Goal: Task Accomplishment & Management: Use online tool/utility

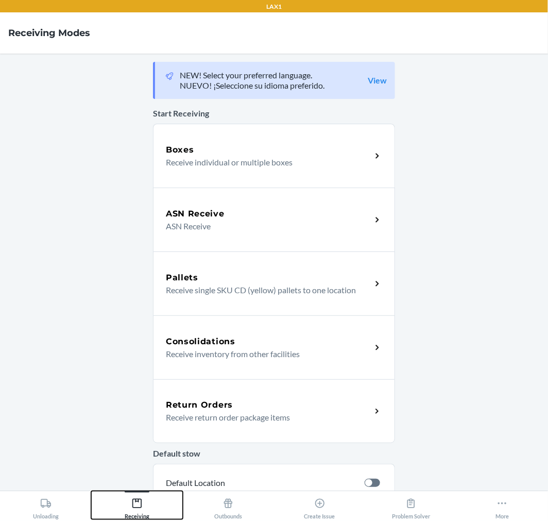
click at [136, 501] on icon at bounding box center [136, 503] width 11 height 11
click at [179, 421] on p "Receive return order package items" at bounding box center [264, 417] width 197 height 12
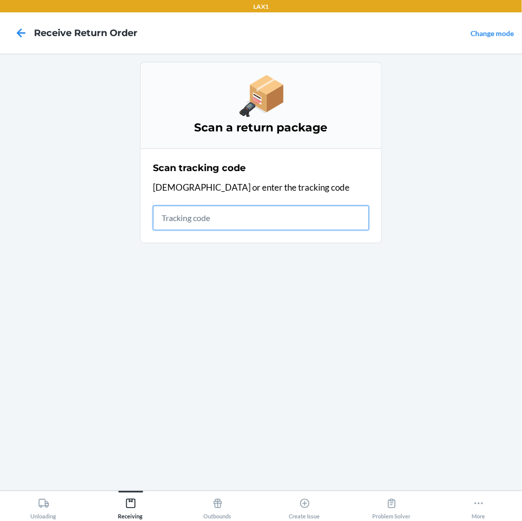
click at [276, 220] on input "text" at bounding box center [261, 218] width 216 height 25
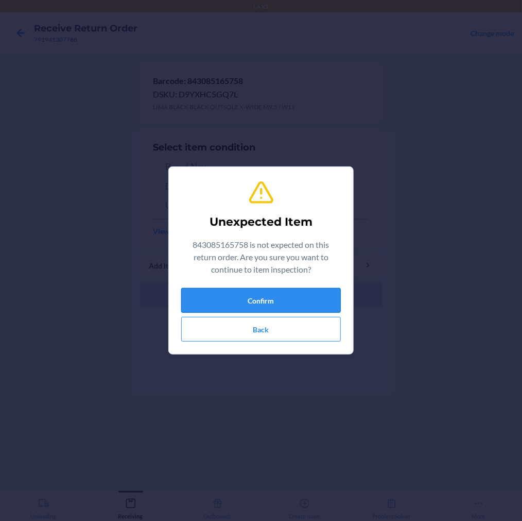
click at [252, 308] on button "Confirm" at bounding box center [261, 300] width 160 height 25
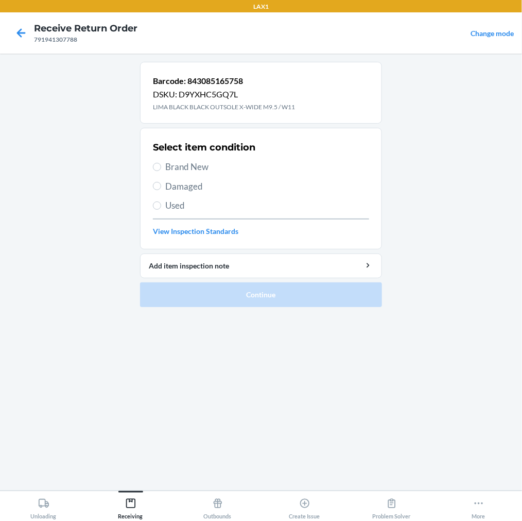
click at [158, 173] on label "Brand New" at bounding box center [261, 166] width 216 height 13
click at [158, 171] on input "Brand New" at bounding box center [157, 167] width 8 height 8
radio input "true"
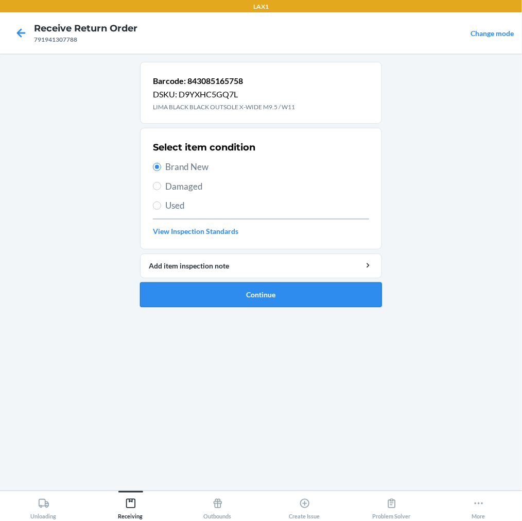
click at [173, 291] on button "Continue" at bounding box center [261, 294] width 242 height 25
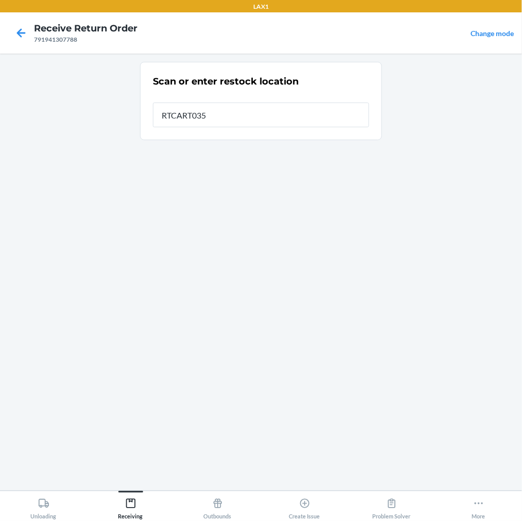
type input "RTCART035"
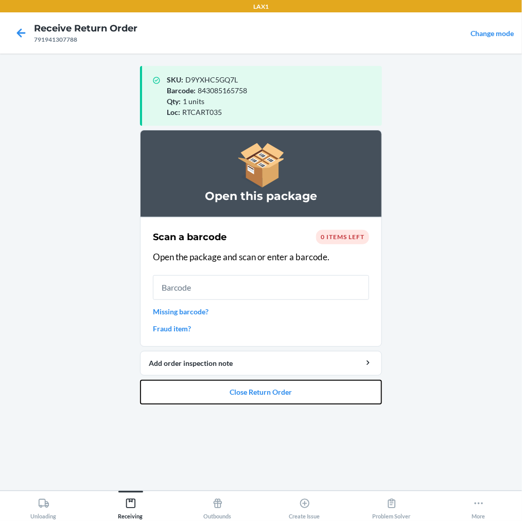
drag, startPoint x: 196, startPoint y: 397, endPoint x: 222, endPoint y: 325, distance: 77.2
click at [203, 377] on li "Open this package Scan a barcode 0 items left Open the package and scan or ente…" at bounding box center [261, 267] width 242 height 275
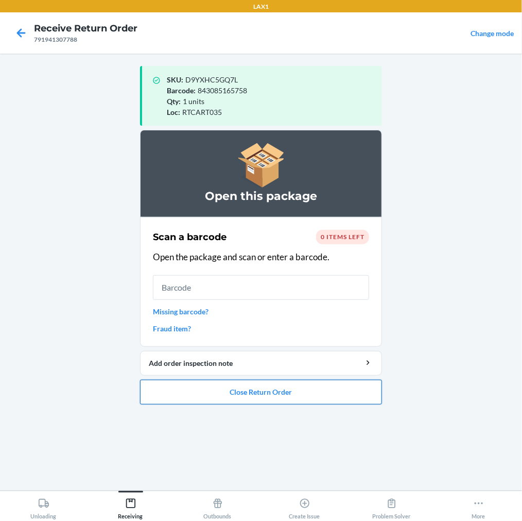
click at [221, 391] on button "Close Return Order" at bounding box center [261, 392] width 242 height 25
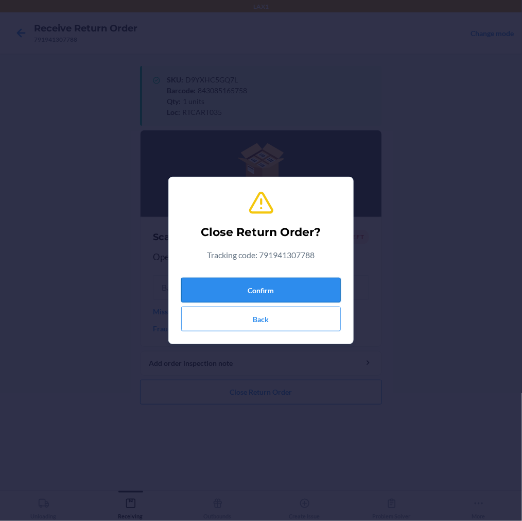
click at [227, 296] on button "Confirm" at bounding box center [261, 290] width 160 height 25
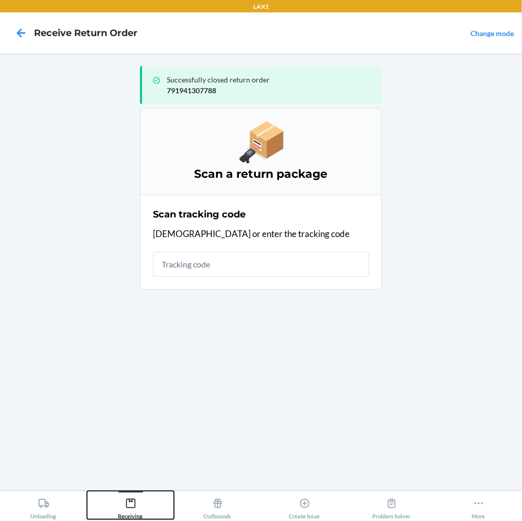
click at [131, 500] on icon at bounding box center [130, 503] width 11 height 11
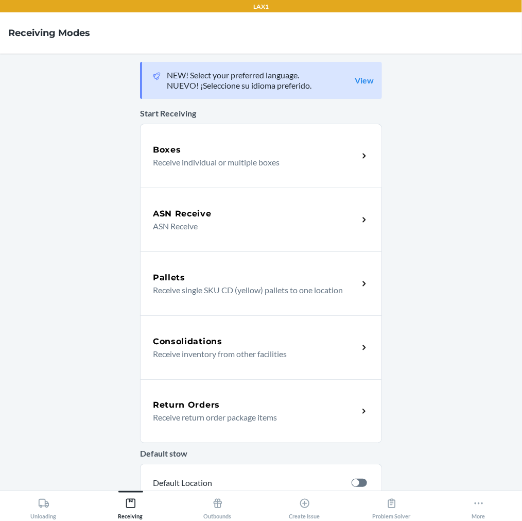
click at [173, 420] on p "Receive return order package items" at bounding box center [251, 417] width 197 height 12
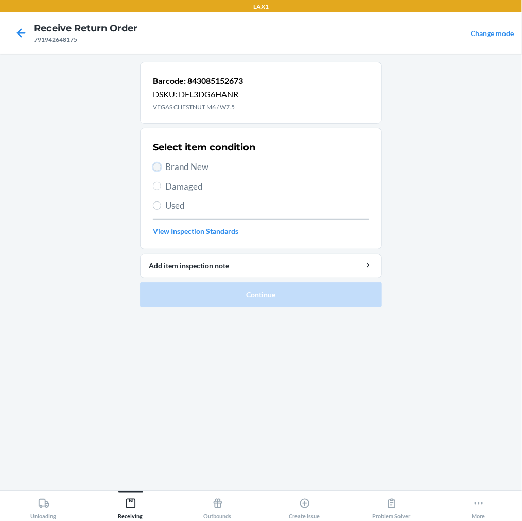
click at [153, 167] on input "Brand New" at bounding box center [157, 167] width 8 height 8
radio input "true"
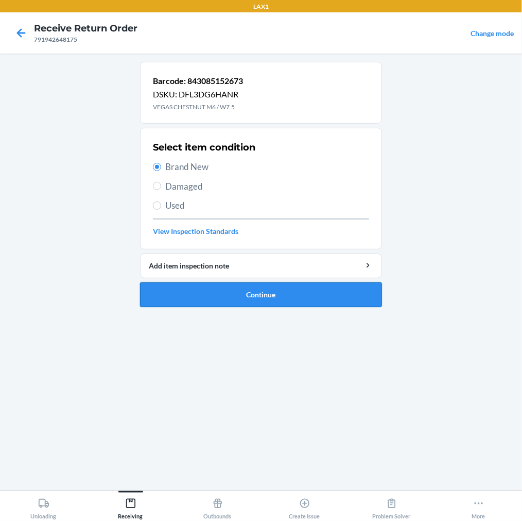
click at [174, 287] on button "Continue" at bounding box center [261, 294] width 242 height 25
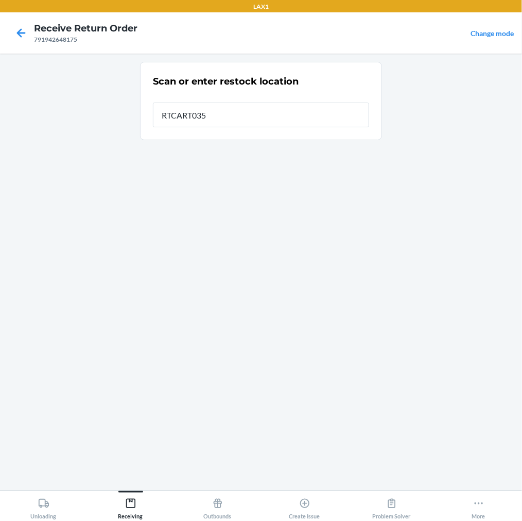
type input "RTCART035"
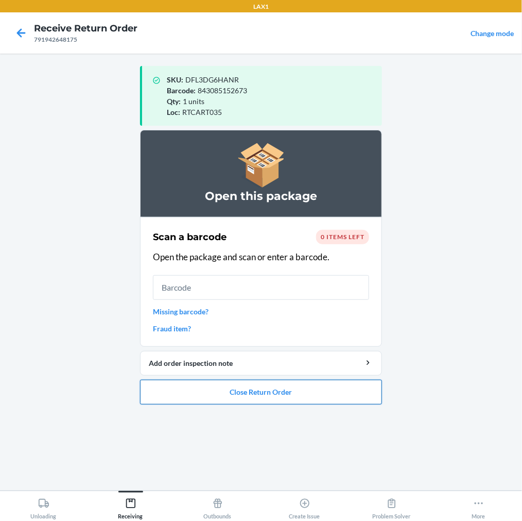
drag, startPoint x: 263, startPoint y: 390, endPoint x: 265, endPoint y: 384, distance: 7.0
click at [265, 384] on button "Close Return Order" at bounding box center [261, 392] width 242 height 25
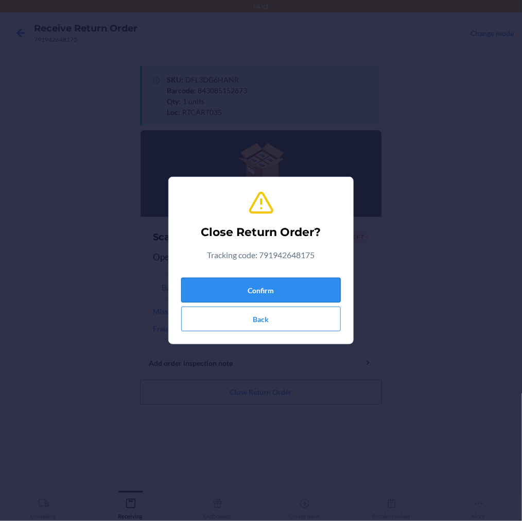
click at [304, 292] on button "Confirm" at bounding box center [261, 290] width 160 height 25
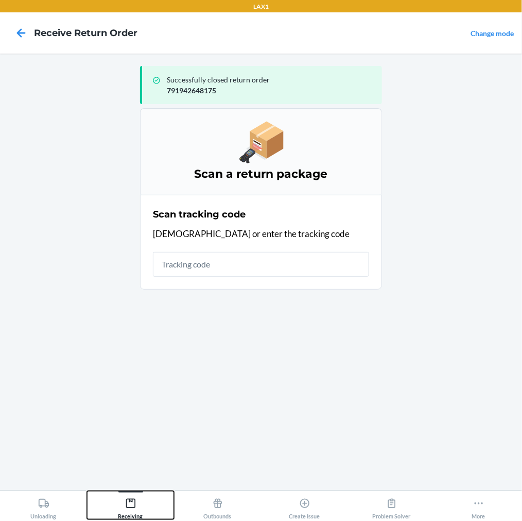
click at [129, 503] on icon at bounding box center [130, 503] width 11 height 11
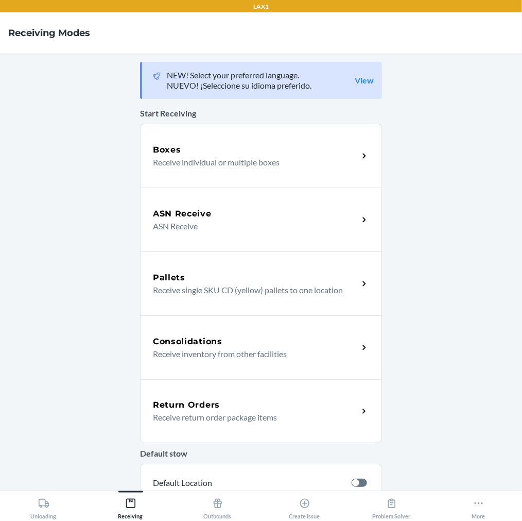
click at [187, 397] on div "Return Orders Receive return order package items" at bounding box center [261, 411] width 242 height 64
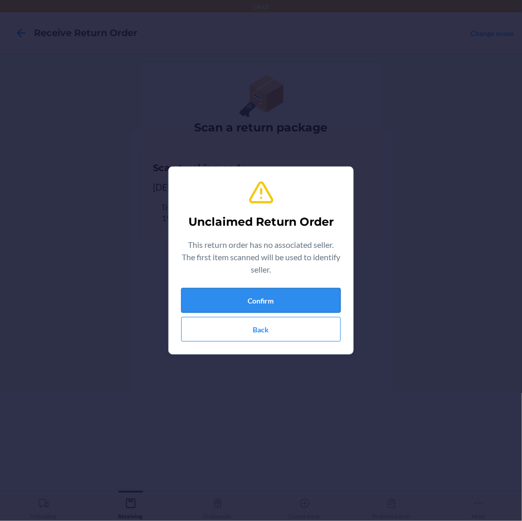
click at [244, 300] on button "Confirm" at bounding box center [261, 300] width 160 height 25
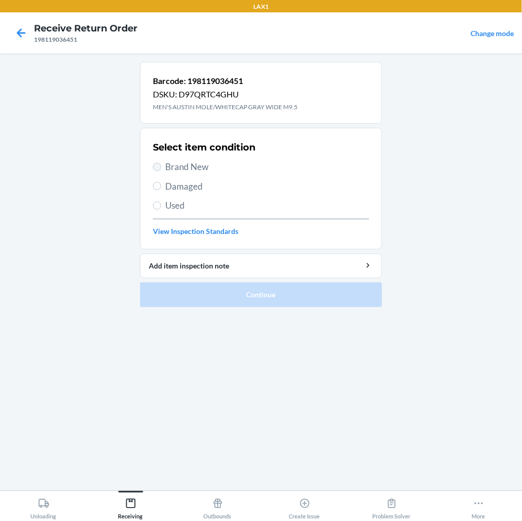
click at [156, 172] on label "Brand New" at bounding box center [261, 166] width 216 height 13
click at [156, 171] on input "Brand New" at bounding box center [157, 167] width 8 height 8
radio input "true"
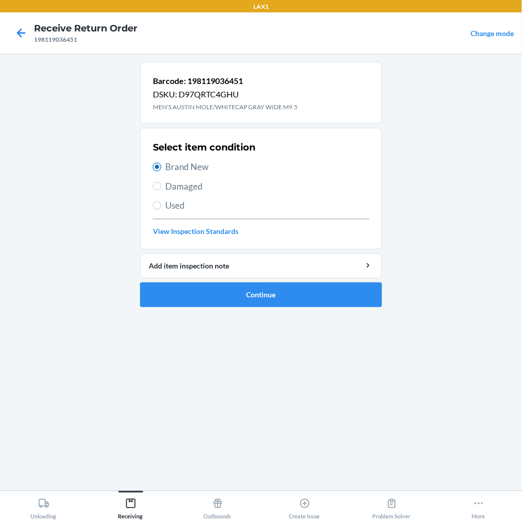
click at [156, 170] on input "Brand New" at bounding box center [157, 167] width 8 height 8
click at [199, 289] on button "Continue" at bounding box center [261, 294] width 242 height 25
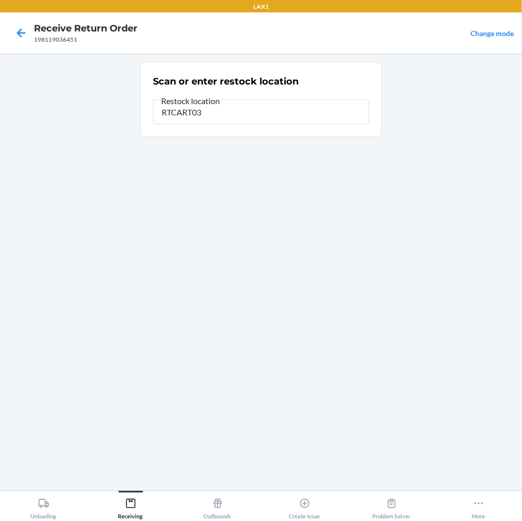
type input "RTCART035"
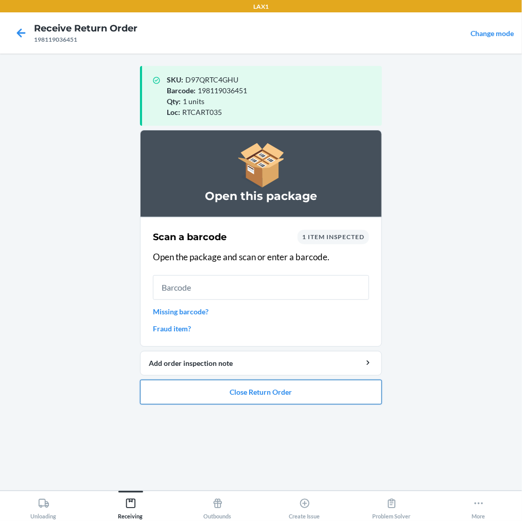
drag, startPoint x: 208, startPoint y: 389, endPoint x: 274, endPoint y: 282, distance: 125.4
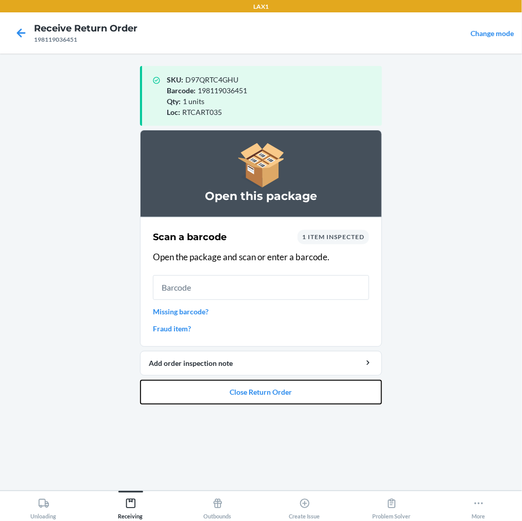
click at [212, 379] on li "Open this package Scan a barcode 1 item inspected Open the package and scan or …" at bounding box center [261, 267] width 242 height 275
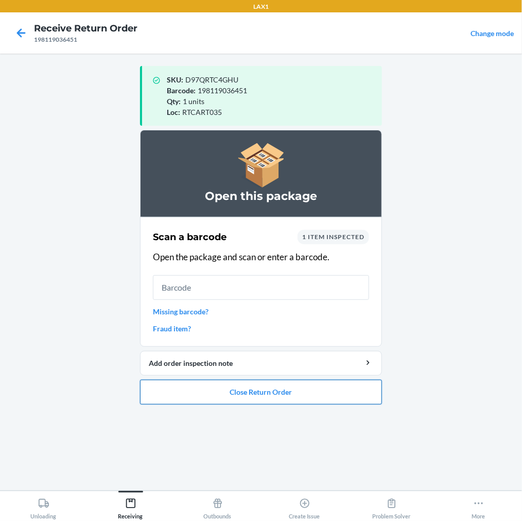
click at [245, 388] on button "Close Return Order" at bounding box center [261, 392] width 242 height 25
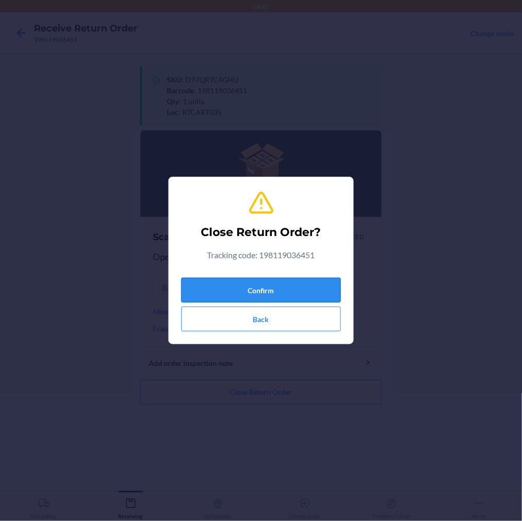
click at [275, 289] on button "Confirm" at bounding box center [261, 290] width 160 height 25
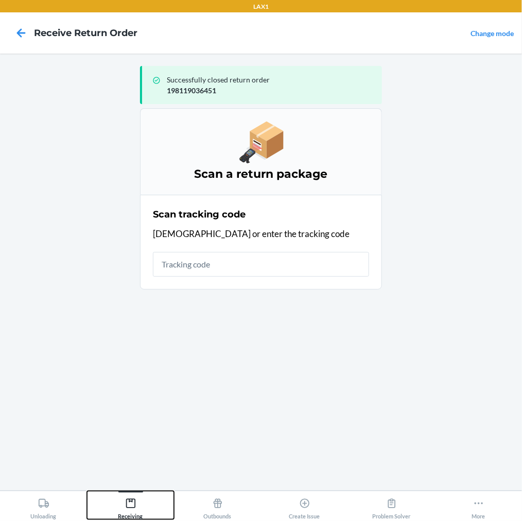
drag, startPoint x: 130, startPoint y: 503, endPoint x: 136, endPoint y: 494, distance: 10.3
click at [131, 501] on icon at bounding box center [130, 503] width 11 height 11
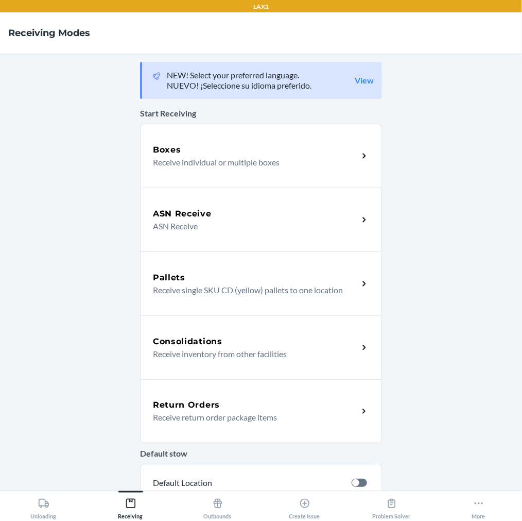
click at [217, 408] on div "Return Orders" at bounding box center [256, 405] width 206 height 12
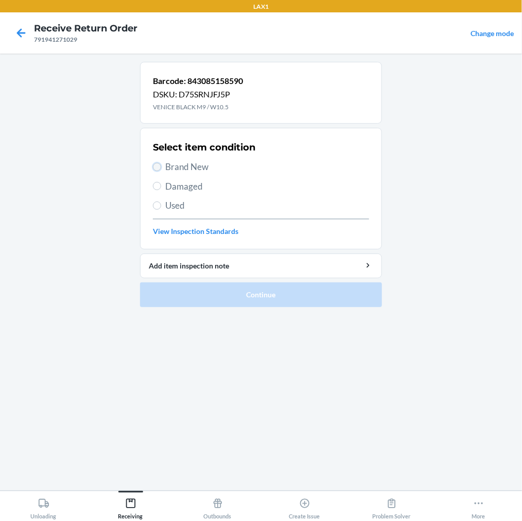
click at [156, 167] on input "Brand New" at bounding box center [157, 167] width 8 height 8
radio input "true"
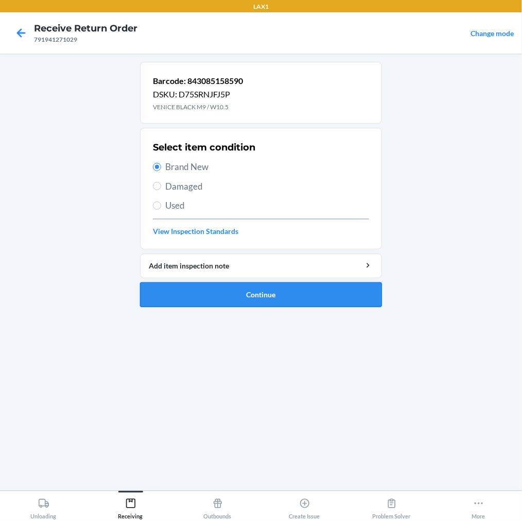
click at [179, 296] on button "Continue" at bounding box center [261, 294] width 242 height 25
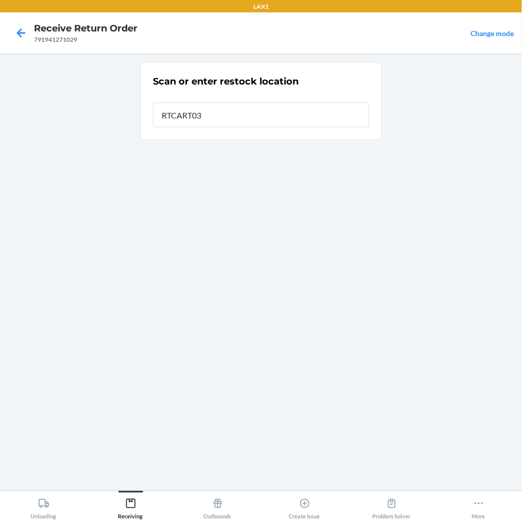
type input "RTCART035"
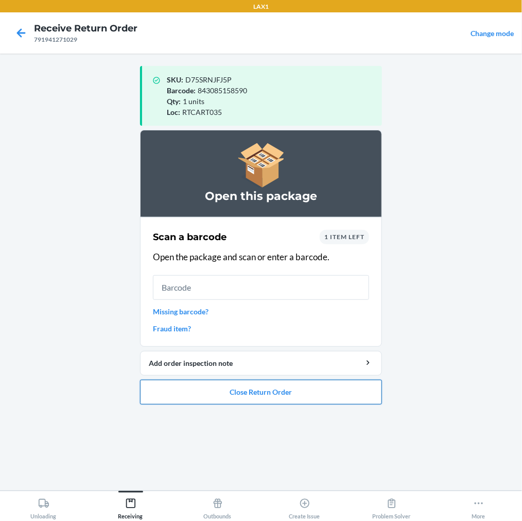
click at [214, 388] on button "Close Return Order" at bounding box center [261, 392] width 242 height 25
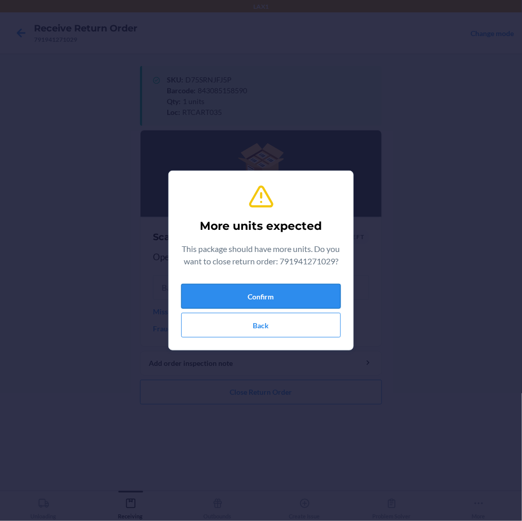
click at [267, 309] on button "Confirm" at bounding box center [261, 296] width 160 height 25
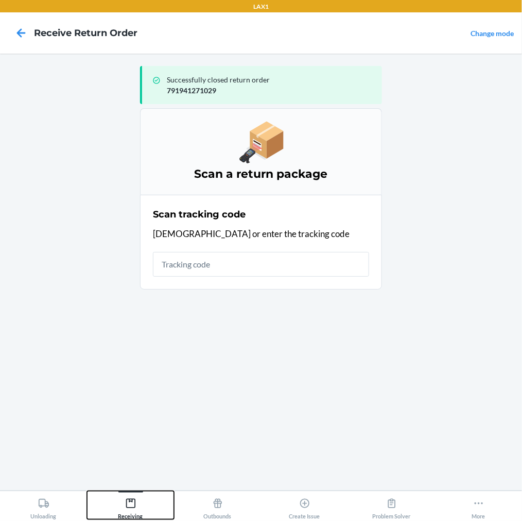
click at [130, 503] on icon at bounding box center [130, 503] width 11 height 11
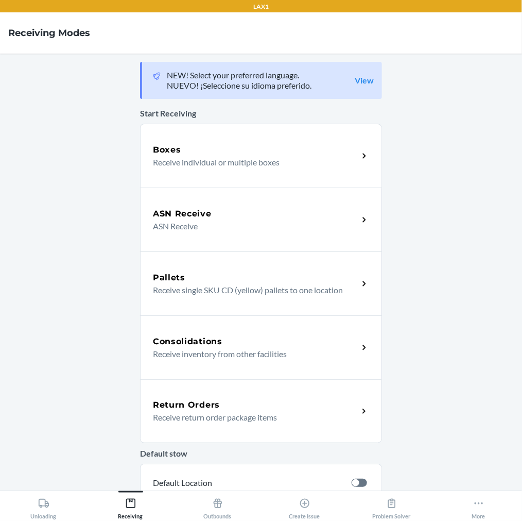
click at [170, 413] on p "Receive return order package items" at bounding box center [251, 417] width 197 height 12
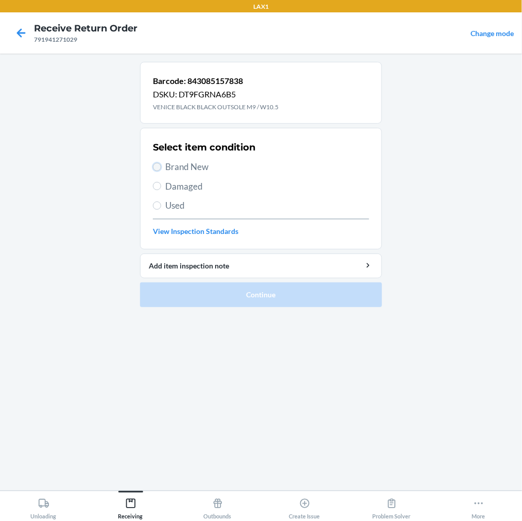
click at [158, 169] on input "Brand New" at bounding box center [157, 167] width 8 height 8
radio input "true"
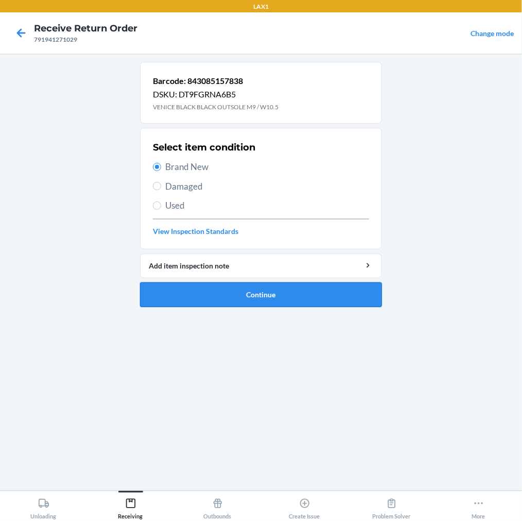
click at [165, 287] on button "Continue" at bounding box center [261, 294] width 242 height 25
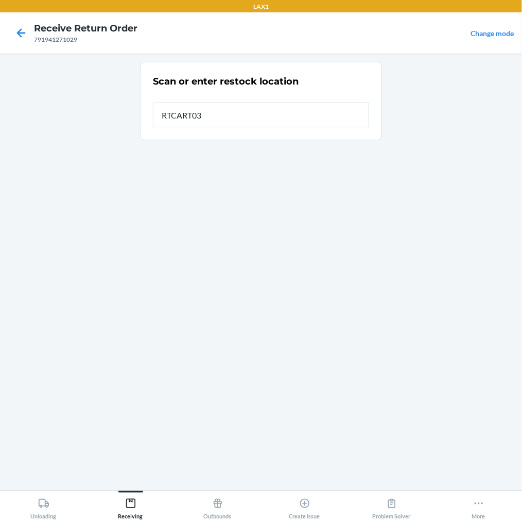
type input "RTCART035"
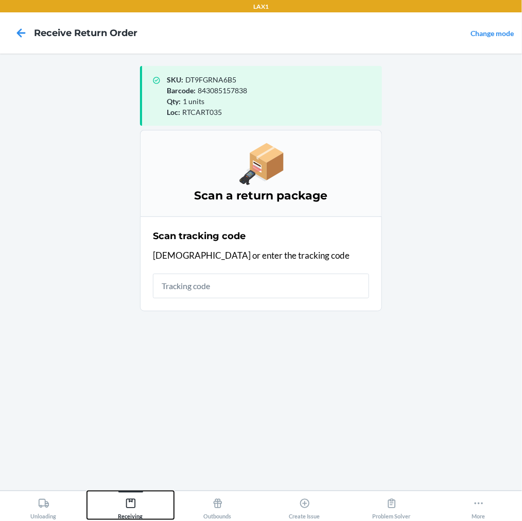
drag, startPoint x: 130, startPoint y: 501, endPoint x: 133, endPoint y: 496, distance: 6.0
click at [131, 501] on icon at bounding box center [130, 503] width 11 height 11
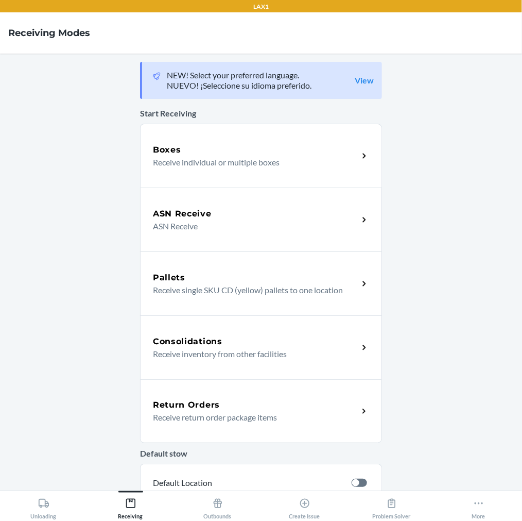
click at [189, 402] on h5 "Return Orders" at bounding box center [186, 405] width 67 height 12
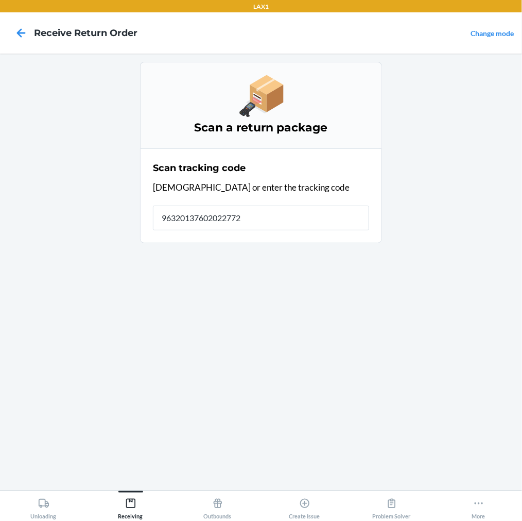
type input "963201376020227722"
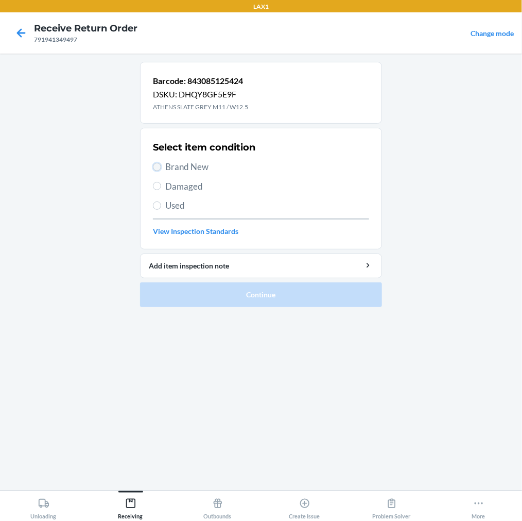
click at [158, 168] on input "Brand New" at bounding box center [157, 167] width 8 height 8
radio input "true"
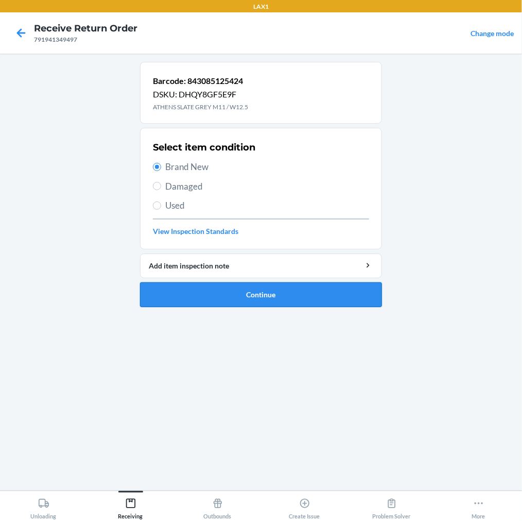
click at [193, 292] on button "Continue" at bounding box center [261, 294] width 242 height 25
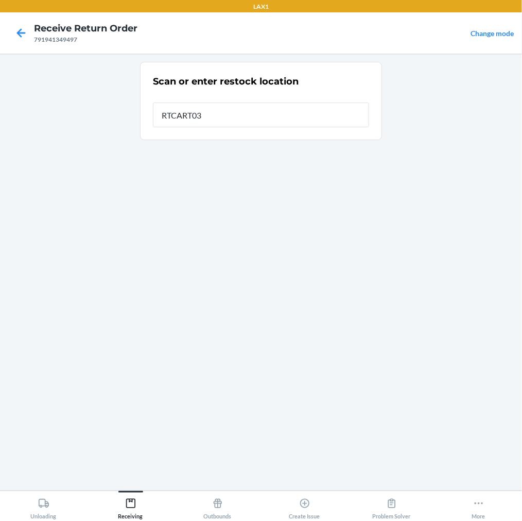
type input "RTCART035"
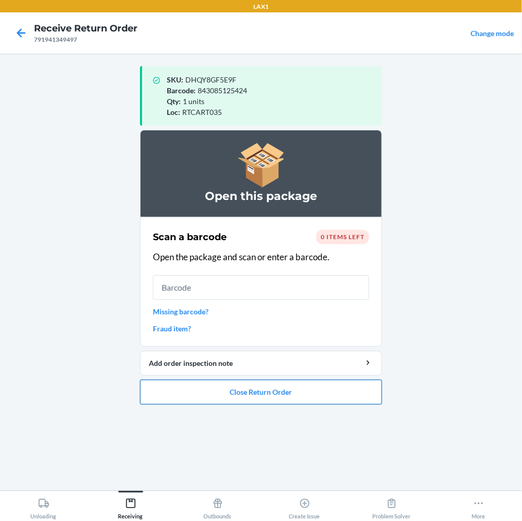
click at [243, 392] on button "Close Return Order" at bounding box center [261, 392] width 242 height 25
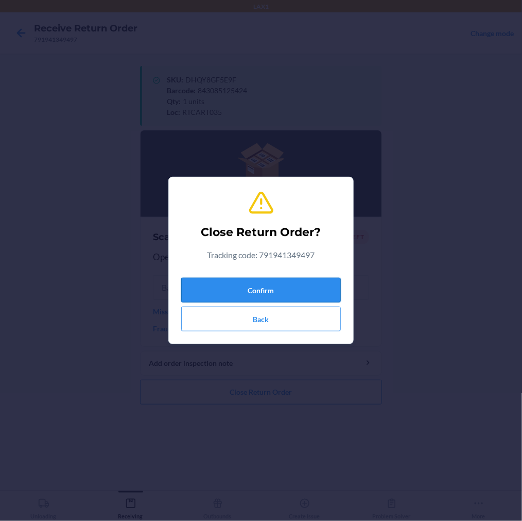
click at [277, 291] on button "Confirm" at bounding box center [261, 290] width 160 height 25
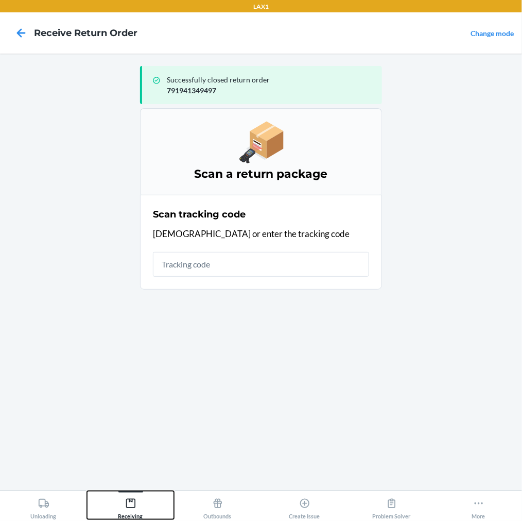
click at [125, 498] on icon at bounding box center [130, 503] width 11 height 11
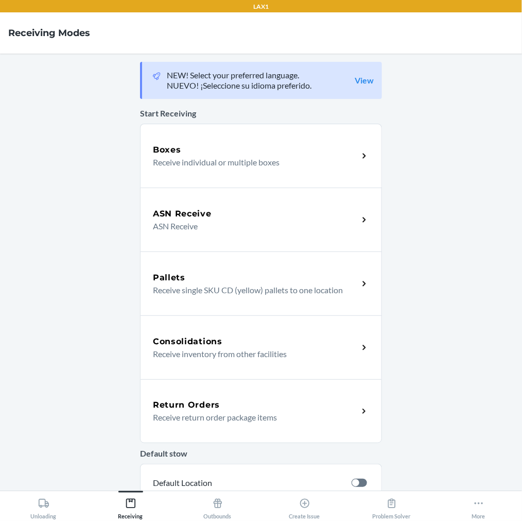
click at [187, 408] on h5 "Return Orders" at bounding box center [186, 405] width 67 height 12
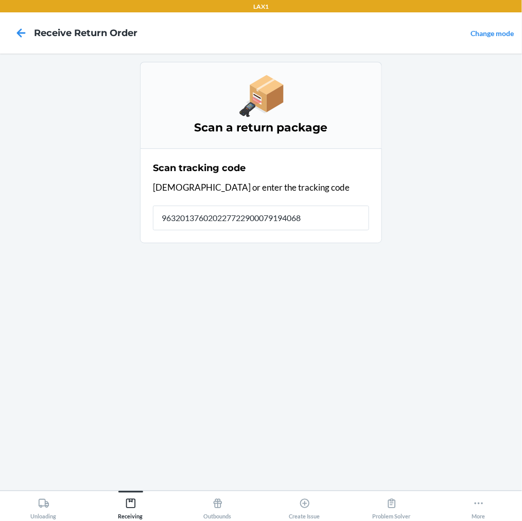
type input "9632013760202277229000791940681"
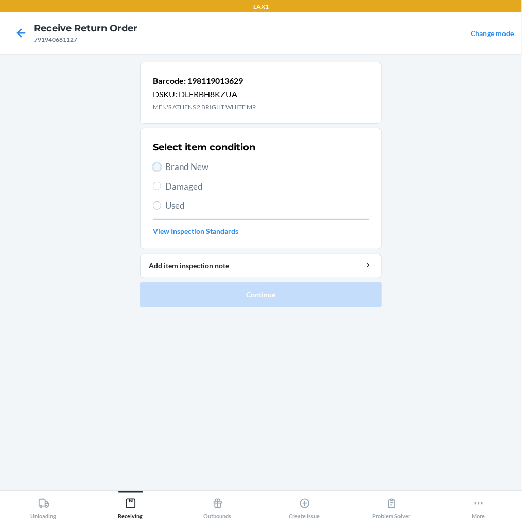
click at [156, 167] on input "Brand New" at bounding box center [157, 167] width 8 height 8
radio input "true"
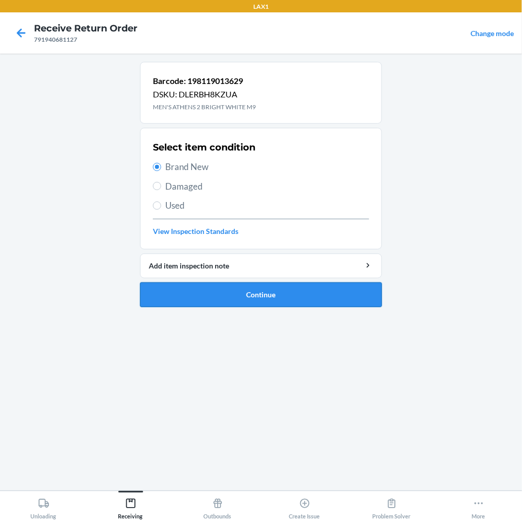
click at [182, 297] on button "Continue" at bounding box center [261, 294] width 242 height 25
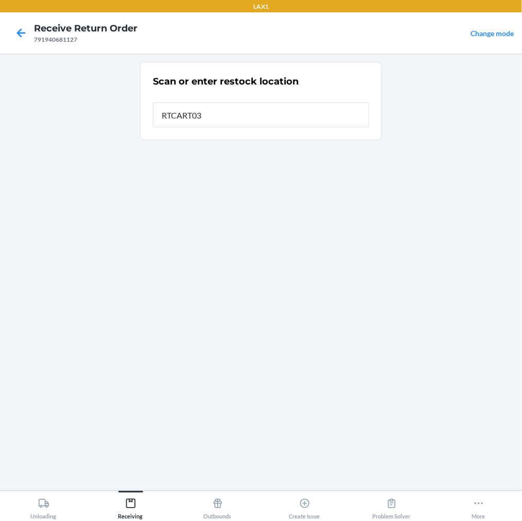
type input "RTCART035"
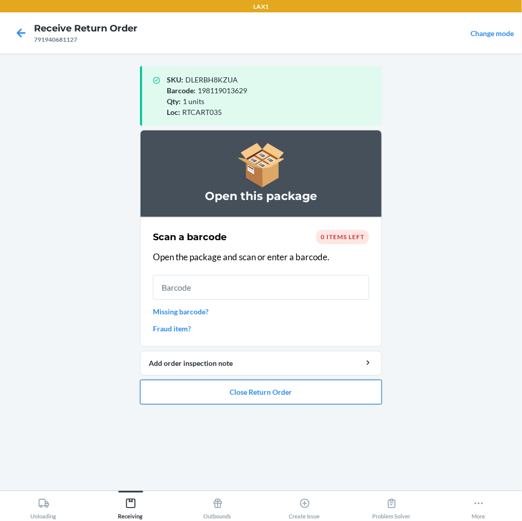
click at [209, 397] on button "Close Return Order" at bounding box center [261, 392] width 242 height 25
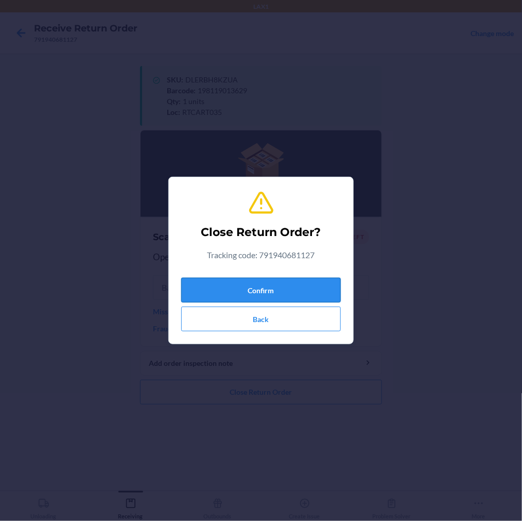
click at [245, 285] on button "Confirm" at bounding box center [261, 290] width 160 height 25
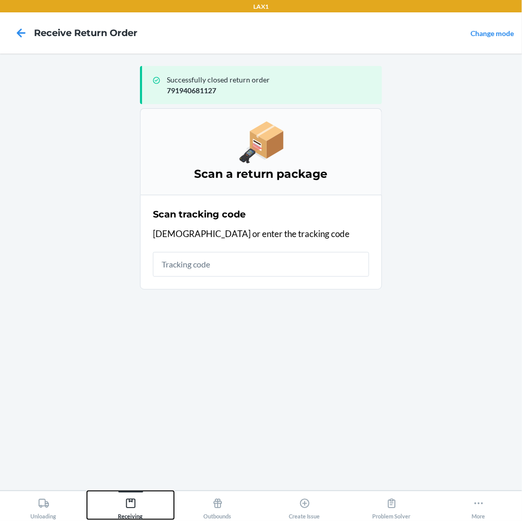
drag, startPoint x: 127, startPoint y: 503, endPoint x: 133, endPoint y: 495, distance: 9.9
click at [129, 502] on icon at bounding box center [130, 503] width 11 height 11
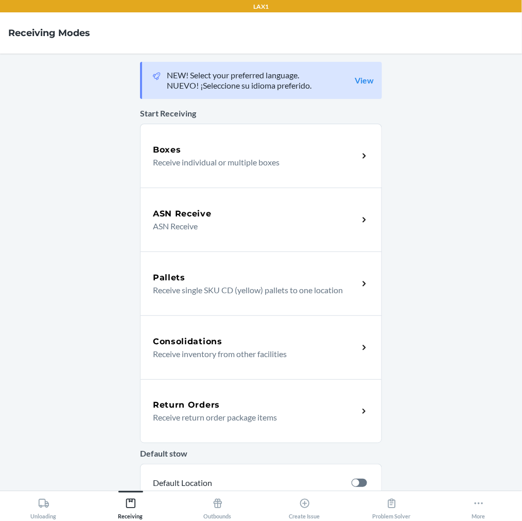
click at [168, 400] on h5 "Return Orders" at bounding box center [186, 405] width 67 height 12
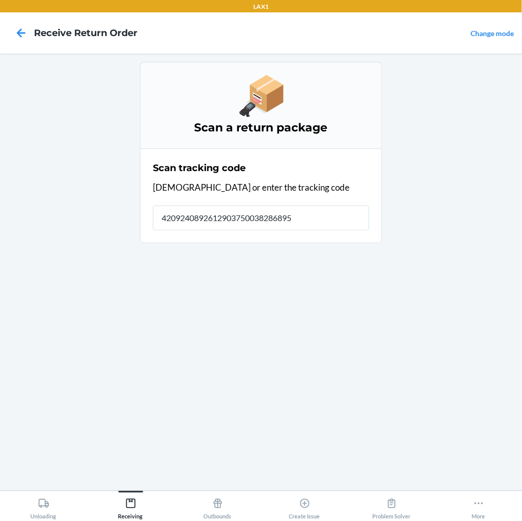
type input "42092408926129037500382868950"
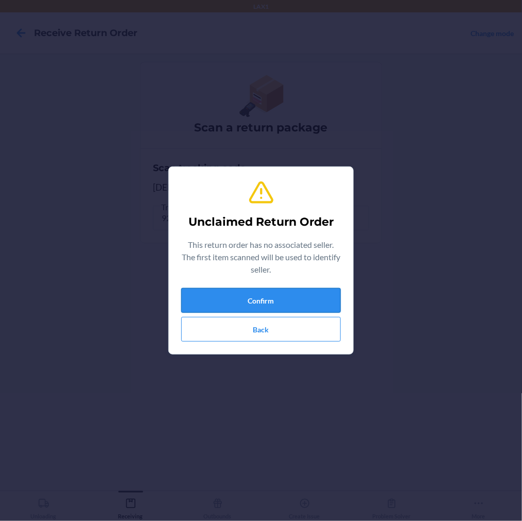
click at [230, 296] on button "Confirm" at bounding box center [261, 300] width 160 height 25
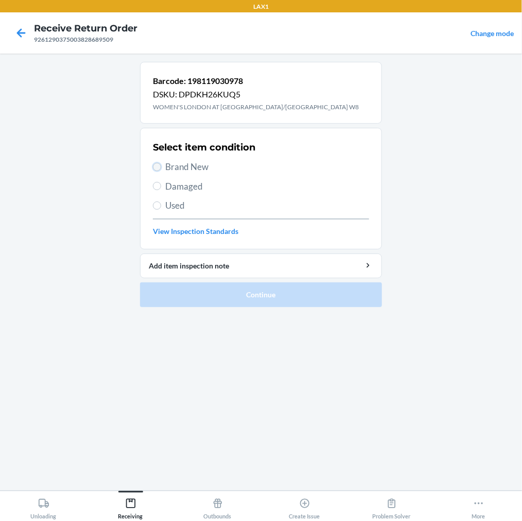
click at [155, 169] on input "Brand New" at bounding box center [157, 167] width 8 height 8
radio input "true"
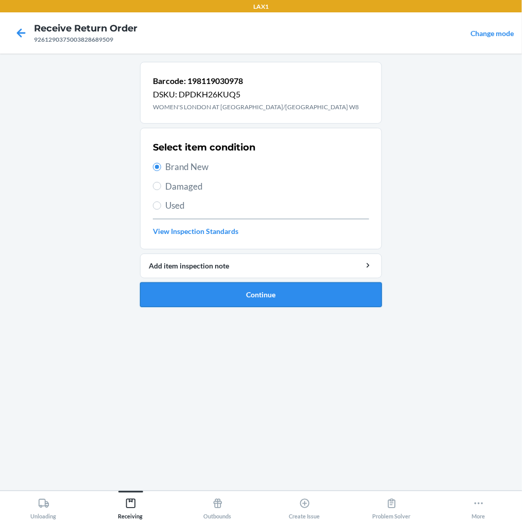
drag, startPoint x: 163, startPoint y: 290, endPoint x: 162, endPoint y: 276, distance: 13.9
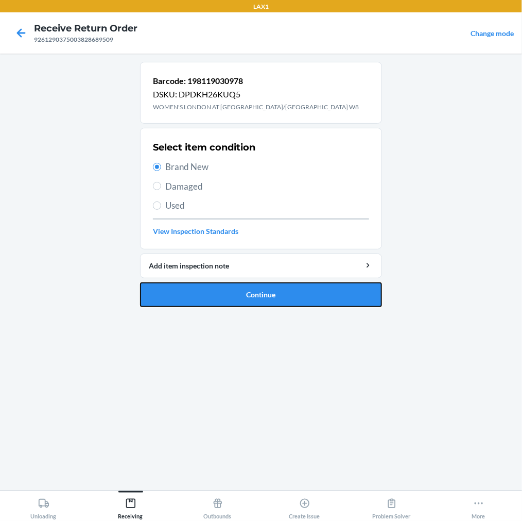
click at [163, 287] on button "Continue" at bounding box center [261, 294] width 242 height 25
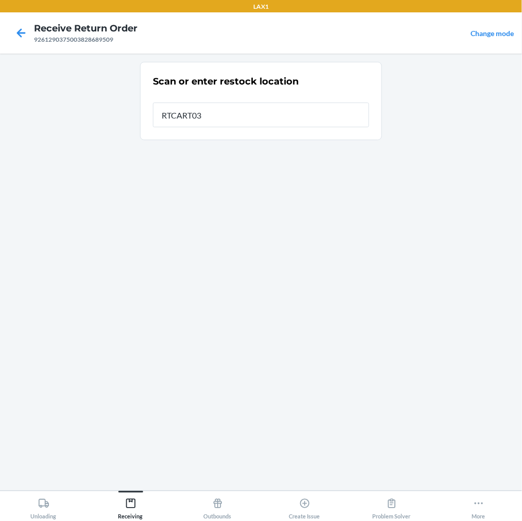
type input "RTCART035"
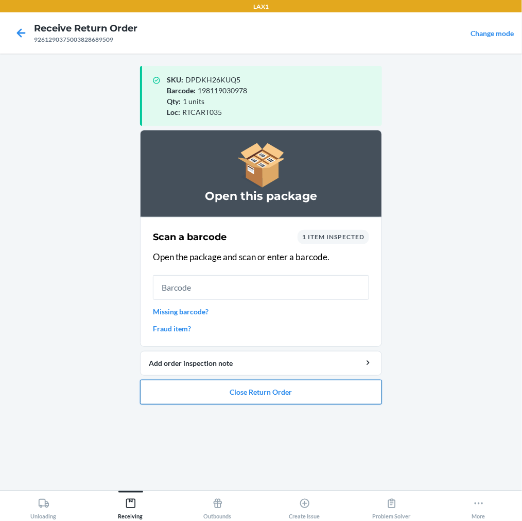
drag, startPoint x: 278, startPoint y: 385, endPoint x: 281, endPoint y: 378, distance: 8.3
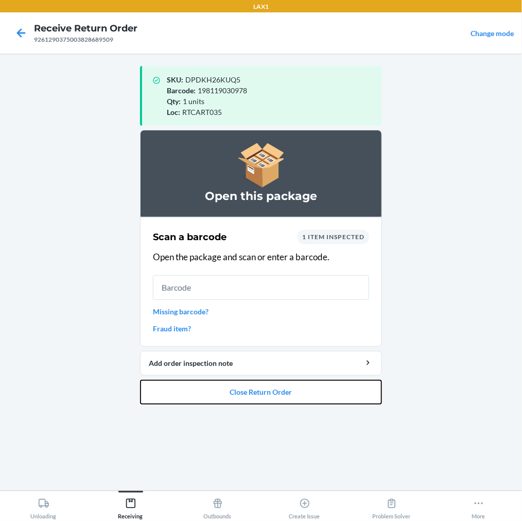
click at [280, 384] on button "Close Return Order" at bounding box center [261, 392] width 242 height 25
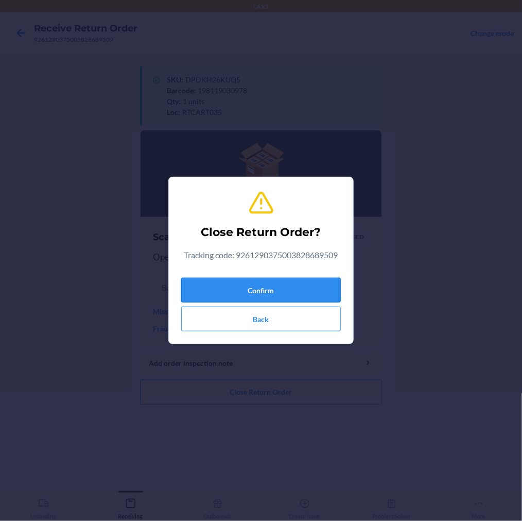
click at [294, 285] on button "Confirm" at bounding box center [261, 290] width 160 height 25
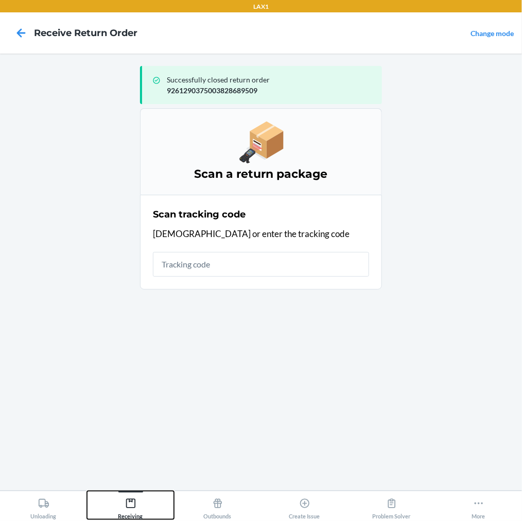
click at [129, 502] on icon at bounding box center [130, 503] width 11 height 11
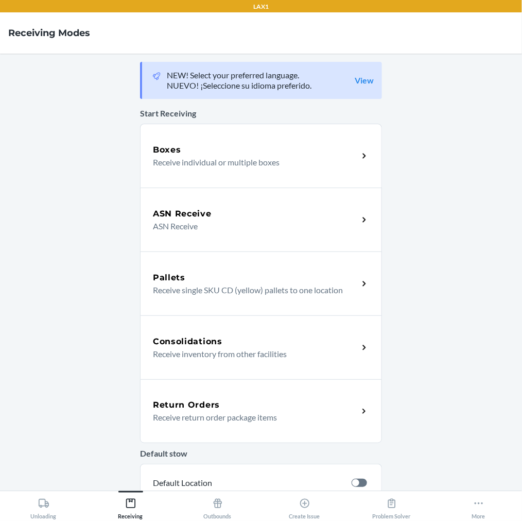
click at [181, 413] on p "Receive return order package items" at bounding box center [251, 417] width 197 height 12
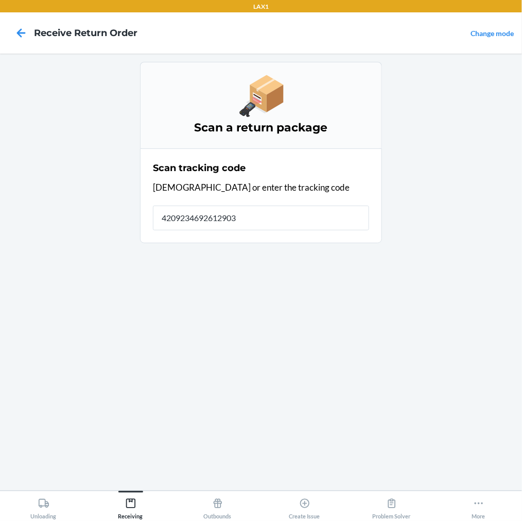
type input "42092346926129037"
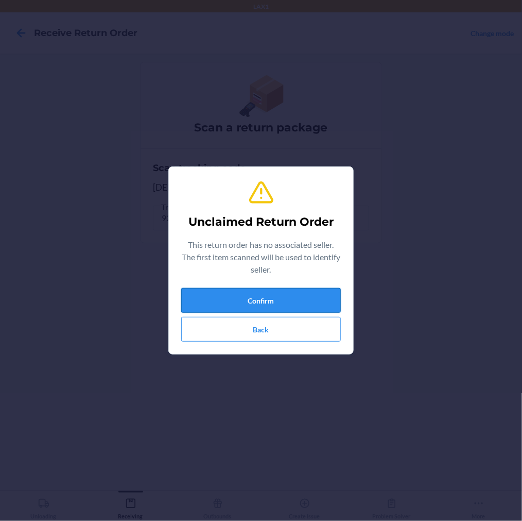
click at [251, 296] on button "Confirm" at bounding box center [261, 300] width 160 height 25
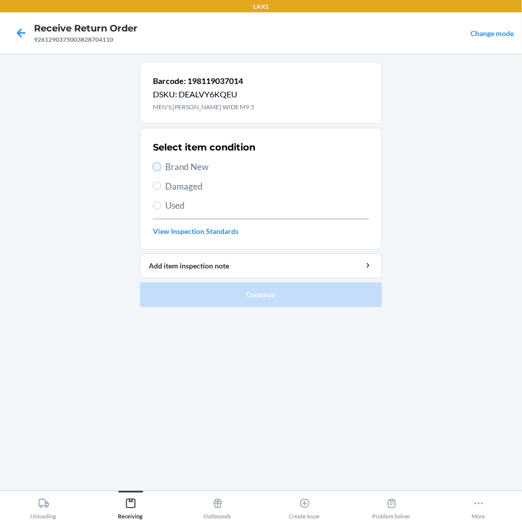
click at [156, 168] on input "Brand New" at bounding box center [157, 167] width 8 height 8
radio input "true"
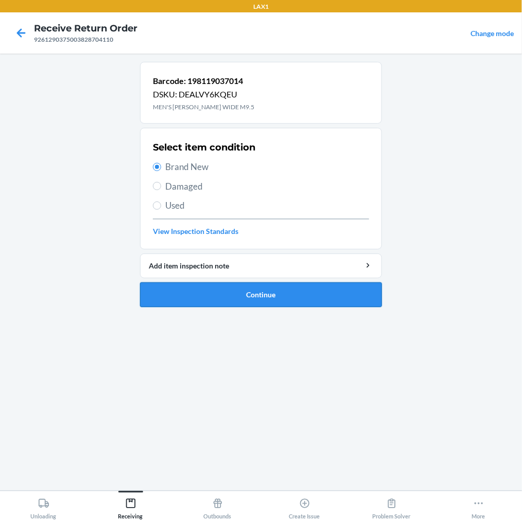
click at [176, 293] on button "Continue" at bounding box center [261, 294] width 242 height 25
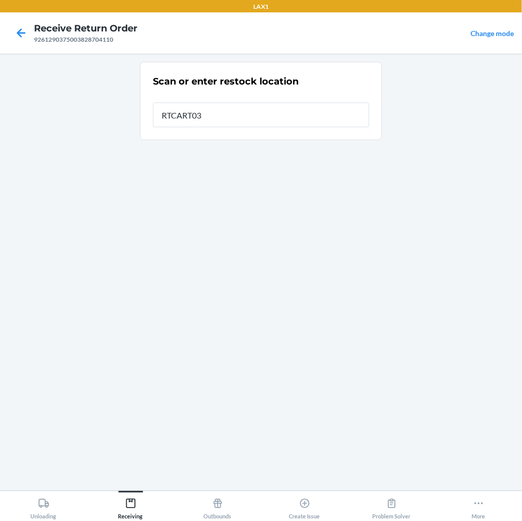
type input "RTCART035"
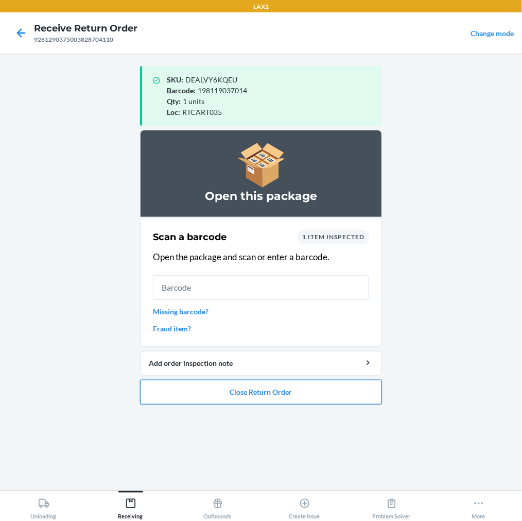
click at [203, 385] on button "Close Return Order" at bounding box center [261, 392] width 242 height 25
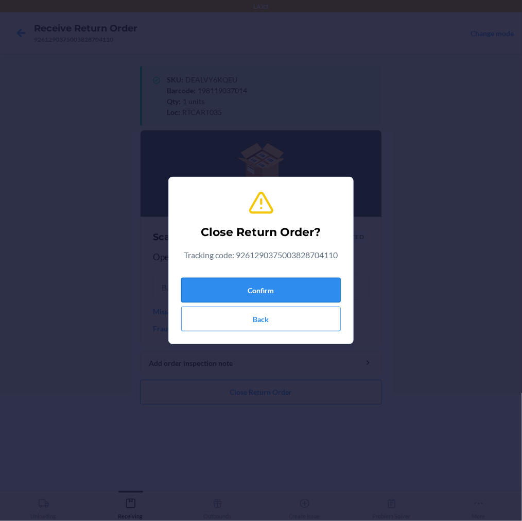
click at [257, 290] on button "Confirm" at bounding box center [261, 290] width 160 height 25
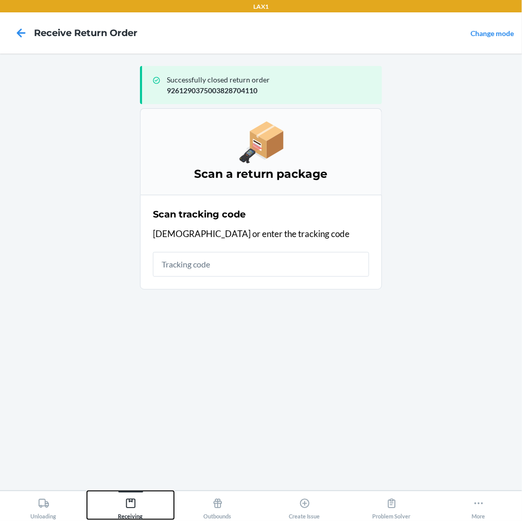
click at [132, 503] on icon at bounding box center [130, 503] width 11 height 11
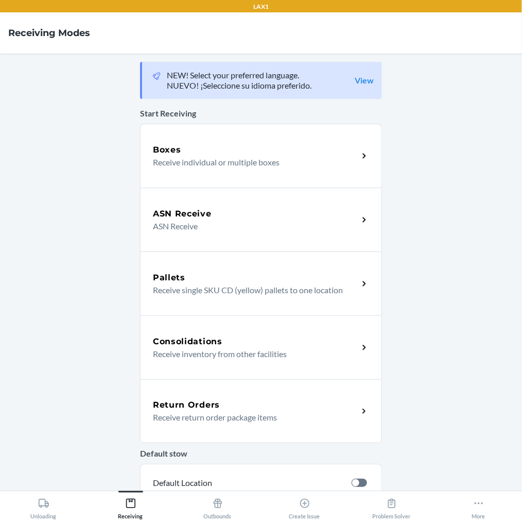
click at [190, 400] on h5 "Return Orders" at bounding box center [186, 405] width 67 height 12
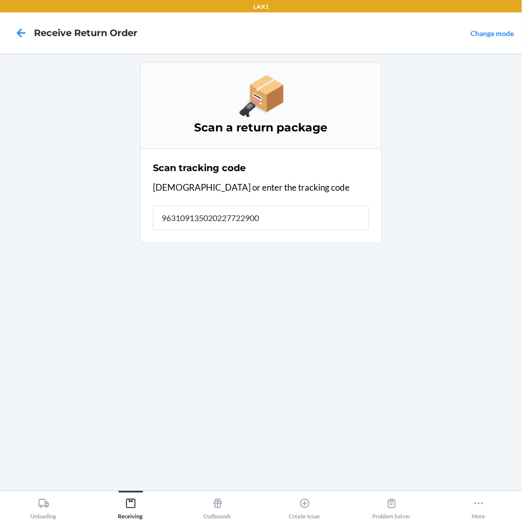
type input "9631091350202277229000"
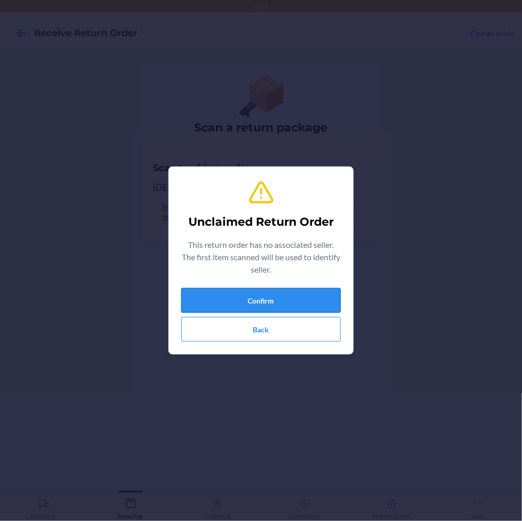
click at [201, 295] on button "Confirm" at bounding box center [261, 300] width 160 height 25
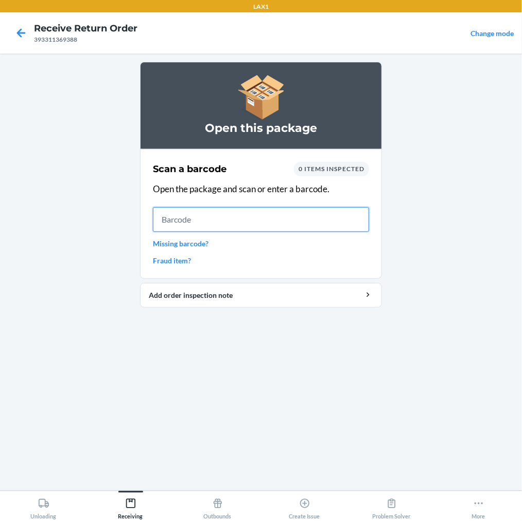
click at [222, 225] on input "text" at bounding box center [261, 219] width 216 height 25
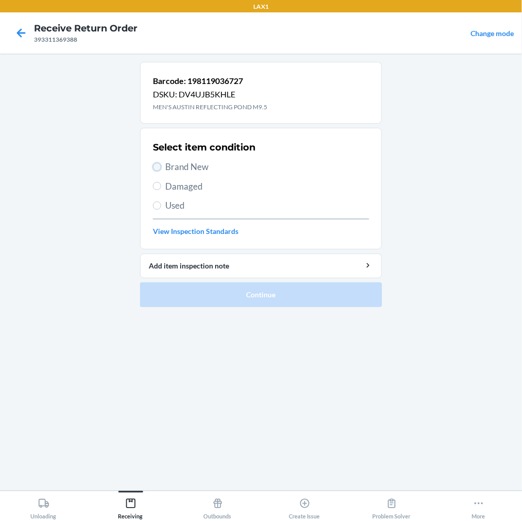
click at [158, 167] on input "Brand New" at bounding box center [157, 167] width 8 height 8
radio input "true"
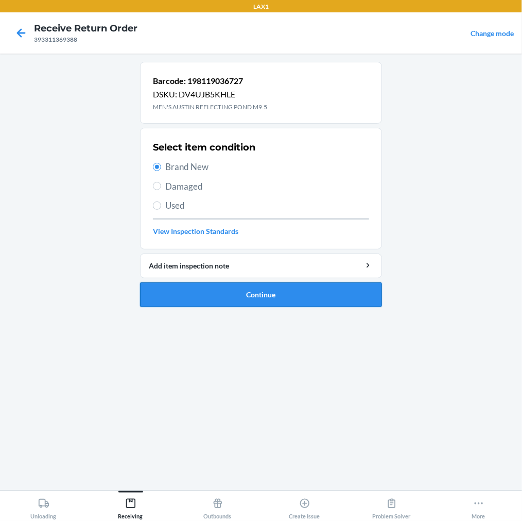
click at [197, 297] on button "Continue" at bounding box center [261, 294] width 242 height 25
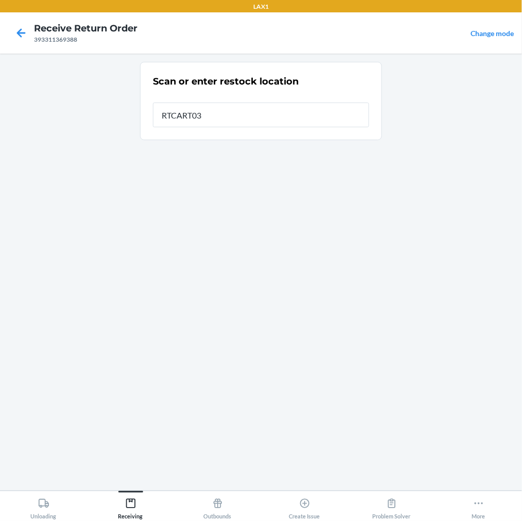
type input "RTCART035"
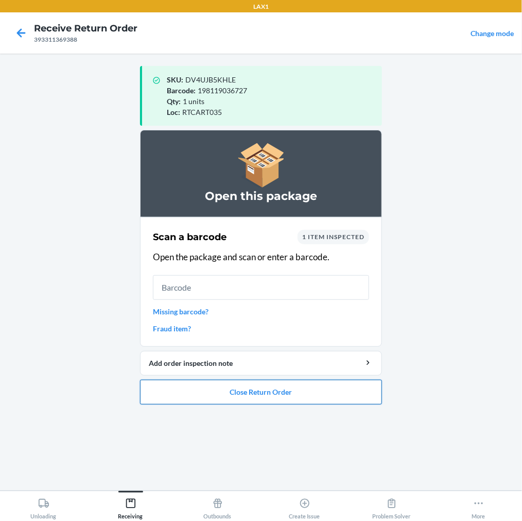
click at [275, 389] on button "Close Return Order" at bounding box center [261, 392] width 242 height 25
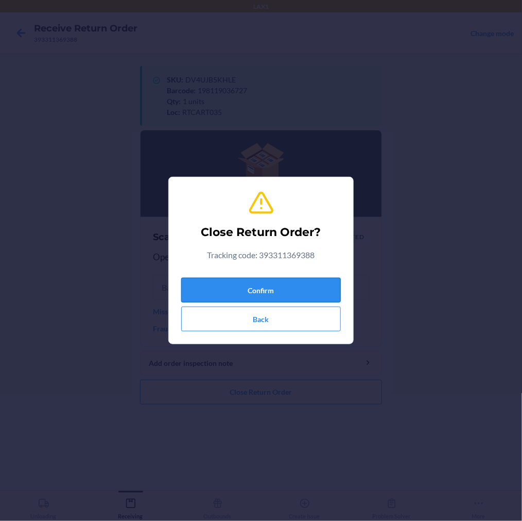
click at [312, 294] on button "Confirm" at bounding box center [261, 290] width 160 height 25
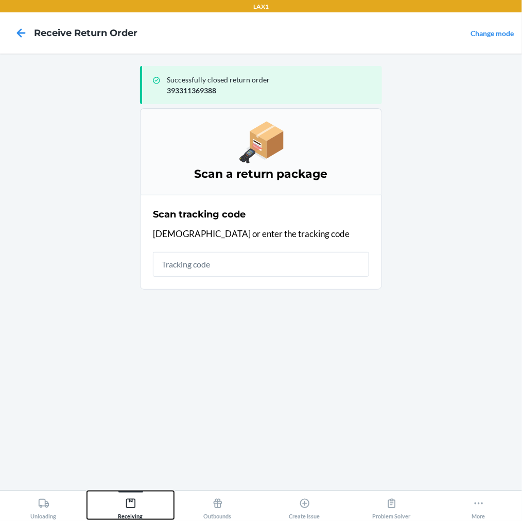
click at [131, 505] on icon at bounding box center [130, 503] width 11 height 11
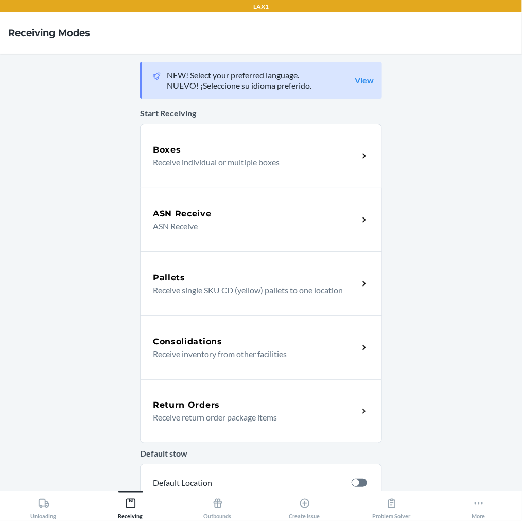
click at [156, 426] on div "Return Orders Receive return order package items" at bounding box center [261, 411] width 242 height 64
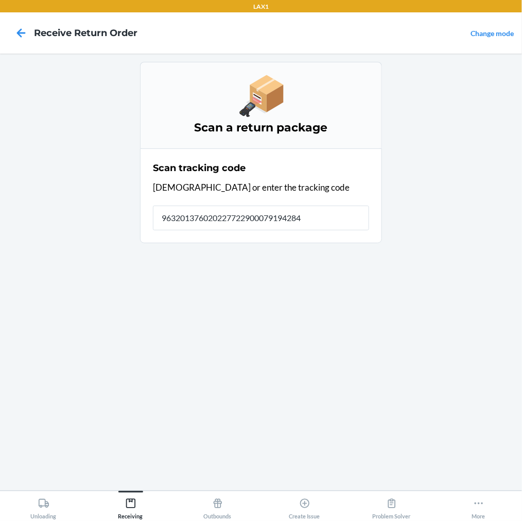
type input "9632013760202277229000791942842"
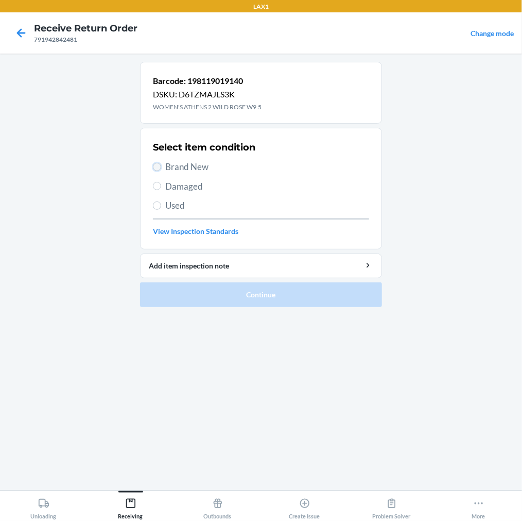
click at [156, 167] on input "Brand New" at bounding box center [157, 167] width 8 height 8
radio input "true"
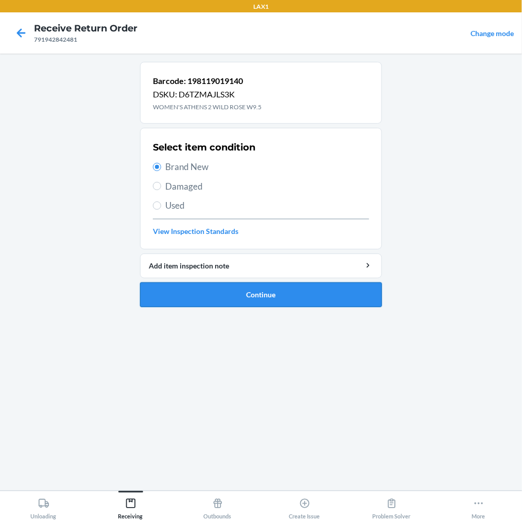
click at [179, 292] on button "Continue" at bounding box center [261, 294] width 242 height 25
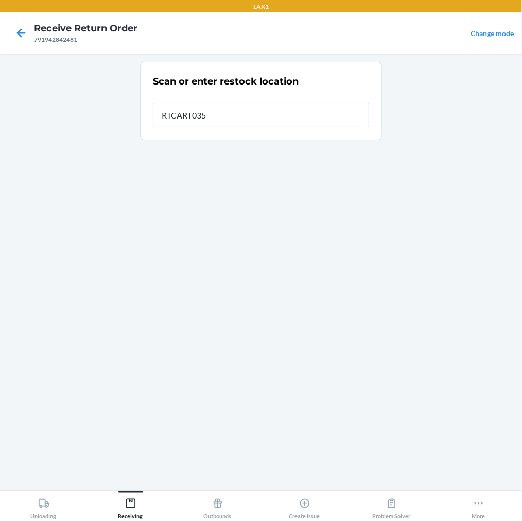
type input "RTCART035"
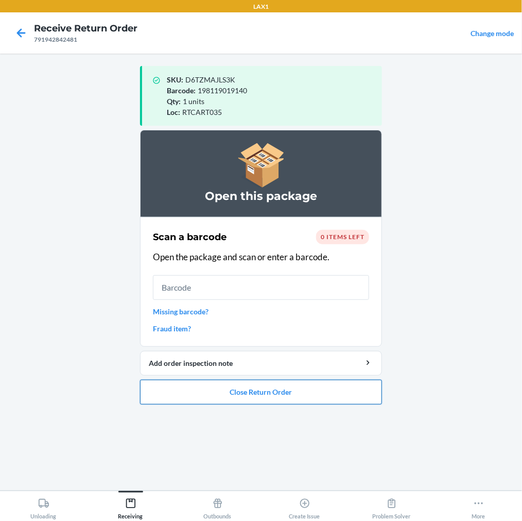
click at [203, 385] on button "Close Return Order" at bounding box center [261, 392] width 242 height 25
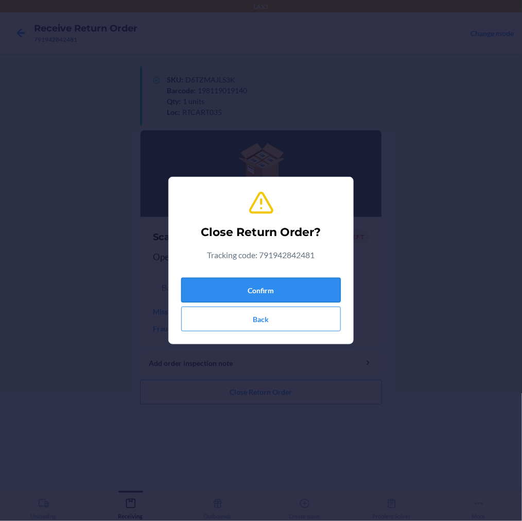
click at [269, 294] on button "Confirm" at bounding box center [261, 290] width 160 height 25
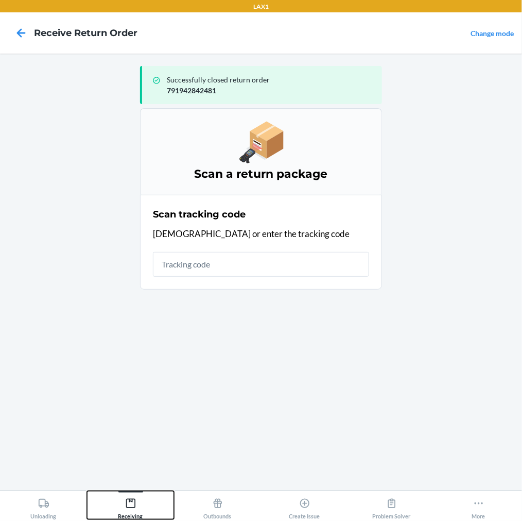
drag, startPoint x: 125, startPoint y: 503, endPoint x: 144, endPoint y: 490, distance: 23.0
click at [126, 503] on icon at bounding box center [130, 503] width 11 height 11
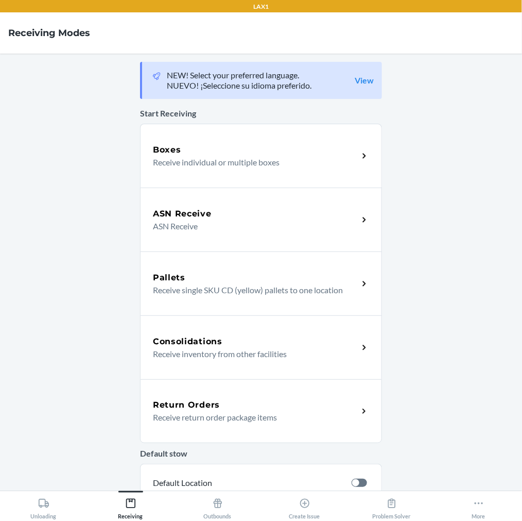
click at [166, 421] on p "Receive return order package items" at bounding box center [251, 417] width 197 height 12
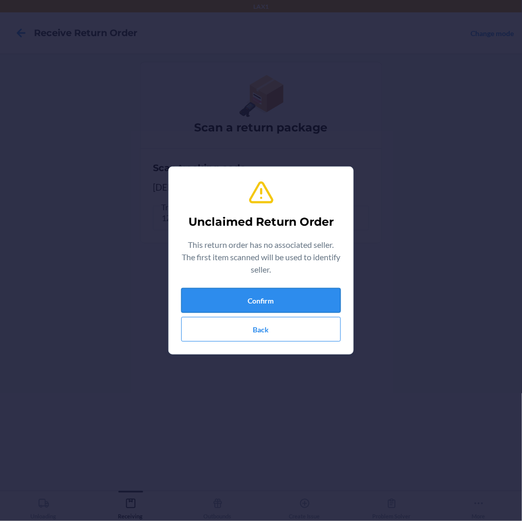
click at [229, 296] on button "Confirm" at bounding box center [261, 300] width 160 height 25
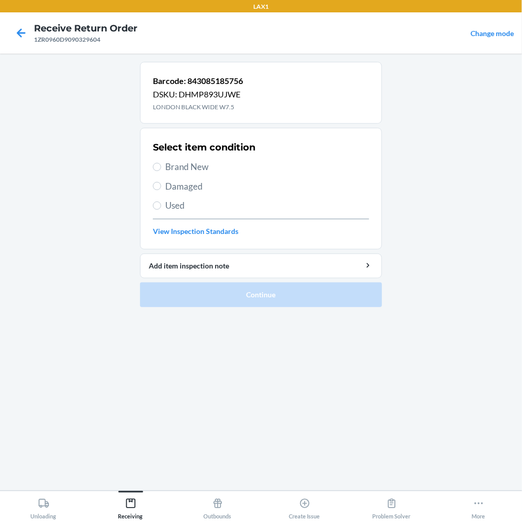
click at [153, 172] on label "Brand New" at bounding box center [261, 166] width 216 height 13
click at [153, 171] on input "Brand New" at bounding box center [157, 167] width 8 height 8
radio input "true"
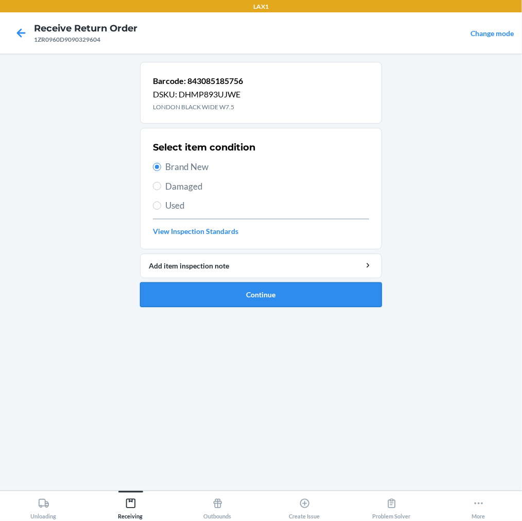
click at [171, 291] on button "Continue" at bounding box center [261, 294] width 242 height 25
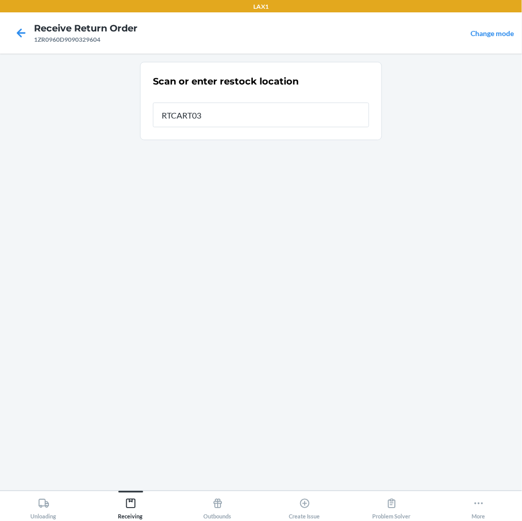
type input "RTCART035"
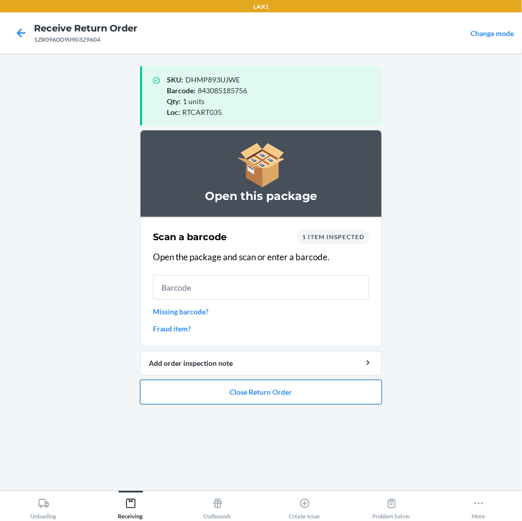
click at [243, 394] on button "Close Return Order" at bounding box center [261, 392] width 242 height 25
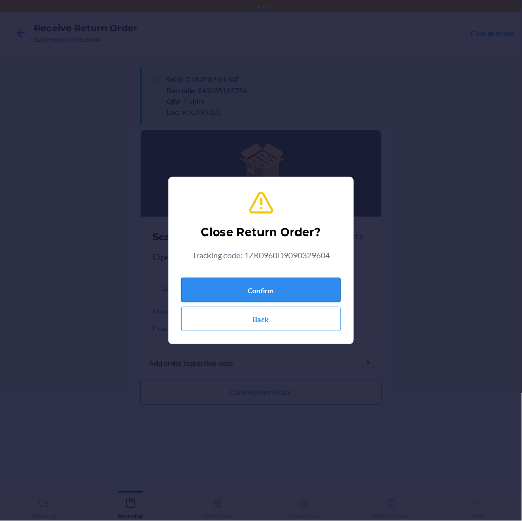
click at [284, 293] on button "Confirm" at bounding box center [261, 290] width 160 height 25
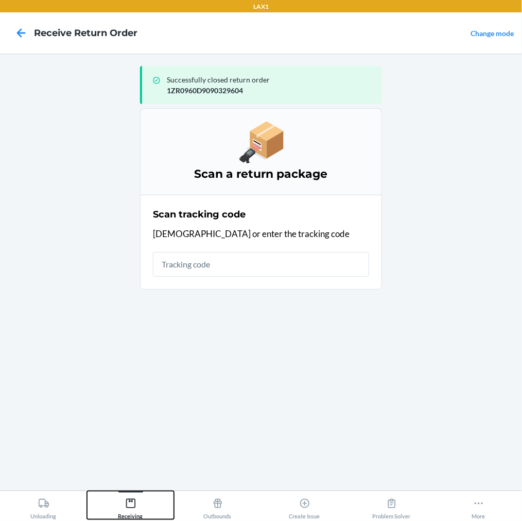
click at [131, 504] on icon at bounding box center [130, 503] width 11 height 11
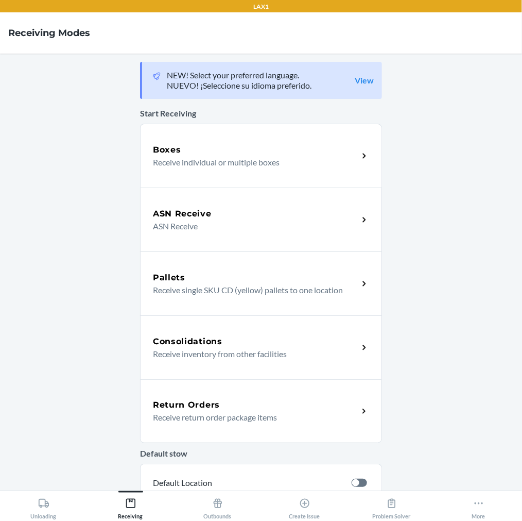
click at [169, 409] on h5 "Return Orders" at bounding box center [186, 405] width 67 height 12
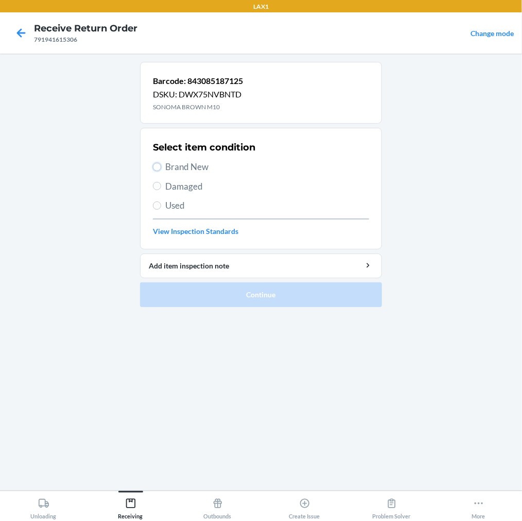
click at [157, 168] on input "Brand New" at bounding box center [157, 167] width 8 height 8
radio input "true"
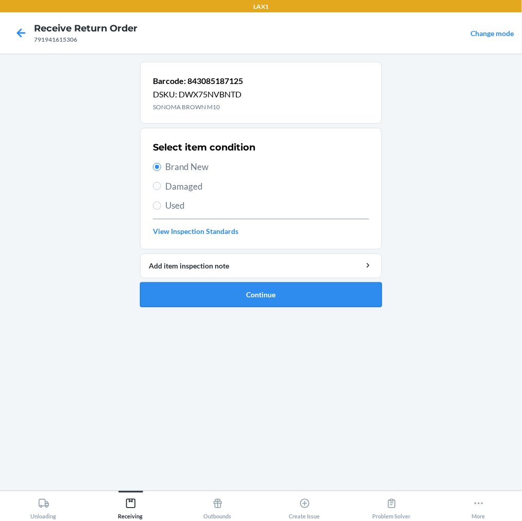
click at [192, 301] on button "Continue" at bounding box center [261, 294] width 242 height 25
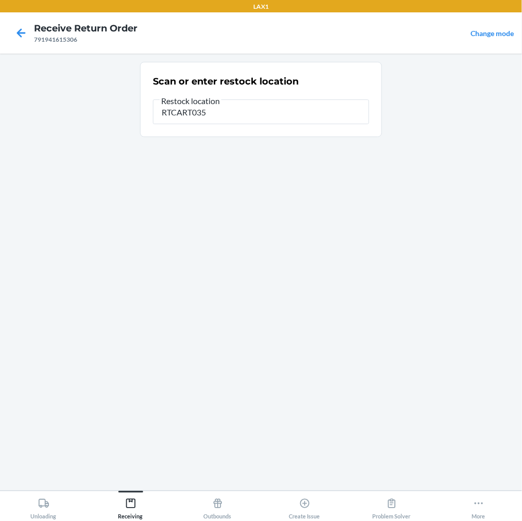
type input "RTCART035"
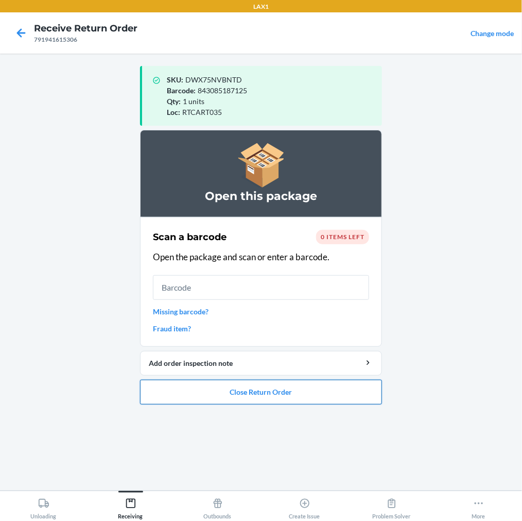
click at [209, 390] on button "Close Return Order" at bounding box center [261, 392] width 242 height 25
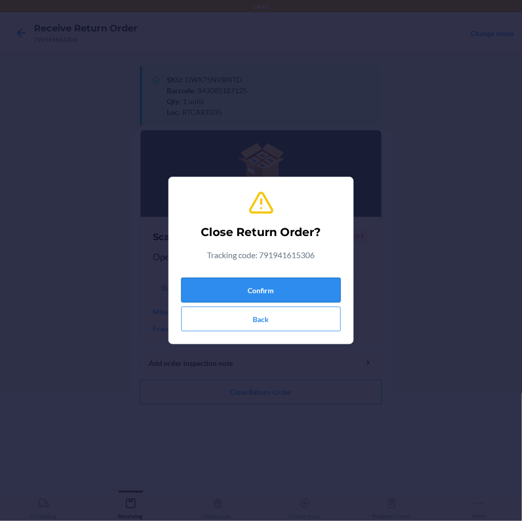
click at [265, 294] on button "Confirm" at bounding box center [261, 290] width 160 height 25
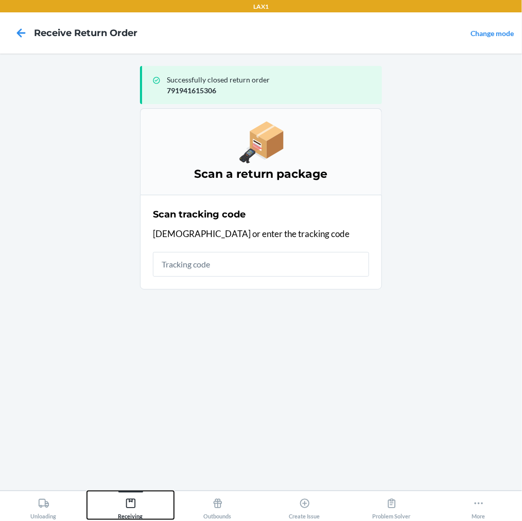
click at [135, 502] on icon at bounding box center [130, 503] width 11 height 11
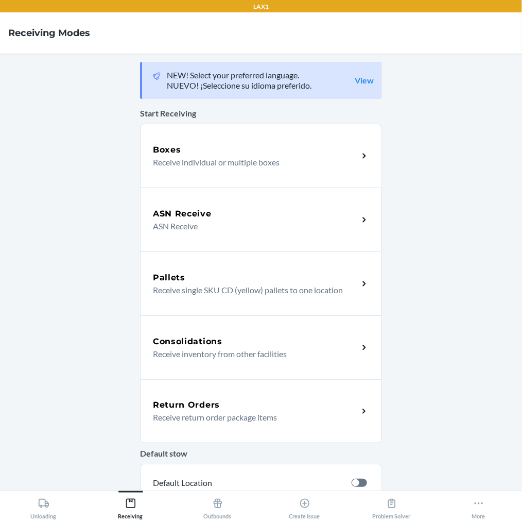
click at [167, 400] on h5 "Return Orders" at bounding box center [186, 405] width 67 height 12
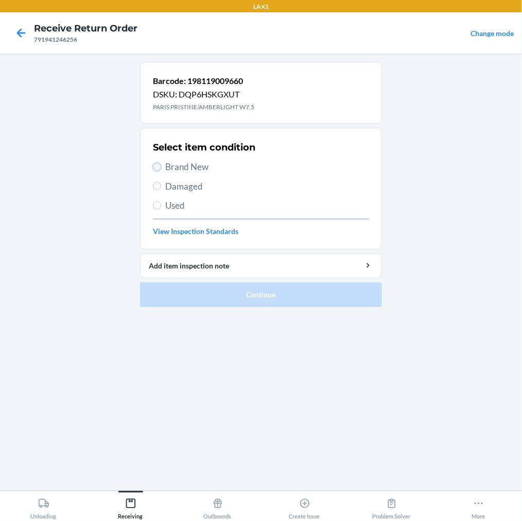
click at [153, 167] on input "Brand New" at bounding box center [157, 167] width 8 height 8
radio input "true"
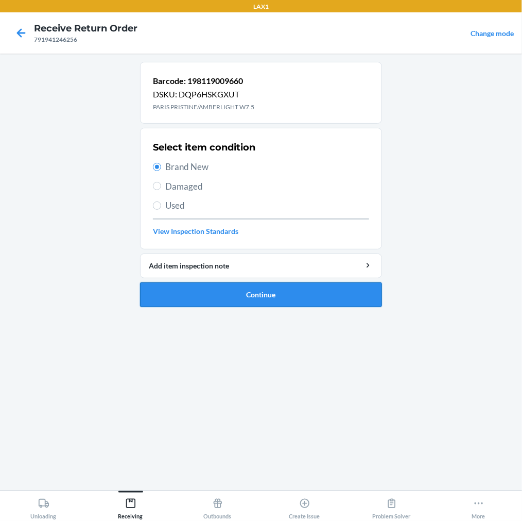
click at [189, 296] on button "Continue" at bounding box center [261, 294] width 242 height 25
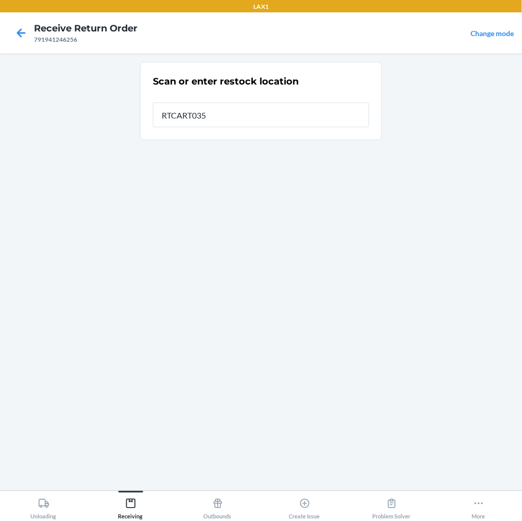
type input "RTCART035"
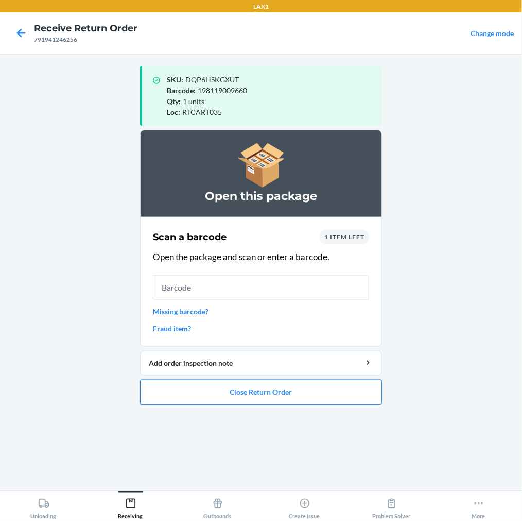
click at [216, 393] on button "Close Return Order" at bounding box center [261, 392] width 242 height 25
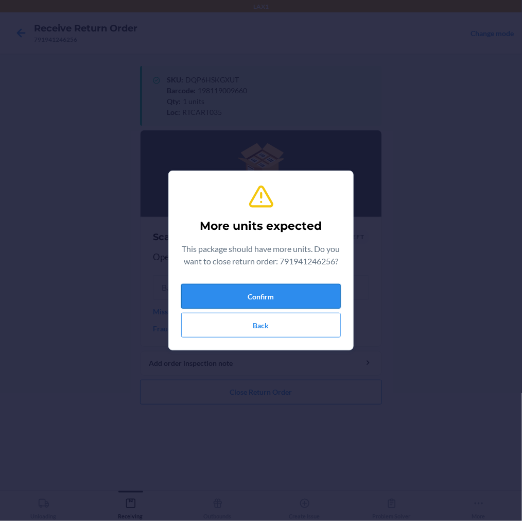
click at [277, 300] on button "Confirm" at bounding box center [261, 296] width 160 height 25
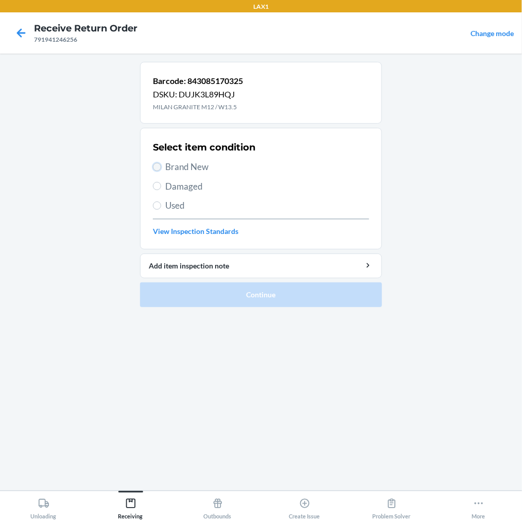
click at [156, 167] on input "Brand New" at bounding box center [157, 167] width 8 height 8
radio input "true"
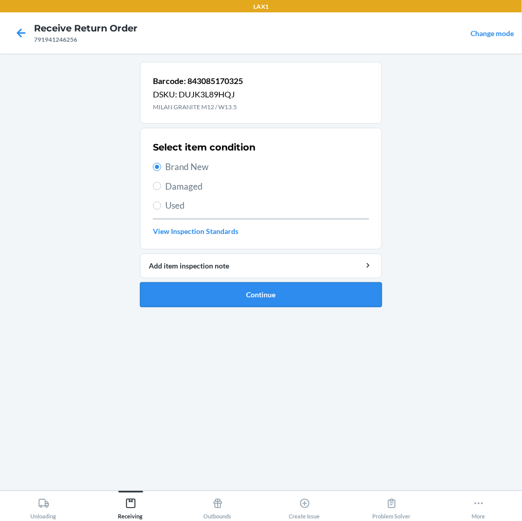
click at [174, 295] on button "Continue" at bounding box center [261, 294] width 242 height 25
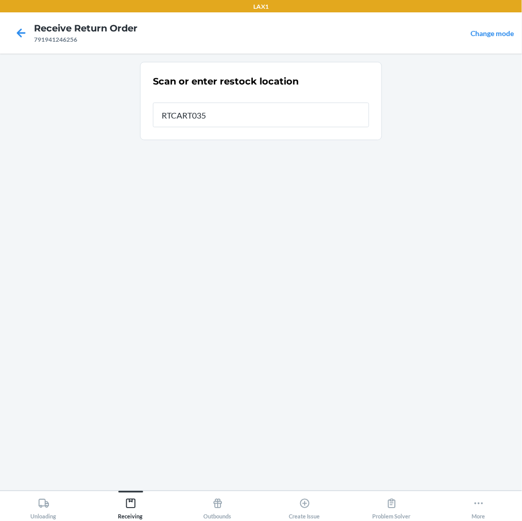
type input "RTCART035"
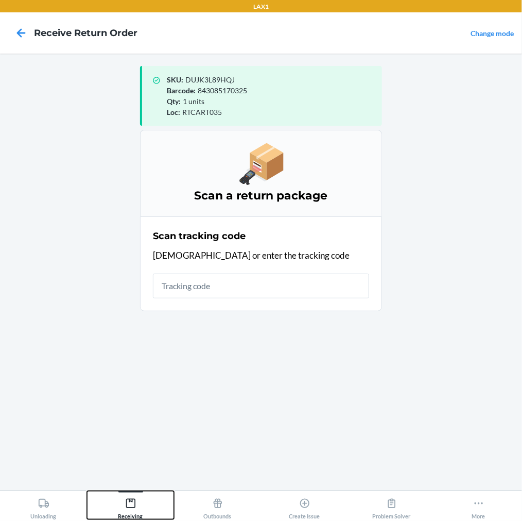
click at [135, 503] on icon at bounding box center [130, 503] width 11 height 11
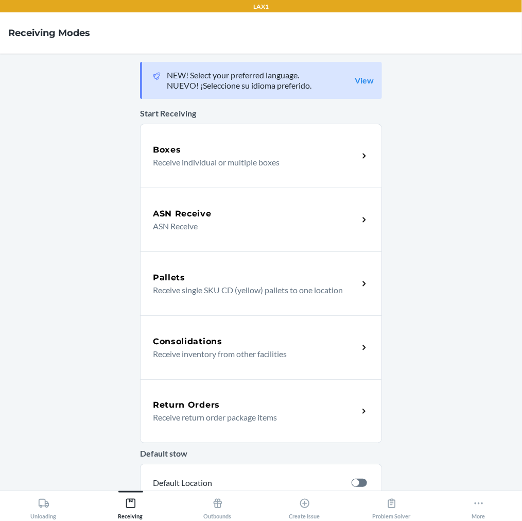
click at [191, 415] on p "Receive return order package items" at bounding box center [251, 417] width 197 height 12
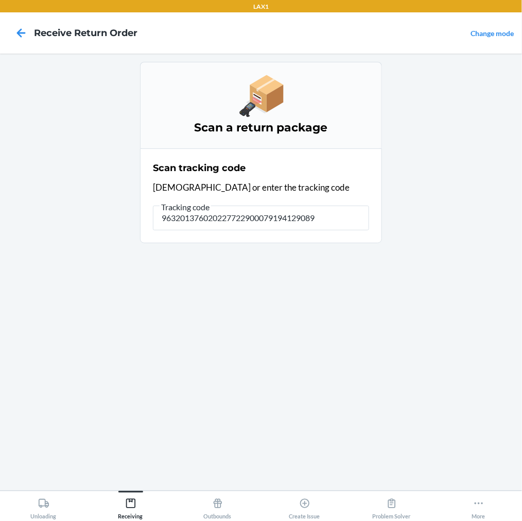
type input "9632013760202277229000791941290892"
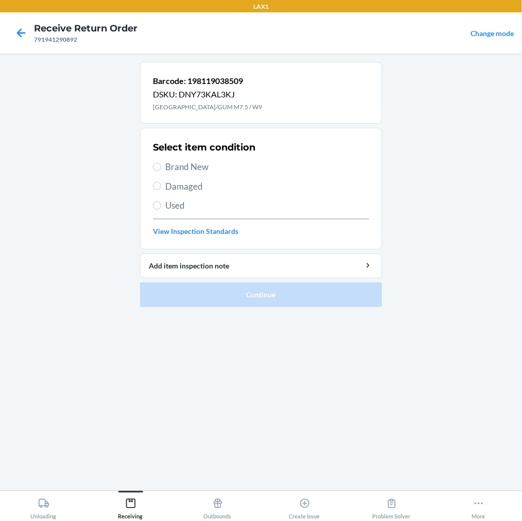
click at [153, 168] on label "Brand New" at bounding box center [261, 166] width 216 height 13
click at [153, 168] on input "Brand New" at bounding box center [157, 167] width 8 height 8
radio input "true"
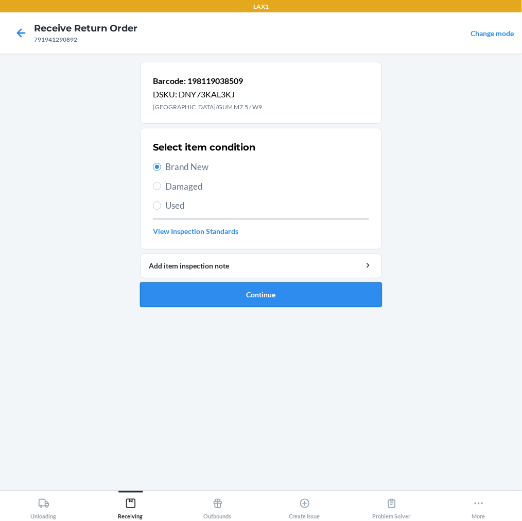
click at [175, 284] on button "Continue" at bounding box center [261, 294] width 242 height 25
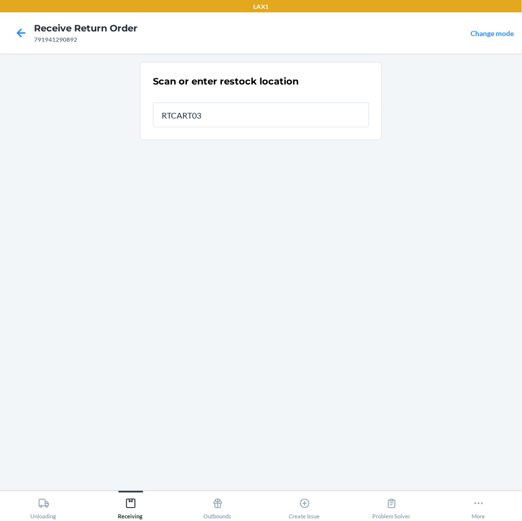
type input "RTCART035"
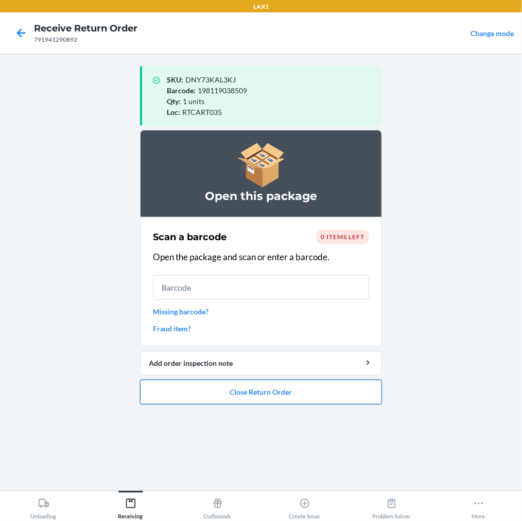
click at [231, 390] on button "Close Return Order" at bounding box center [261, 392] width 242 height 25
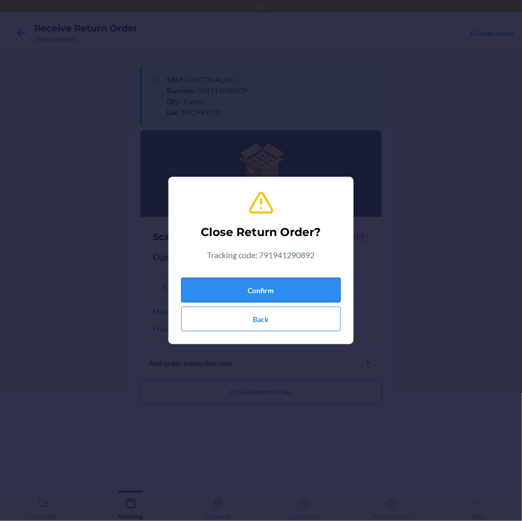
click at [294, 295] on button "Confirm" at bounding box center [261, 290] width 160 height 25
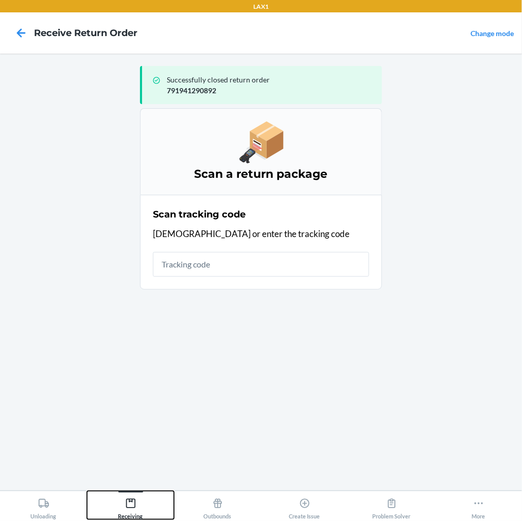
click at [130, 498] on icon at bounding box center [130, 503] width 11 height 11
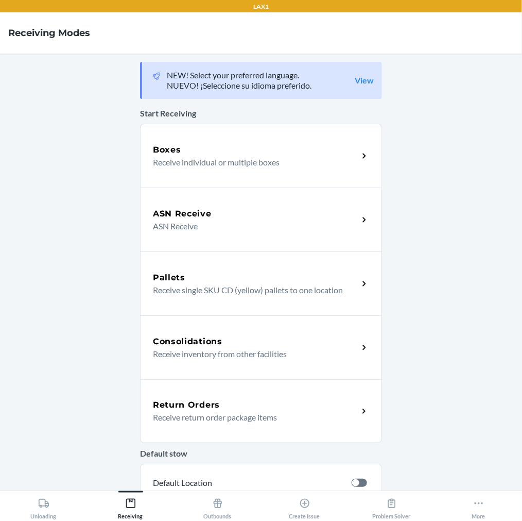
click at [190, 393] on div "Return Orders Receive return order package items" at bounding box center [261, 411] width 242 height 64
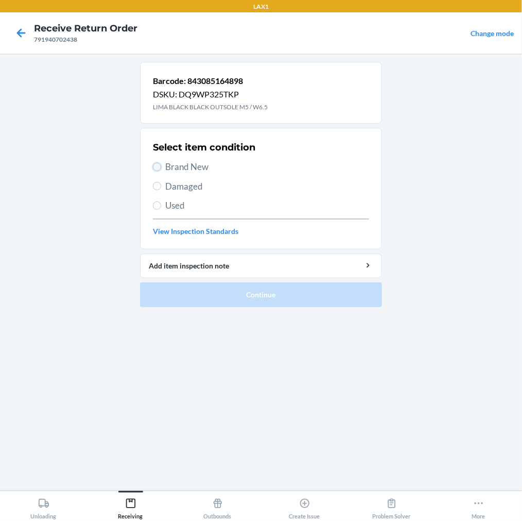
click at [160, 166] on input "Brand New" at bounding box center [157, 167] width 8 height 8
radio input "true"
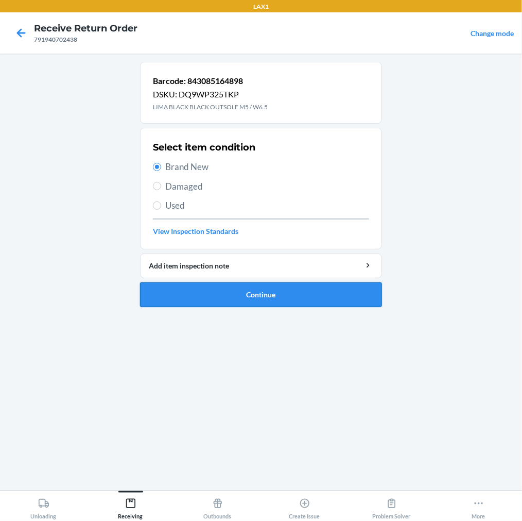
click at [207, 293] on button "Continue" at bounding box center [261, 294] width 242 height 25
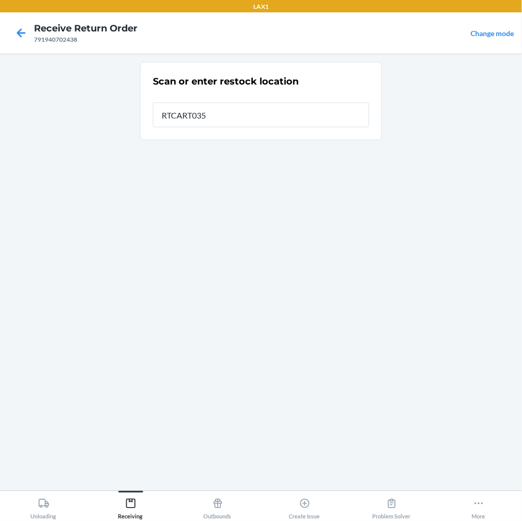
type input "RTCART035"
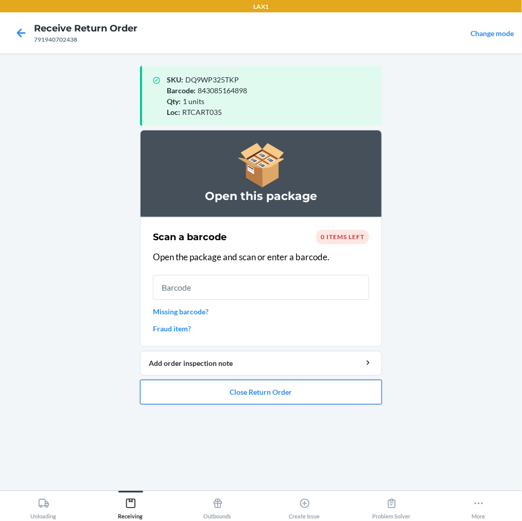
click at [247, 389] on button "Close Return Order" at bounding box center [261, 392] width 242 height 25
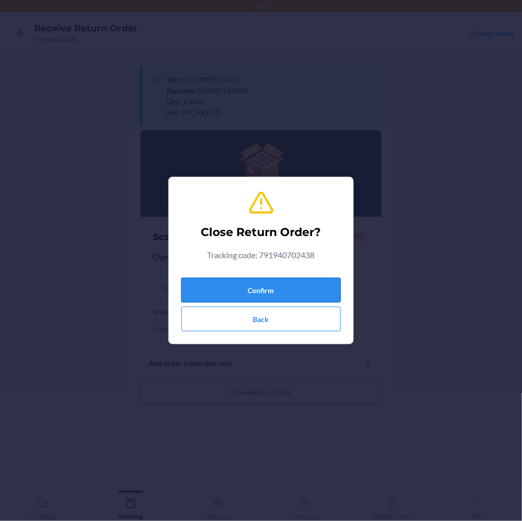
click at [275, 293] on button "Confirm" at bounding box center [261, 290] width 160 height 25
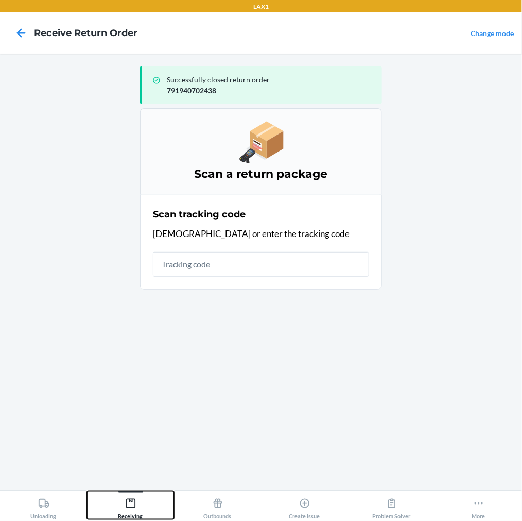
click at [131, 497] on div "Receiving" at bounding box center [130, 506] width 25 height 26
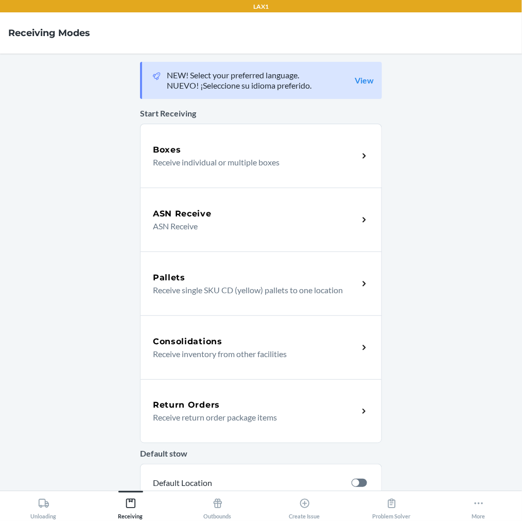
click at [173, 409] on h5 "Return Orders" at bounding box center [186, 405] width 67 height 12
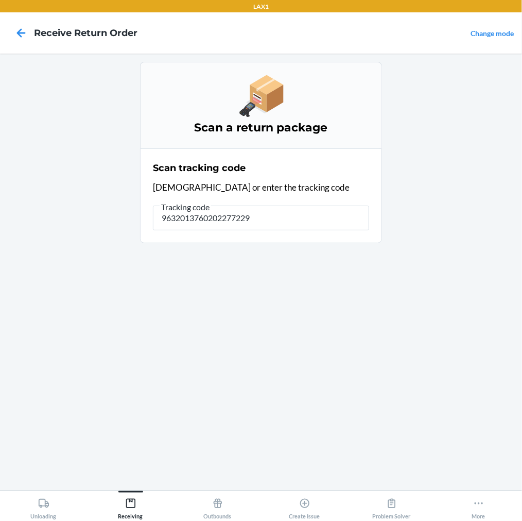
type input "96320137602022772290"
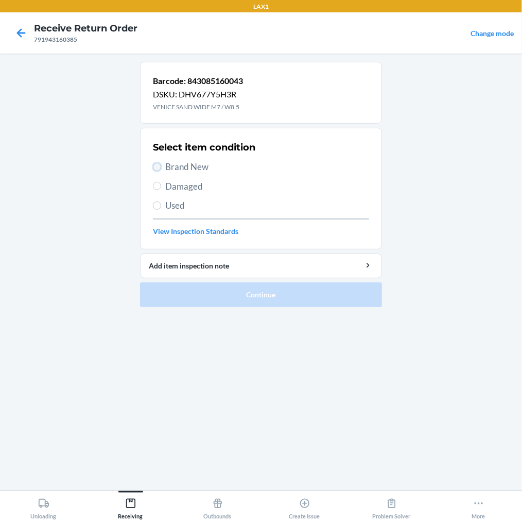
click at [153, 168] on input "Brand New" at bounding box center [157, 167] width 8 height 8
radio input "true"
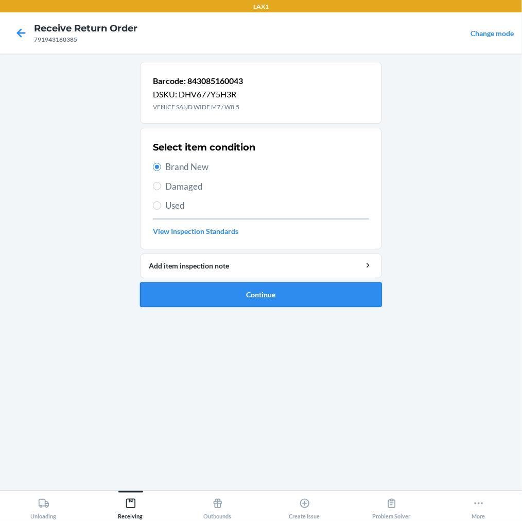
click at [164, 300] on button "Continue" at bounding box center [261, 294] width 242 height 25
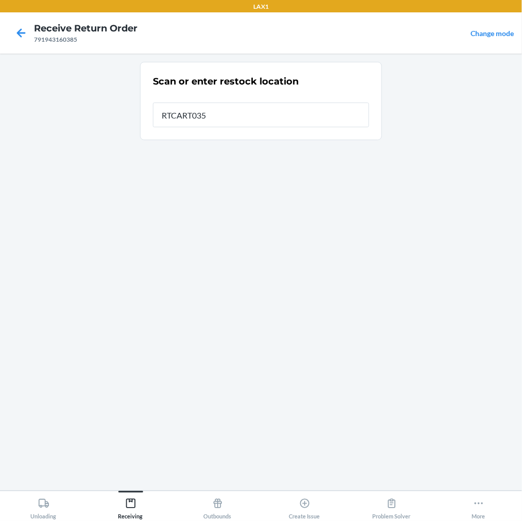
type input "RTCART035"
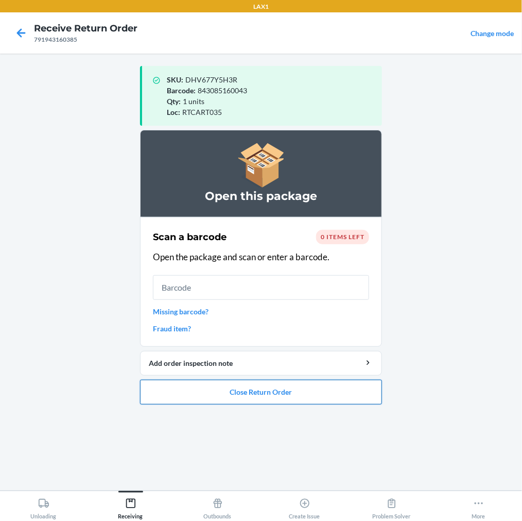
click at [219, 385] on button "Close Return Order" at bounding box center [261, 392] width 242 height 25
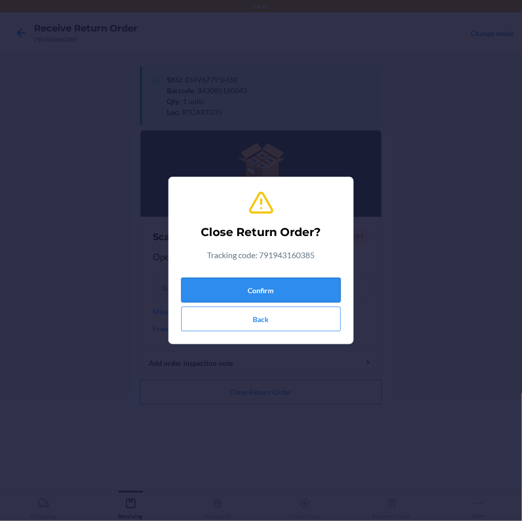
click at [246, 285] on button "Confirm" at bounding box center [261, 290] width 160 height 25
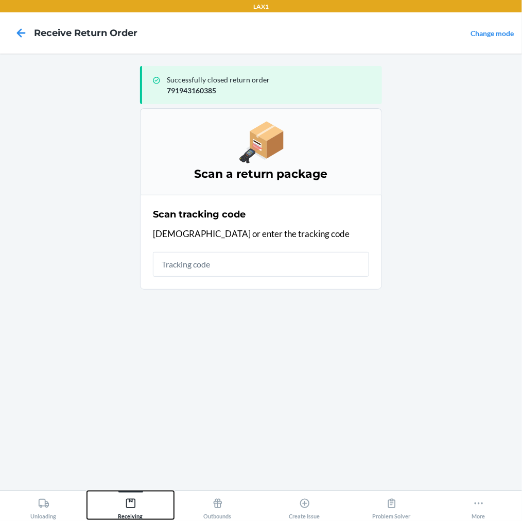
click at [132, 502] on icon at bounding box center [130, 503] width 11 height 11
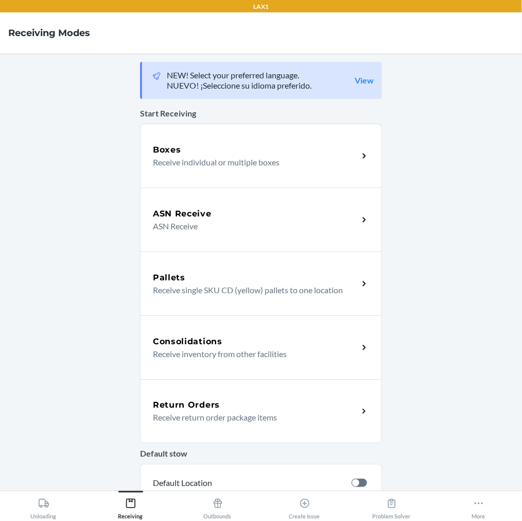
click at [166, 407] on h5 "Return Orders" at bounding box center [186, 405] width 67 height 12
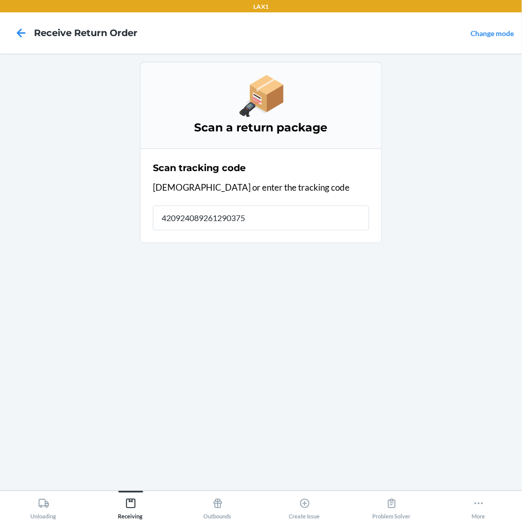
type input "4209240892612903750"
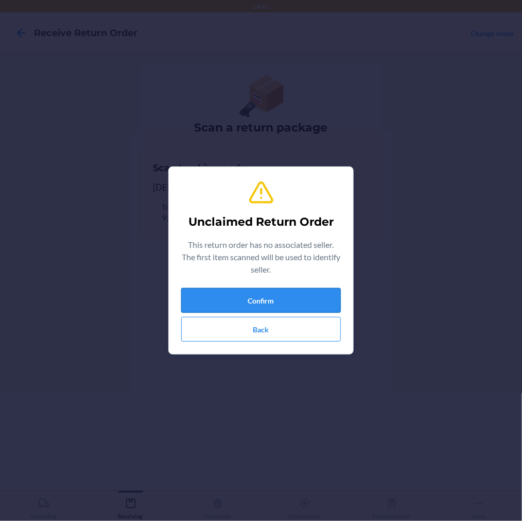
click at [209, 296] on button "Confirm" at bounding box center [261, 300] width 160 height 25
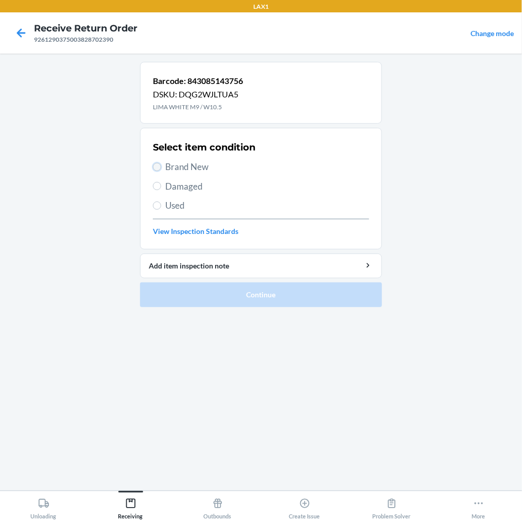
click at [155, 170] on input "Brand New" at bounding box center [157, 167] width 8 height 8
radio input "true"
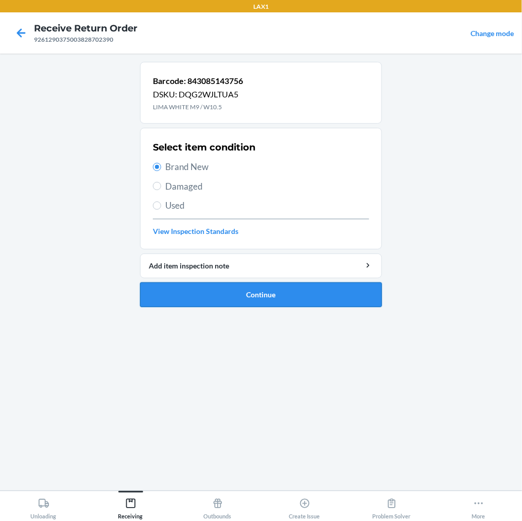
click at [173, 285] on button "Continue" at bounding box center [261, 294] width 242 height 25
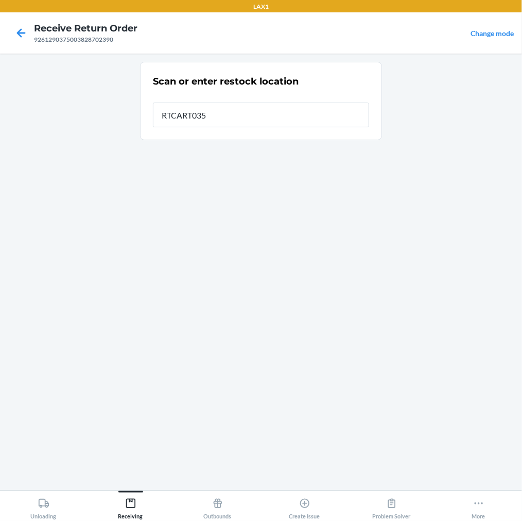
type input "RTCART035"
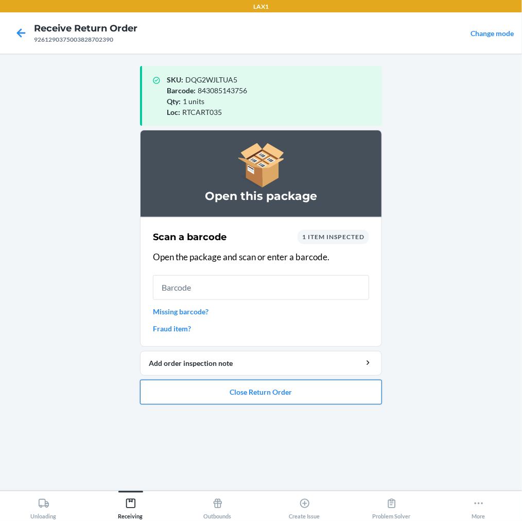
click at [204, 390] on button "Close Return Order" at bounding box center [261, 392] width 242 height 25
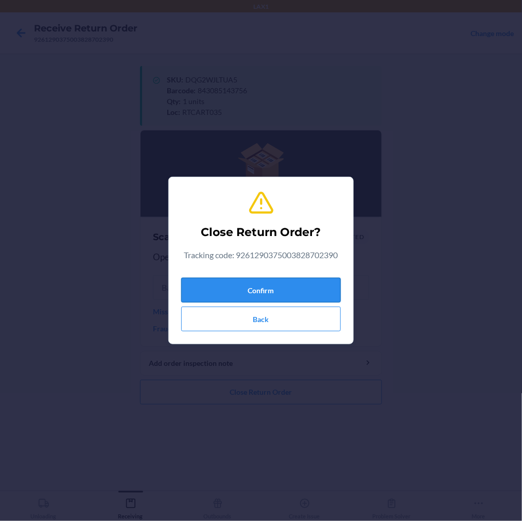
click at [256, 295] on button "Confirm" at bounding box center [261, 290] width 160 height 25
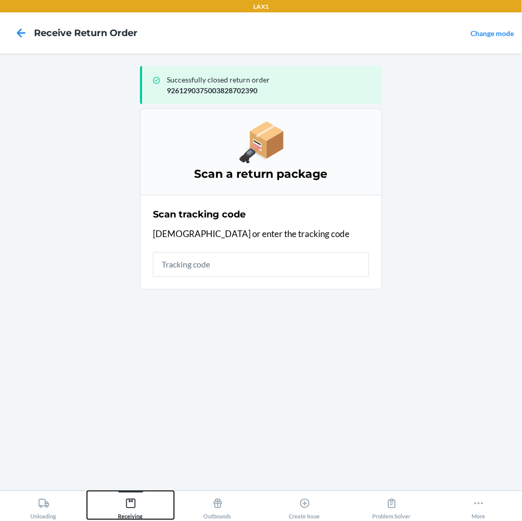
click at [131, 500] on icon at bounding box center [130, 503] width 11 height 11
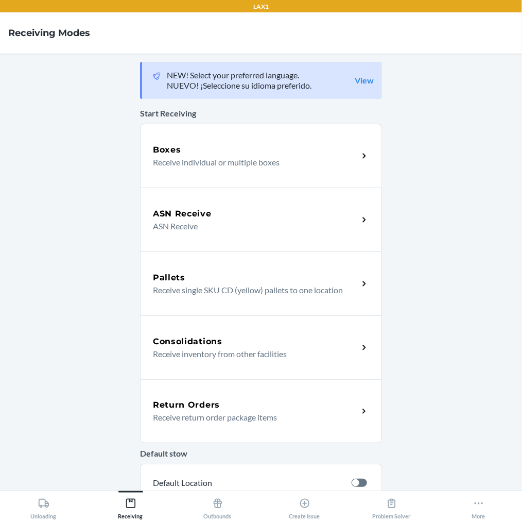
click at [172, 402] on h5 "Return Orders" at bounding box center [186, 405] width 67 height 12
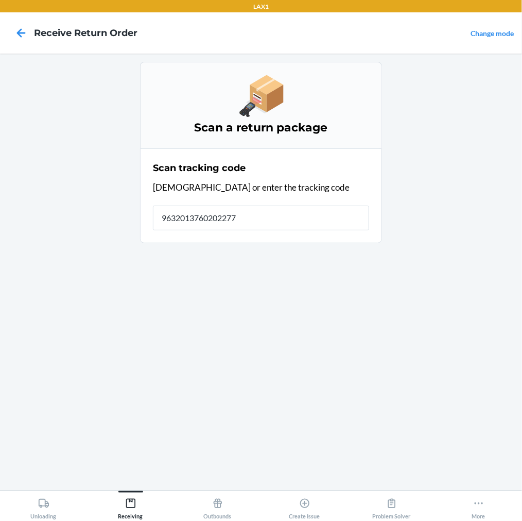
type input "96320137602022772"
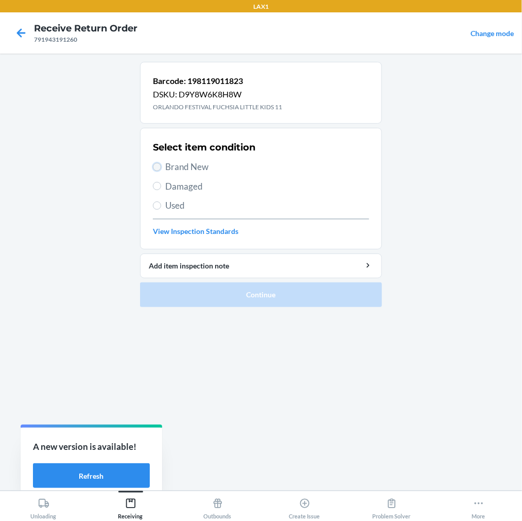
click at [157, 163] on input "Brand New" at bounding box center [157, 167] width 8 height 8
radio input "true"
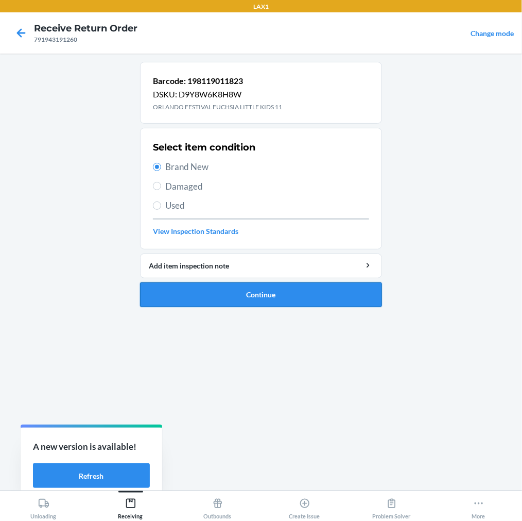
click at [178, 284] on button "Continue" at bounding box center [261, 294] width 242 height 25
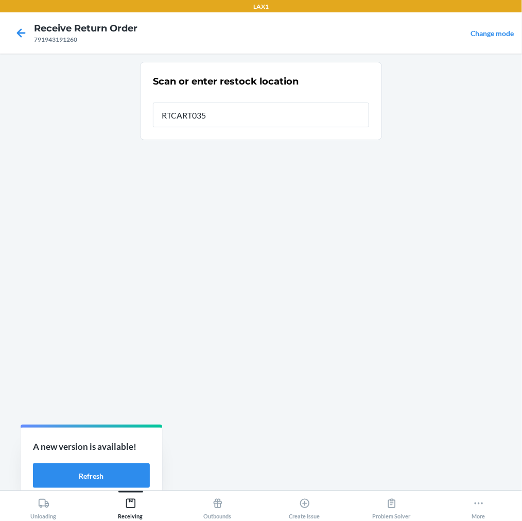
type input "RTCART035"
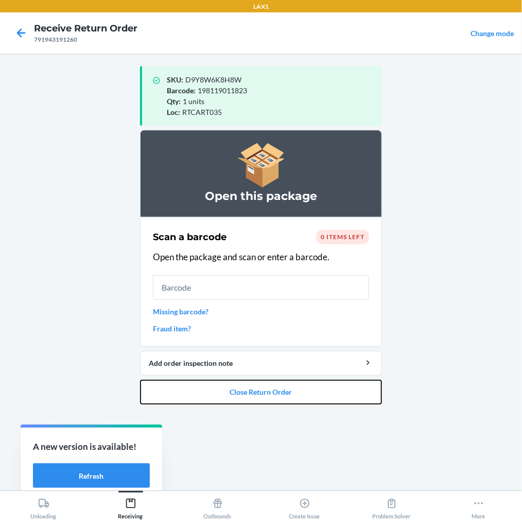
click at [255, 393] on button "Close Return Order" at bounding box center [261, 392] width 242 height 25
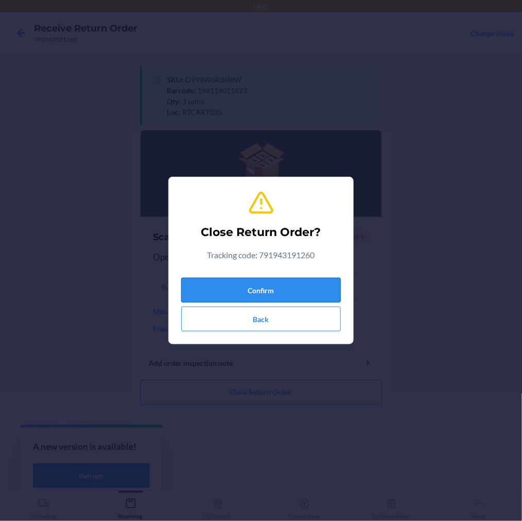
click at [319, 290] on button "Confirm" at bounding box center [261, 290] width 160 height 25
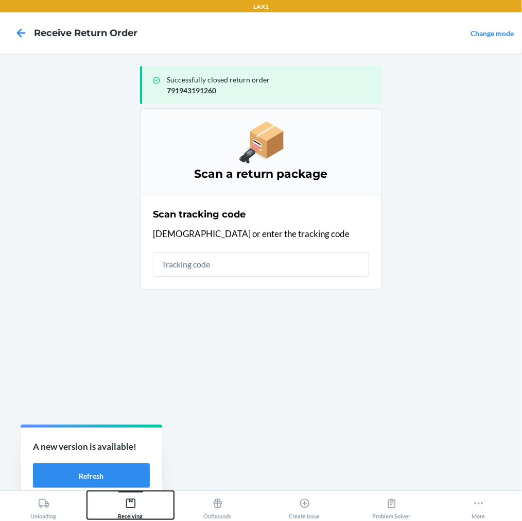
click at [134, 506] on icon at bounding box center [130, 503] width 9 height 9
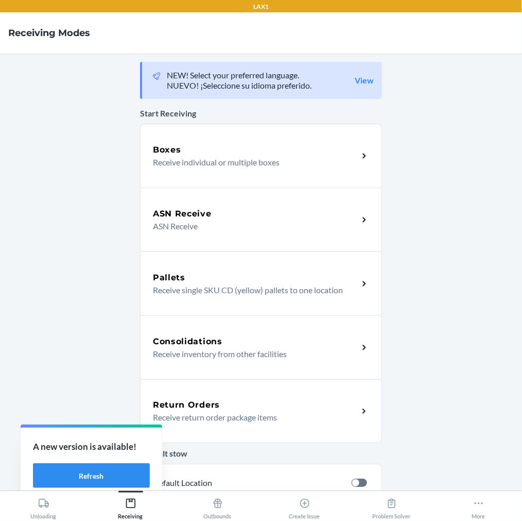
click at [195, 404] on h5 "Return Orders" at bounding box center [186, 405] width 67 height 12
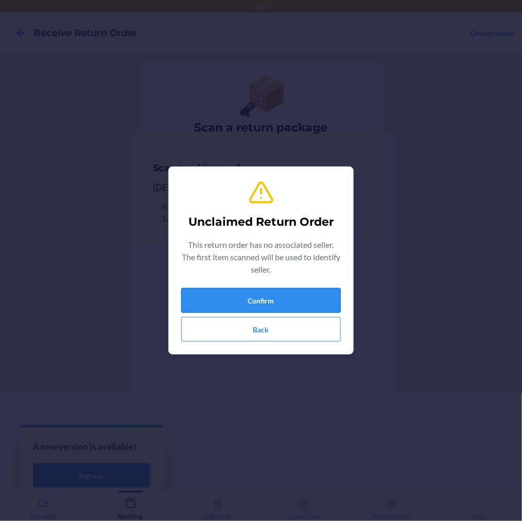
click at [225, 301] on button "Confirm" at bounding box center [261, 300] width 160 height 25
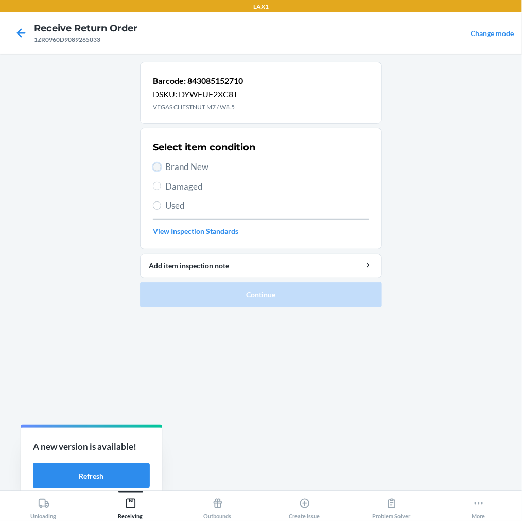
click at [161, 167] on input "Brand New" at bounding box center [157, 167] width 8 height 8
radio input "true"
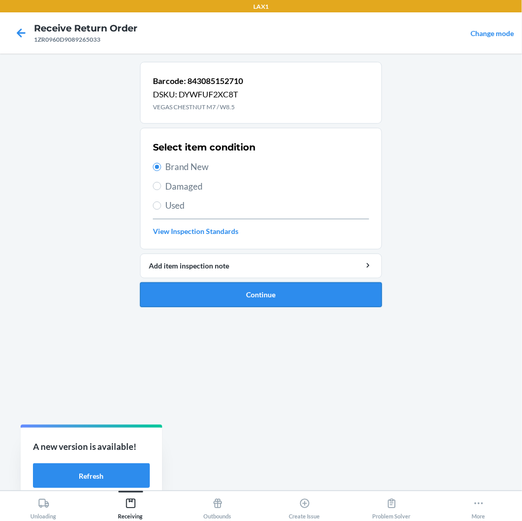
click at [187, 292] on button "Continue" at bounding box center [261, 294] width 242 height 25
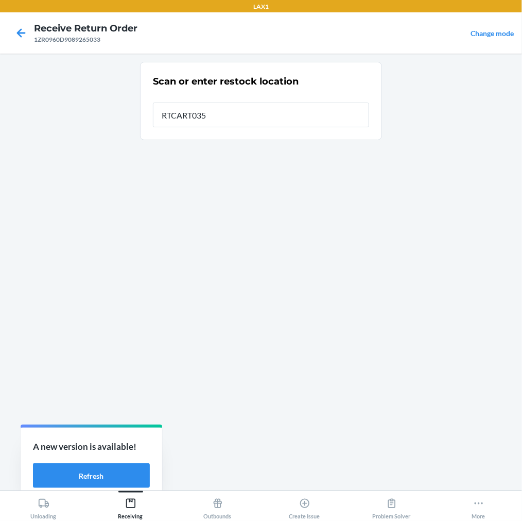
type input "RTCART035"
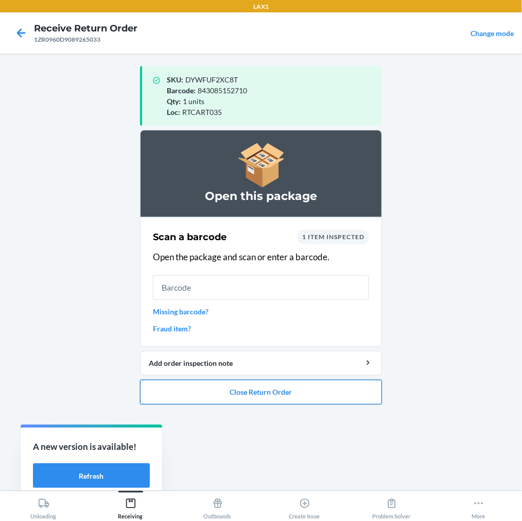
click at [251, 385] on button "Close Return Order" at bounding box center [261, 392] width 242 height 25
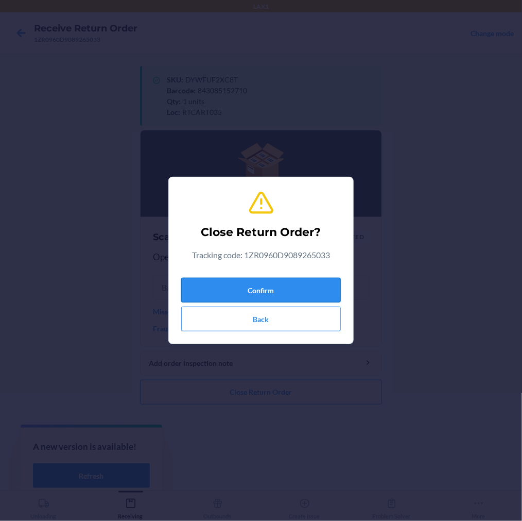
click at [277, 291] on button "Confirm" at bounding box center [261, 290] width 160 height 25
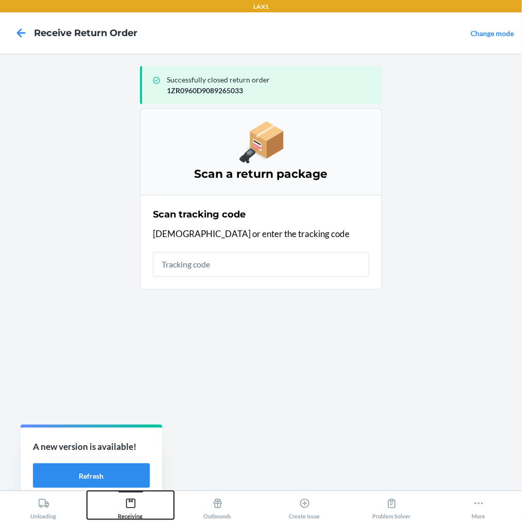
click at [129, 502] on icon at bounding box center [130, 503] width 9 height 9
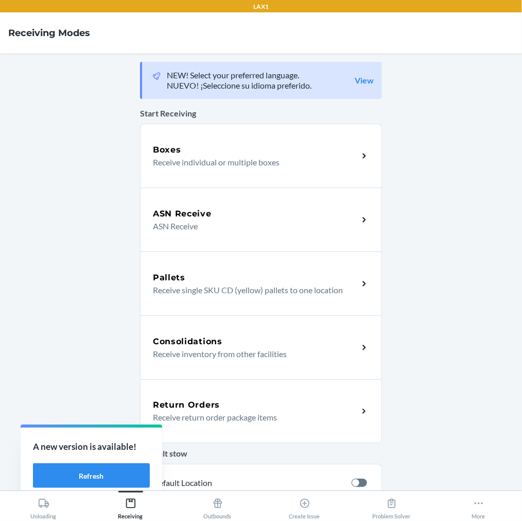
click at [221, 408] on div "Return Orders" at bounding box center [256, 405] width 206 height 12
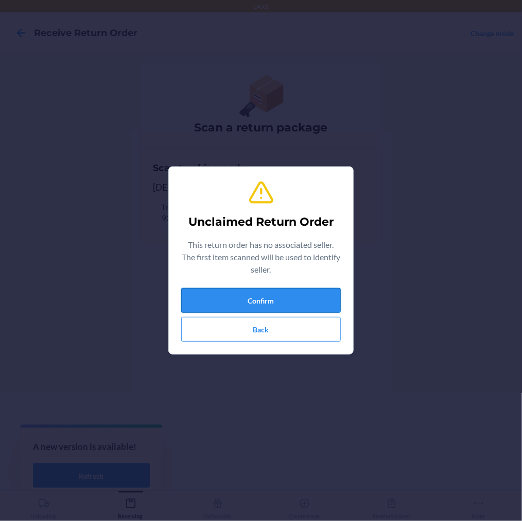
click at [216, 308] on button "Confirm" at bounding box center [261, 300] width 160 height 25
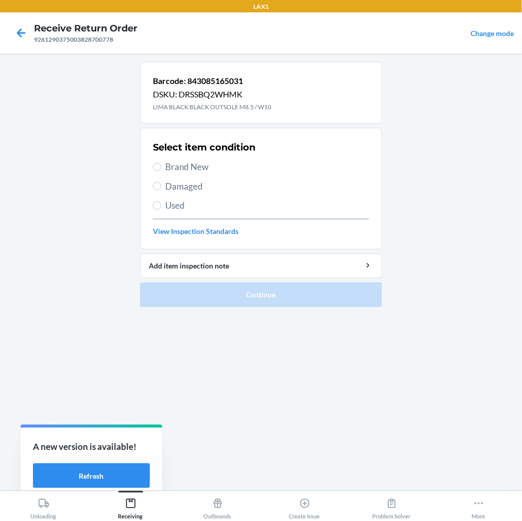
click at [162, 168] on label "Brand New" at bounding box center [261, 166] width 216 height 13
click at [161, 168] on input "Brand New" at bounding box center [157, 167] width 8 height 8
radio input "true"
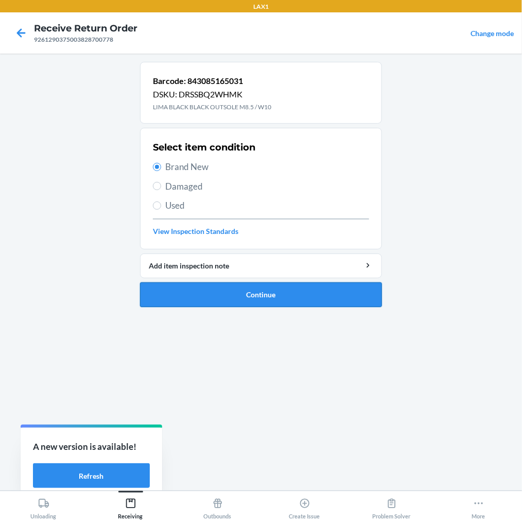
click at [211, 290] on button "Continue" at bounding box center [261, 294] width 242 height 25
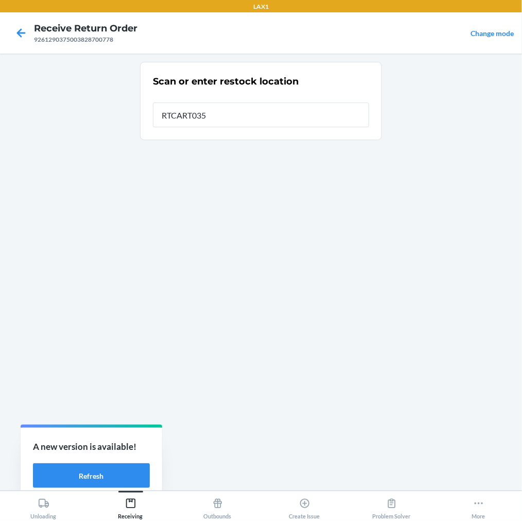
type input "RTCART035"
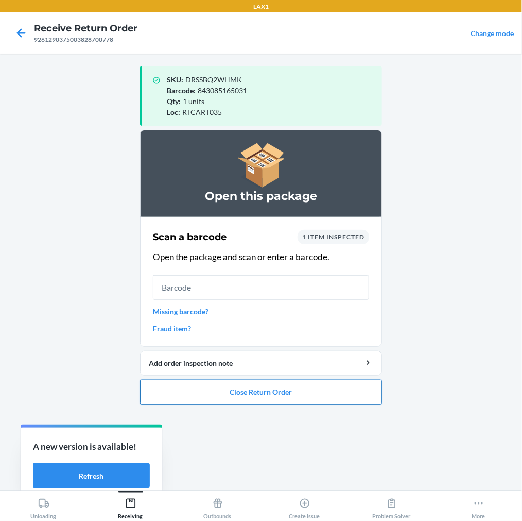
click at [243, 390] on button "Close Return Order" at bounding box center [261, 392] width 242 height 25
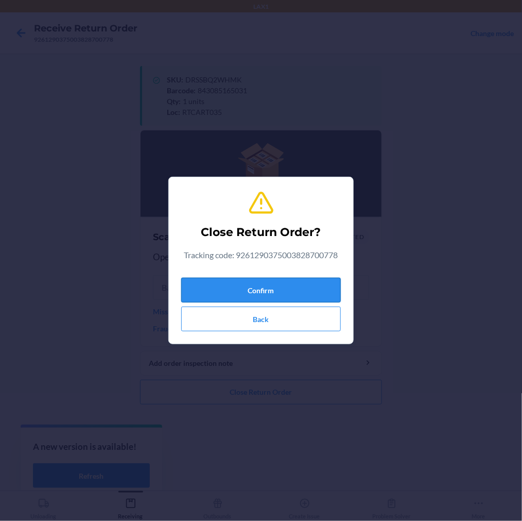
click at [279, 294] on button "Confirm" at bounding box center [261, 290] width 160 height 25
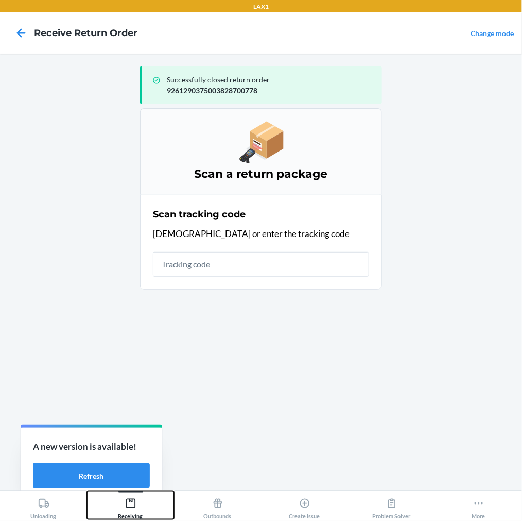
click at [131, 498] on icon at bounding box center [130, 503] width 11 height 11
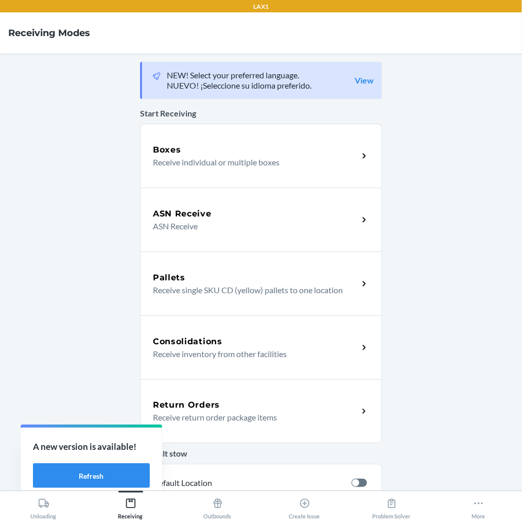
click at [189, 396] on div "Return Orders Receive return order package items" at bounding box center [261, 411] width 242 height 64
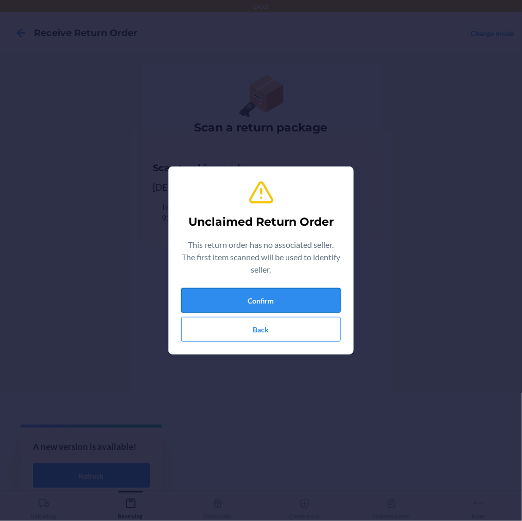
click at [301, 300] on button "Confirm" at bounding box center [261, 300] width 160 height 25
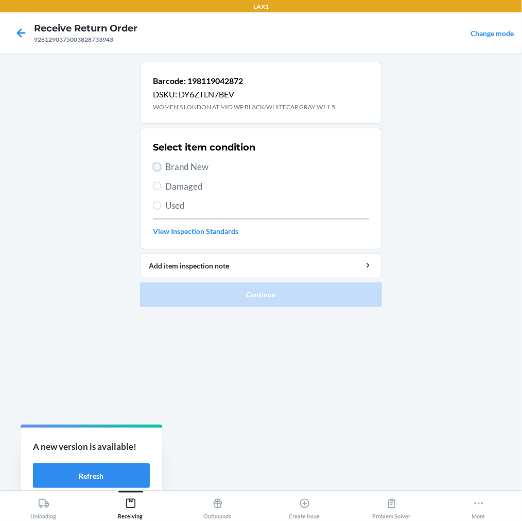
click at [160, 167] on input "Brand New" at bounding box center [157, 167] width 8 height 8
radio input "true"
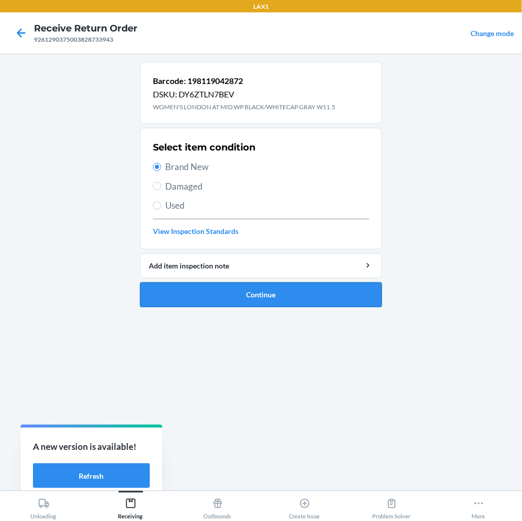
click at [181, 291] on button "Continue" at bounding box center [261, 294] width 242 height 25
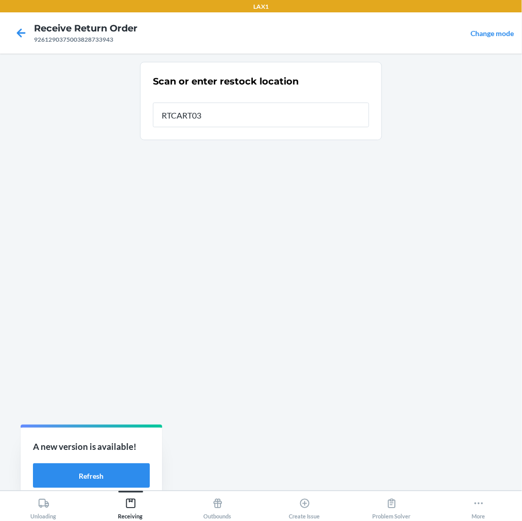
type input "RTCART035"
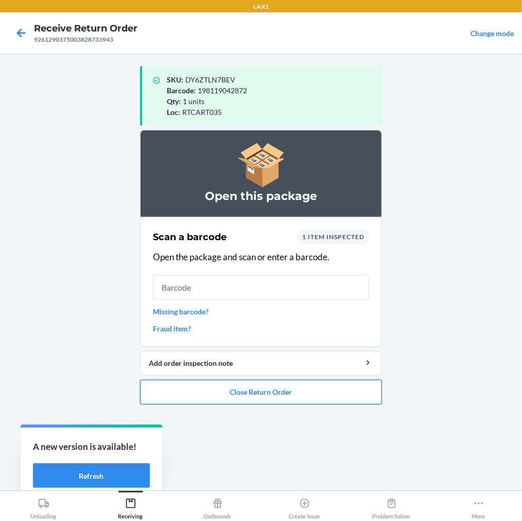
click at [245, 389] on button "Close Return Order" at bounding box center [261, 392] width 242 height 25
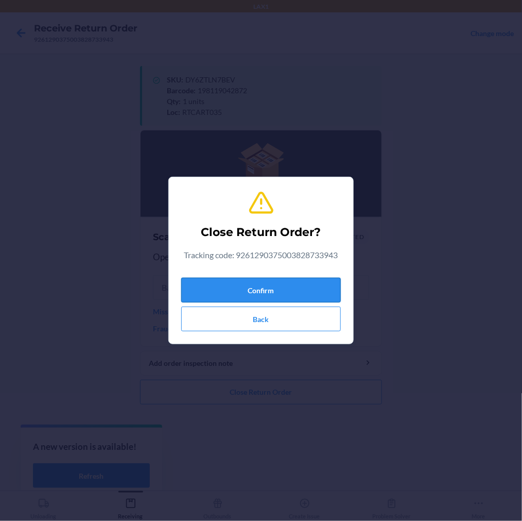
click at [260, 284] on button "Confirm" at bounding box center [261, 290] width 160 height 25
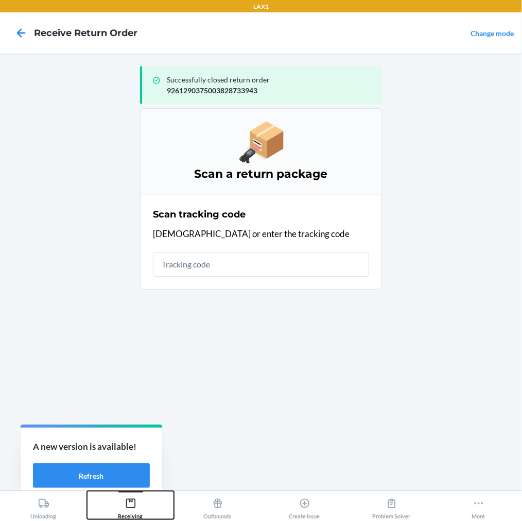
click at [131, 501] on icon at bounding box center [130, 503] width 11 height 11
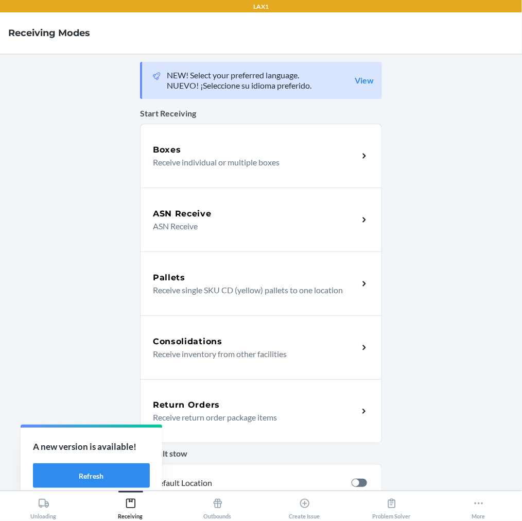
click at [246, 414] on p "Receive return order package items" at bounding box center [251, 417] width 197 height 12
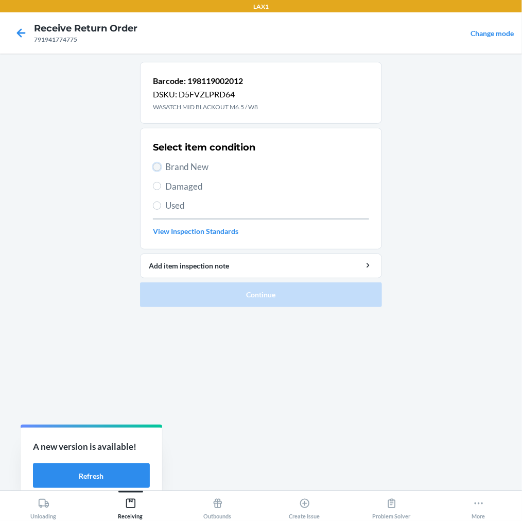
click at [158, 167] on input "Brand New" at bounding box center [157, 167] width 8 height 8
radio input "true"
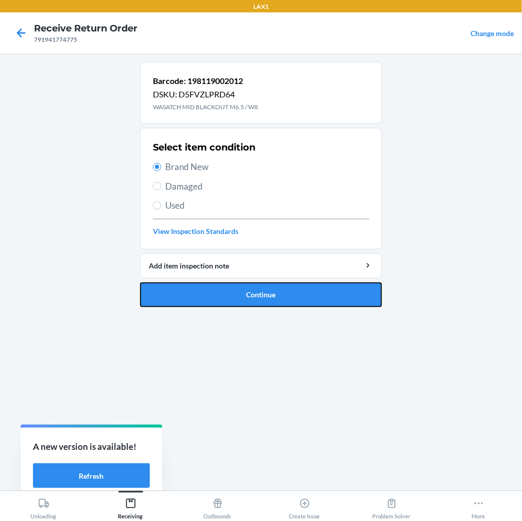
drag, startPoint x: 182, startPoint y: 294, endPoint x: 192, endPoint y: 256, distance: 39.4
click at [184, 286] on button "Continue" at bounding box center [261, 294] width 242 height 25
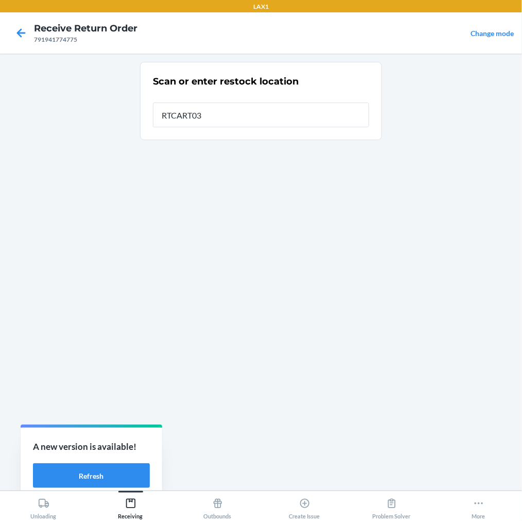
type input "RTCART035"
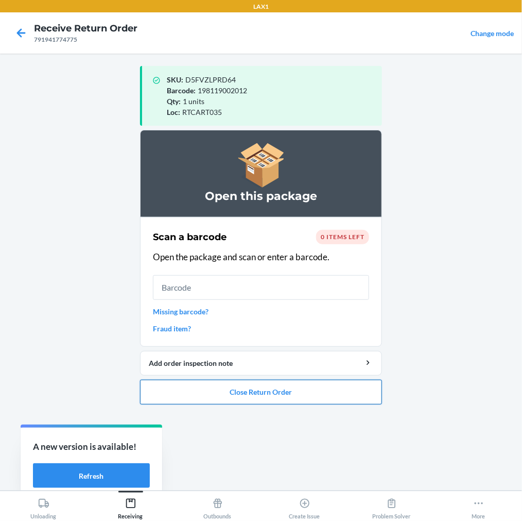
click at [242, 388] on button "Close Return Order" at bounding box center [261, 392] width 242 height 25
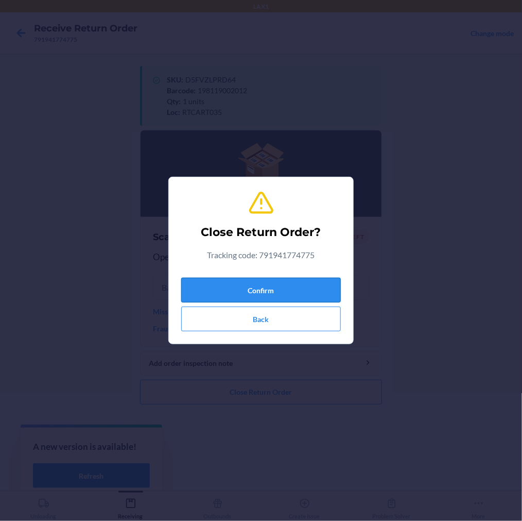
click at [275, 289] on button "Confirm" at bounding box center [261, 290] width 160 height 25
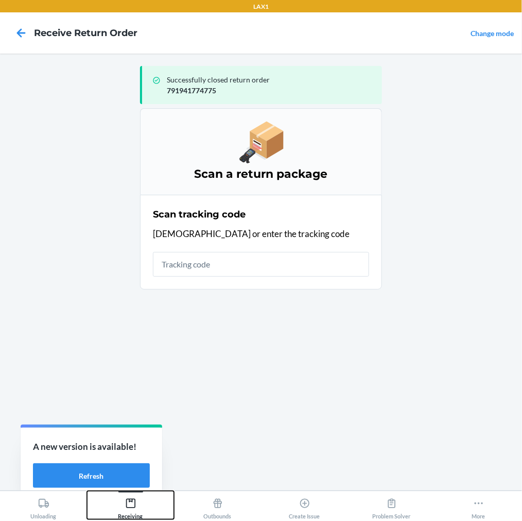
drag, startPoint x: 127, startPoint y: 505, endPoint x: 153, endPoint y: 486, distance: 32.5
click at [132, 499] on icon at bounding box center [130, 503] width 11 height 11
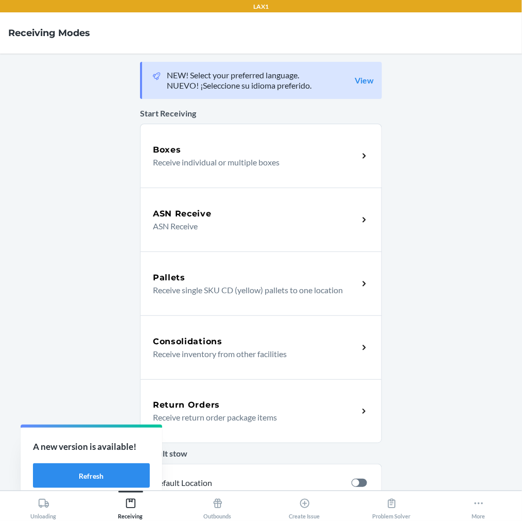
click at [204, 415] on p "Receive return order package items" at bounding box center [251, 417] width 197 height 12
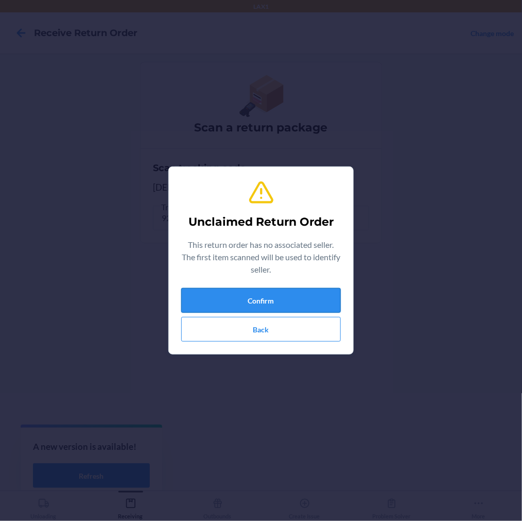
click at [243, 305] on button "Confirm" at bounding box center [261, 300] width 160 height 25
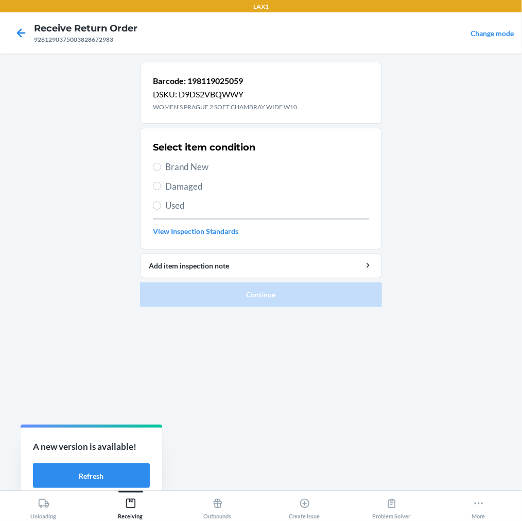
click at [160, 171] on label "Brand New" at bounding box center [261, 166] width 216 height 13
click at [160, 171] on input "Brand New" at bounding box center [157, 167] width 8 height 8
radio input "true"
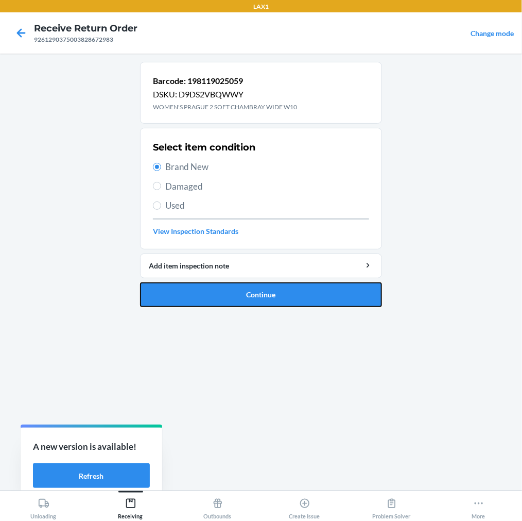
click at [162, 283] on button "Continue" at bounding box center [261, 294] width 242 height 25
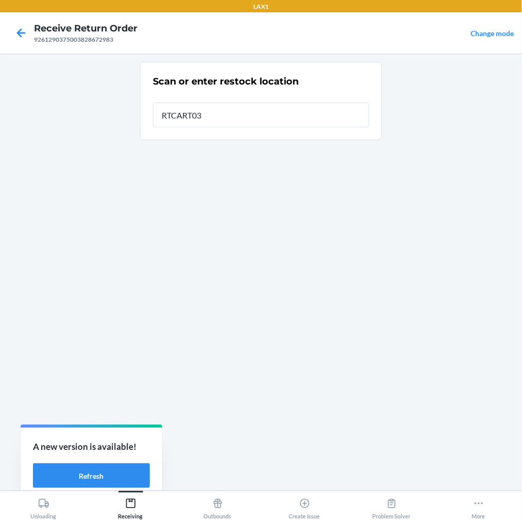
type input "RTCART035"
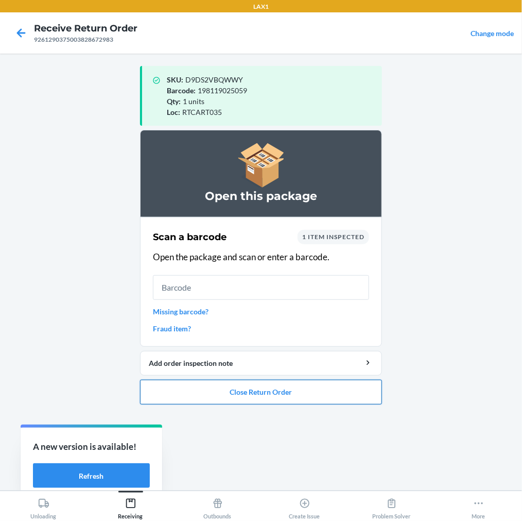
click at [313, 395] on button "Close Return Order" at bounding box center [261, 392] width 242 height 25
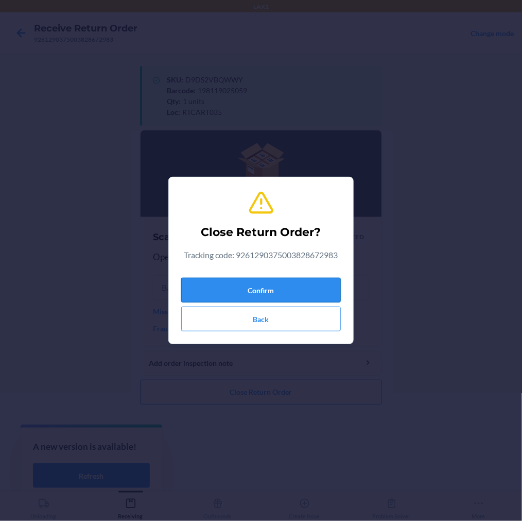
click at [313, 297] on button "Confirm" at bounding box center [261, 290] width 160 height 25
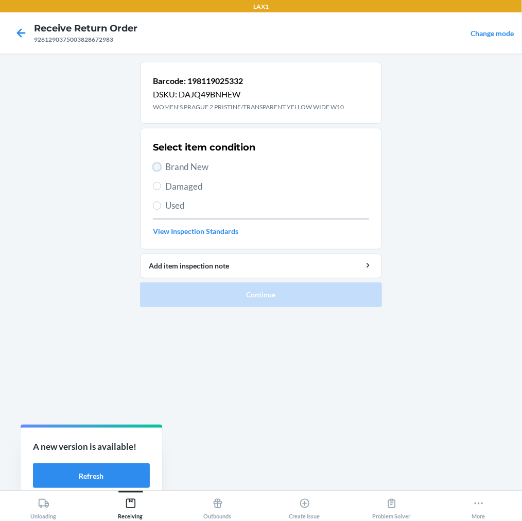
click at [153, 168] on input "Brand New" at bounding box center [157, 167] width 8 height 8
radio input "true"
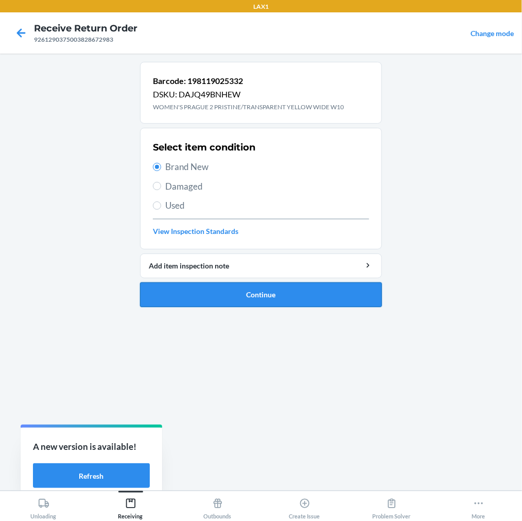
click at [159, 295] on button "Continue" at bounding box center [261, 294] width 242 height 25
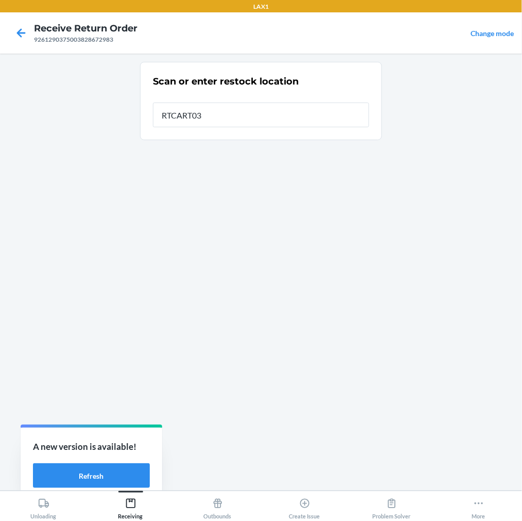
type input "RTCART035"
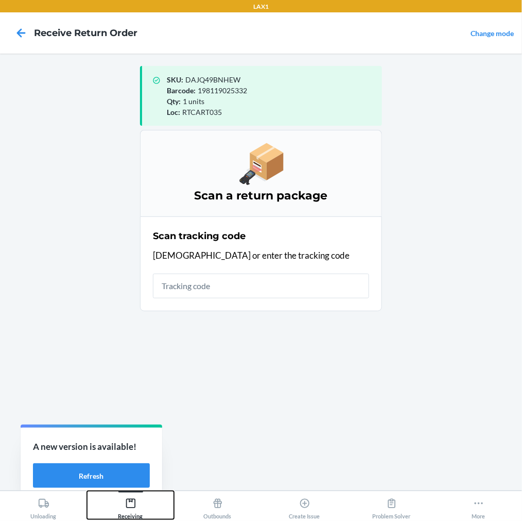
click at [126, 503] on icon at bounding box center [130, 503] width 9 height 9
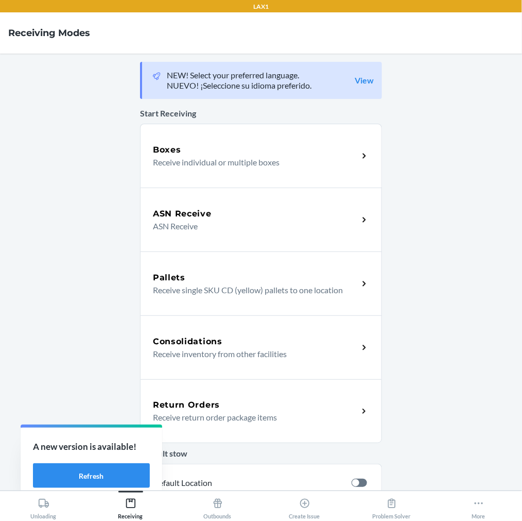
click at [205, 400] on h5 "Return Orders" at bounding box center [186, 405] width 67 height 12
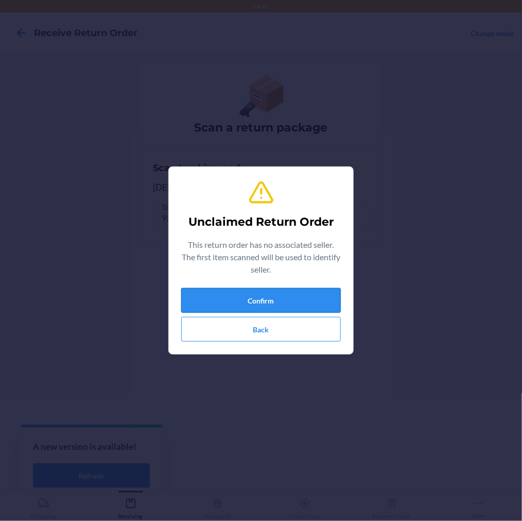
click at [244, 306] on button "Confirm" at bounding box center [261, 300] width 160 height 25
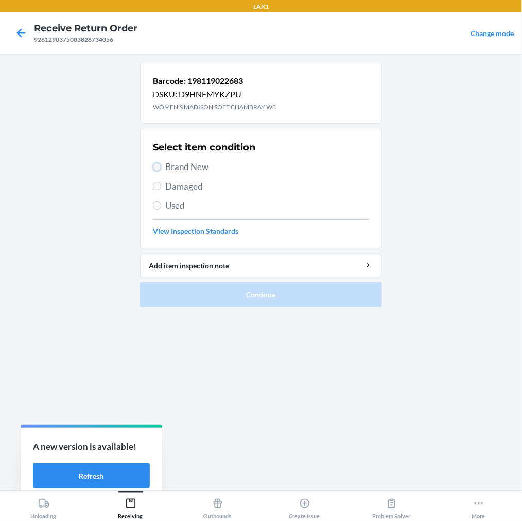
click at [157, 166] on input "Brand New" at bounding box center [157, 167] width 8 height 8
radio input "true"
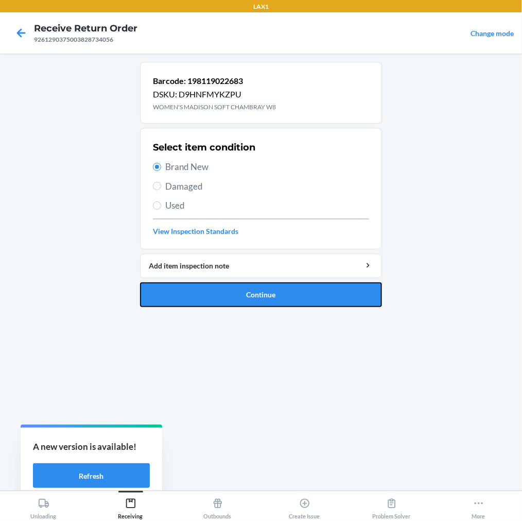
drag, startPoint x: 181, startPoint y: 295, endPoint x: 181, endPoint y: 271, distance: 23.2
click at [181, 293] on button "Continue" at bounding box center [261, 294] width 242 height 25
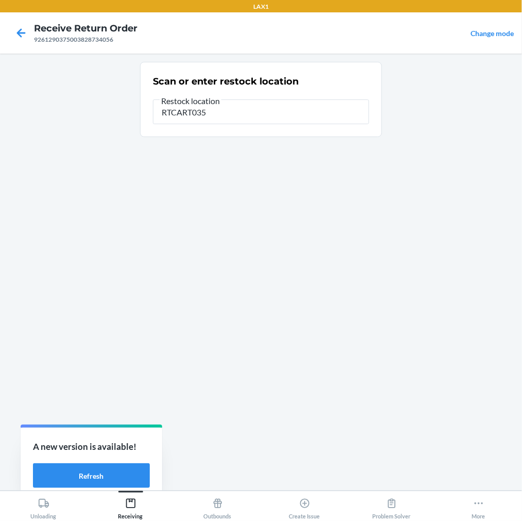
type input "RTCART035"
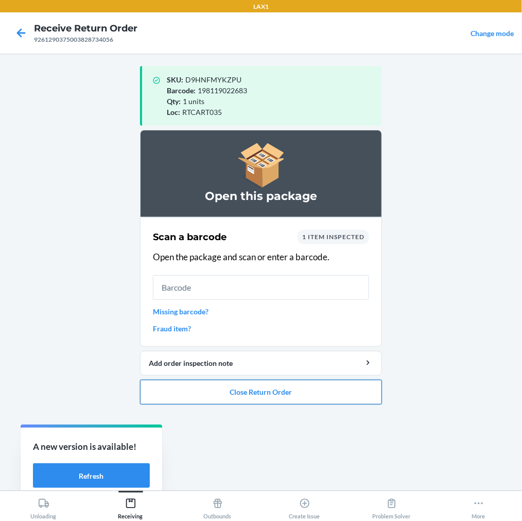
drag, startPoint x: 235, startPoint y: 393, endPoint x: 240, endPoint y: 385, distance: 8.3
click at [239, 388] on button "Close Return Order" at bounding box center [261, 392] width 242 height 25
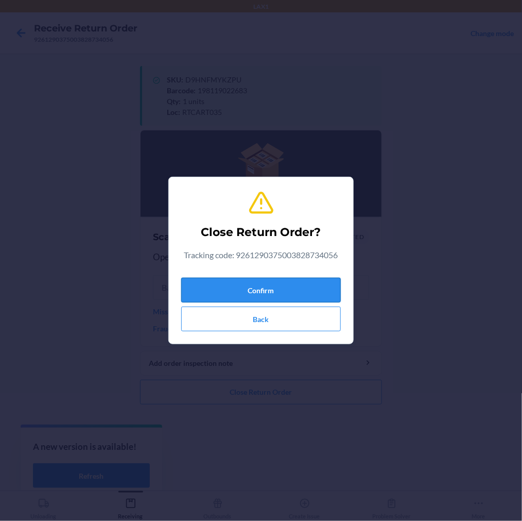
click at [280, 295] on button "Confirm" at bounding box center [261, 290] width 160 height 25
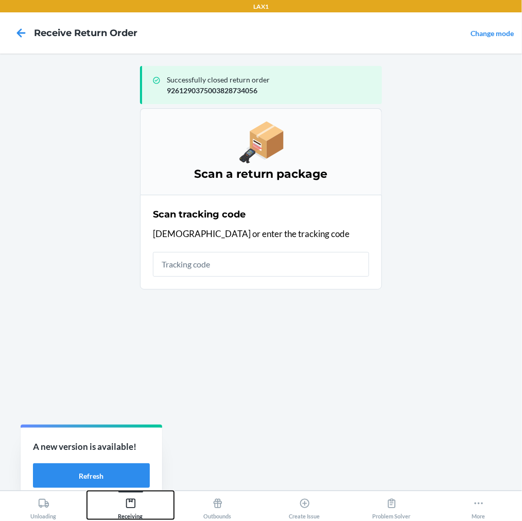
drag, startPoint x: 128, startPoint y: 498, endPoint x: 147, endPoint y: 437, distance: 64.3
click at [128, 492] on button "Receiving" at bounding box center [130, 505] width 87 height 28
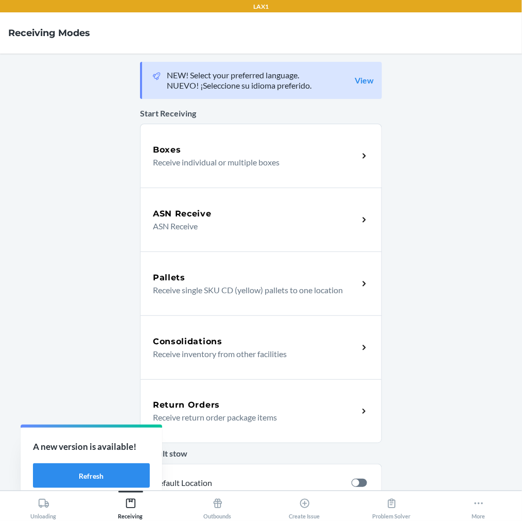
click at [191, 399] on h5 "Return Orders" at bounding box center [186, 405] width 67 height 12
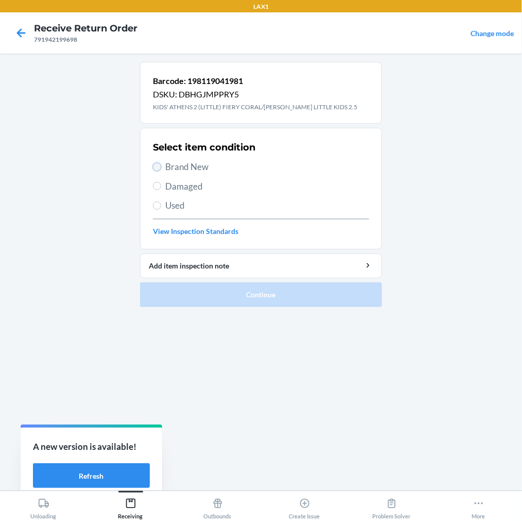
click at [158, 168] on input "Brand New" at bounding box center [157, 167] width 8 height 8
radio input "true"
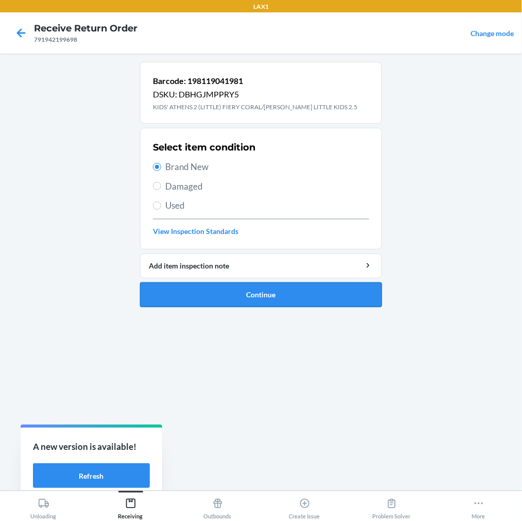
click at [179, 291] on button "Continue" at bounding box center [261, 294] width 242 height 25
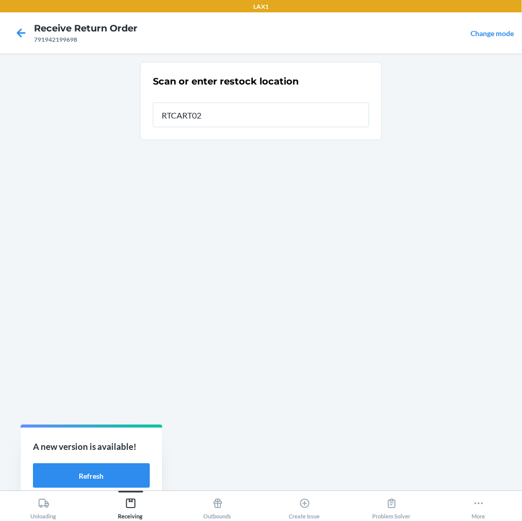
type input "RTCART022"
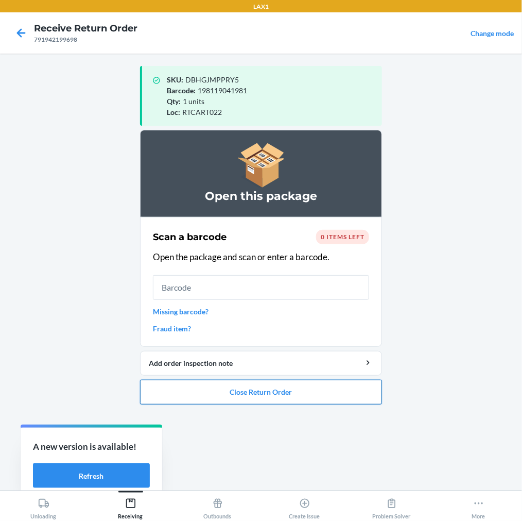
click at [191, 387] on button "Close Return Order" at bounding box center [261, 392] width 242 height 25
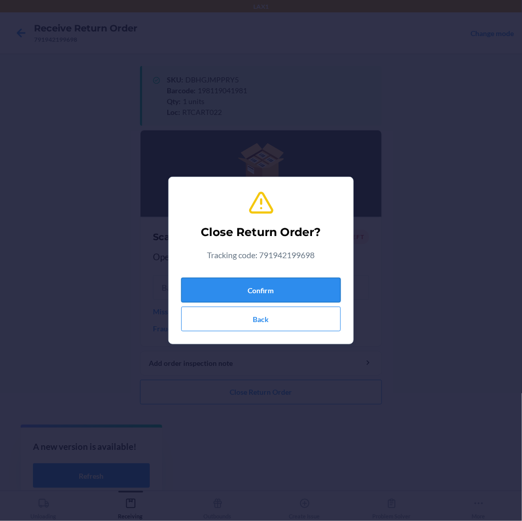
click at [235, 289] on button "Confirm" at bounding box center [261, 290] width 160 height 25
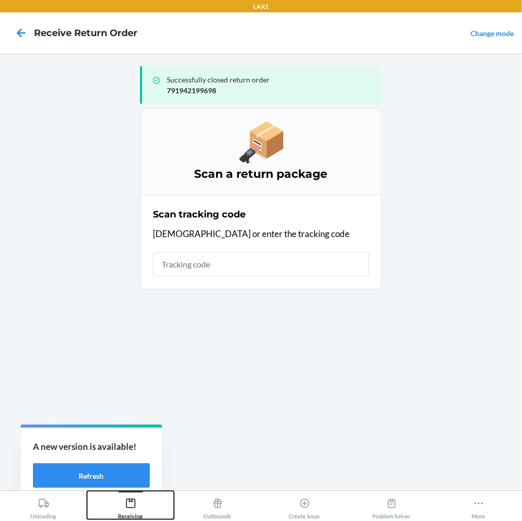
drag, startPoint x: 132, startPoint y: 503, endPoint x: 160, endPoint y: 459, distance: 51.9
click at [132, 498] on icon at bounding box center [130, 503] width 11 height 11
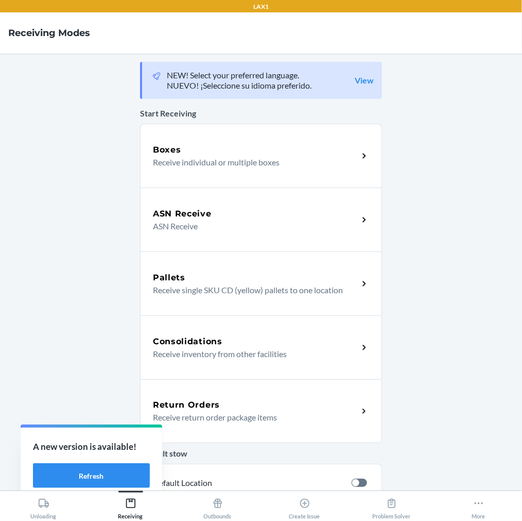
click at [209, 410] on h5 "Return Orders" at bounding box center [186, 405] width 67 height 12
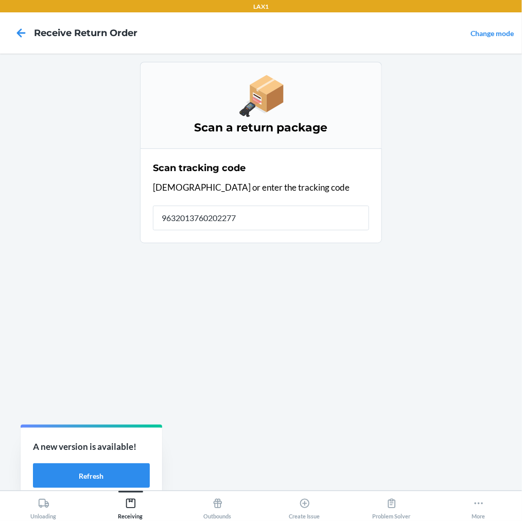
type input "96320137602022772"
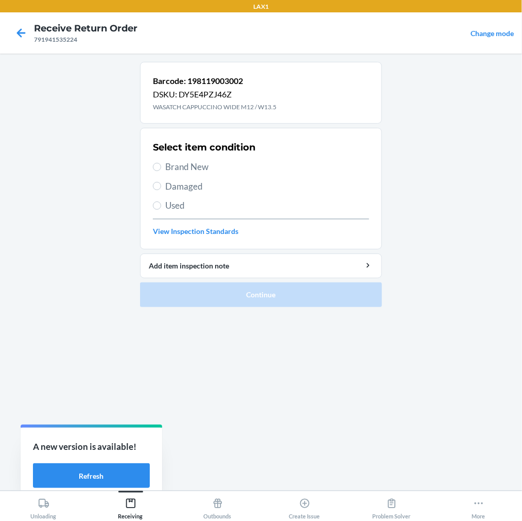
click at [162, 166] on label "Brand New" at bounding box center [261, 166] width 216 height 13
click at [161, 166] on input "Brand New" at bounding box center [157, 167] width 8 height 8
radio input "true"
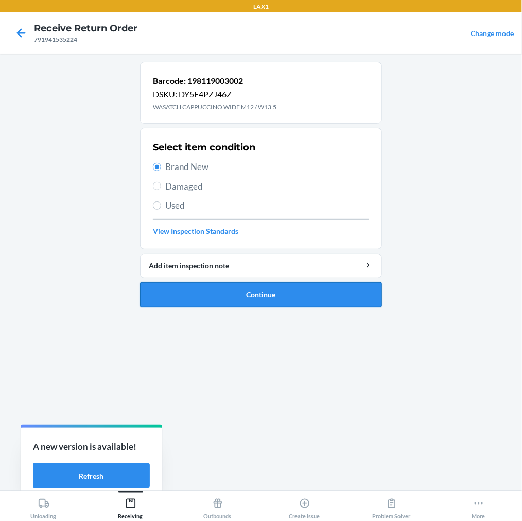
click at [191, 288] on button "Continue" at bounding box center [261, 294] width 242 height 25
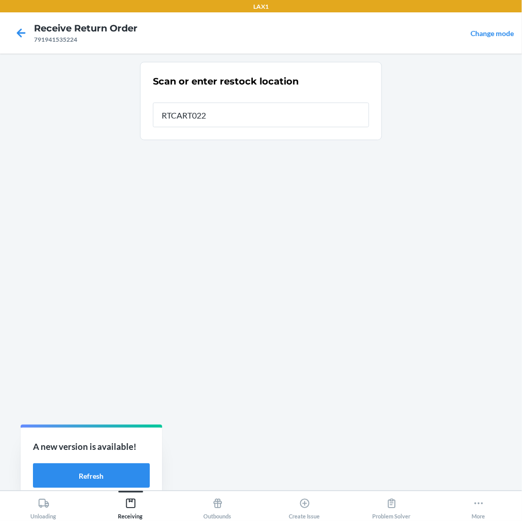
type input "RTCART022"
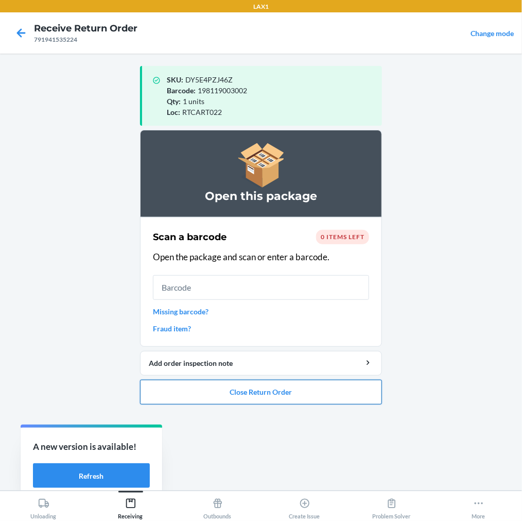
click at [237, 383] on button "Close Return Order" at bounding box center [261, 392] width 242 height 25
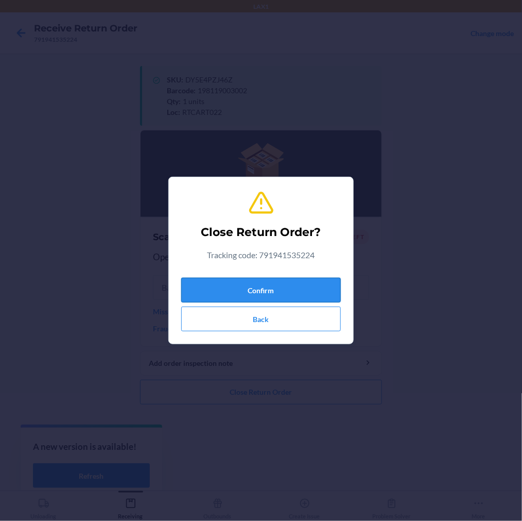
click at [280, 287] on button "Confirm" at bounding box center [261, 290] width 160 height 25
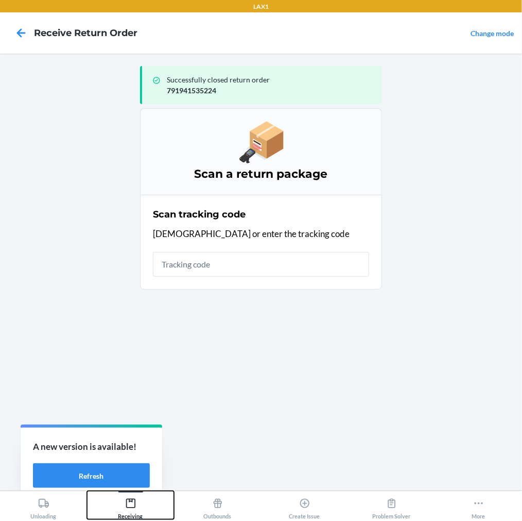
click at [132, 500] on icon at bounding box center [130, 503] width 9 height 9
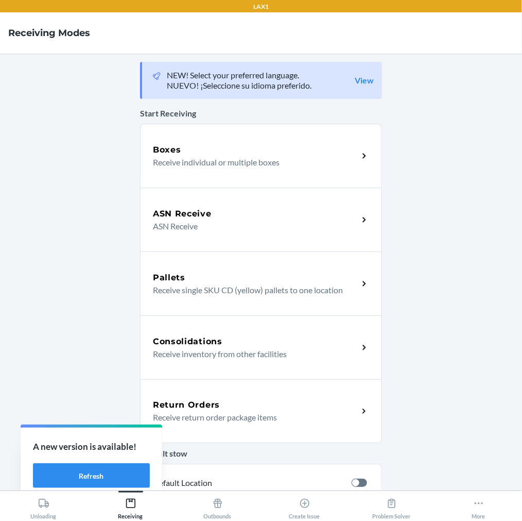
click at [192, 418] on p "Receive return order package items" at bounding box center [251, 417] width 197 height 12
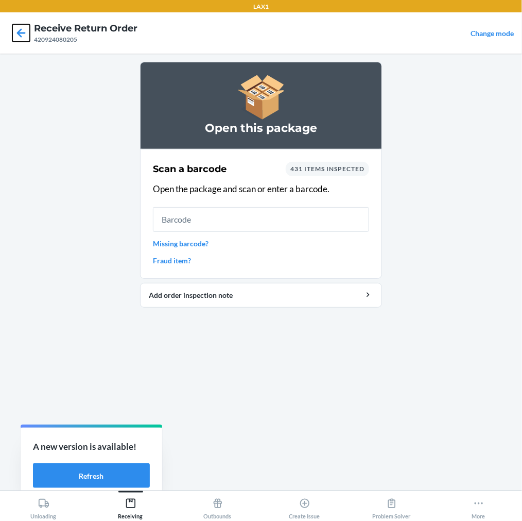
click at [22, 34] on icon at bounding box center [21, 33] width 18 height 18
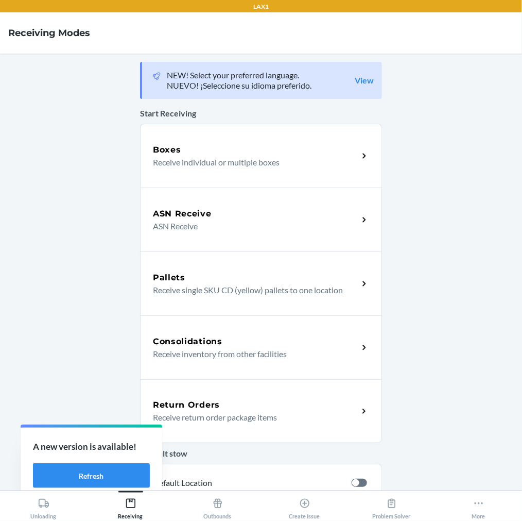
click at [172, 413] on p "Receive return order package items" at bounding box center [251, 417] width 197 height 12
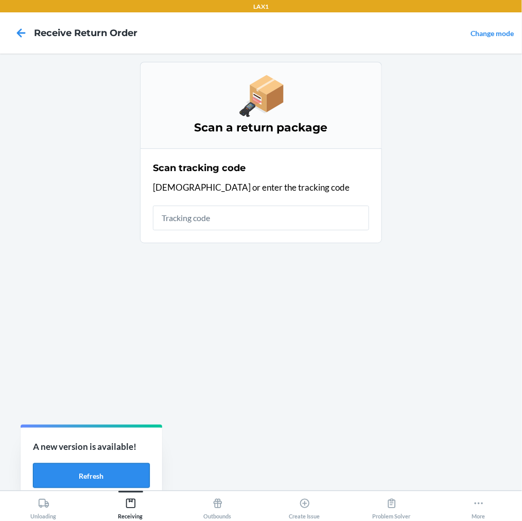
click at [99, 480] on button "Refresh" at bounding box center [91, 475] width 117 height 25
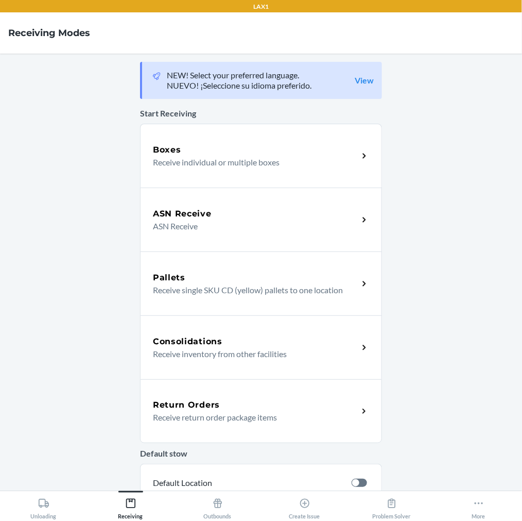
click at [185, 403] on h5 "Return Orders" at bounding box center [186, 405] width 67 height 12
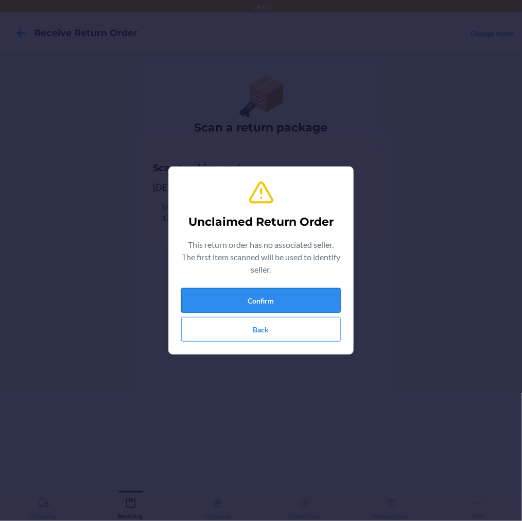
click at [251, 298] on button "Confirm" at bounding box center [261, 300] width 160 height 25
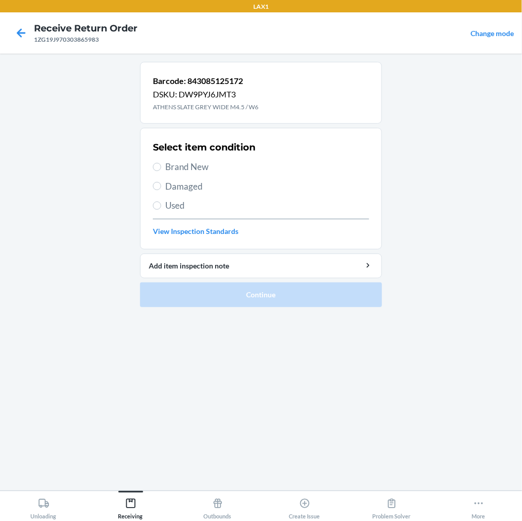
click at [155, 180] on label "Damaged" at bounding box center [261, 186] width 216 height 13
click at [155, 182] on input "Damaged" at bounding box center [157, 186] width 8 height 8
radio input "true"
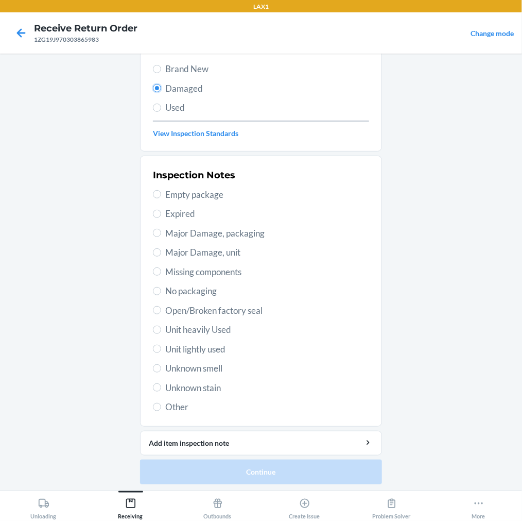
scroll to position [99, 0]
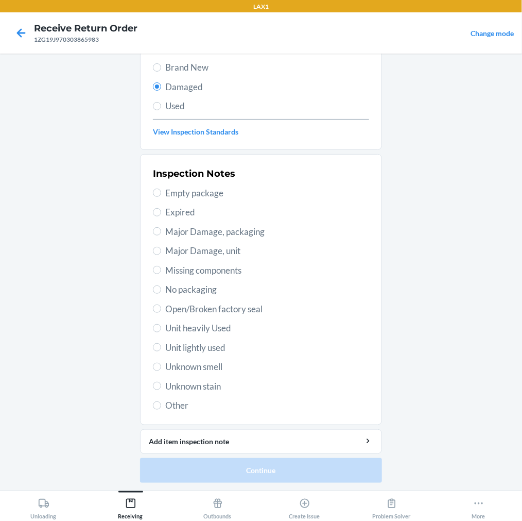
click at [153, 332] on label "Unit heavily Used" at bounding box center [261, 327] width 216 height 13
click at [153, 332] on input "Unit heavily Used" at bounding box center [157, 328] width 8 height 8
radio input "true"
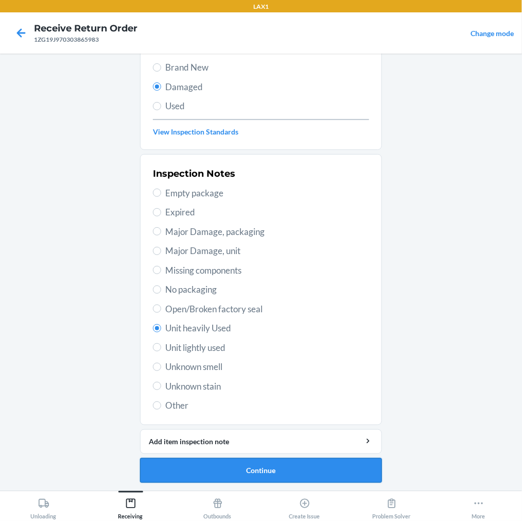
click at [200, 465] on button "Continue" at bounding box center [261, 470] width 242 height 25
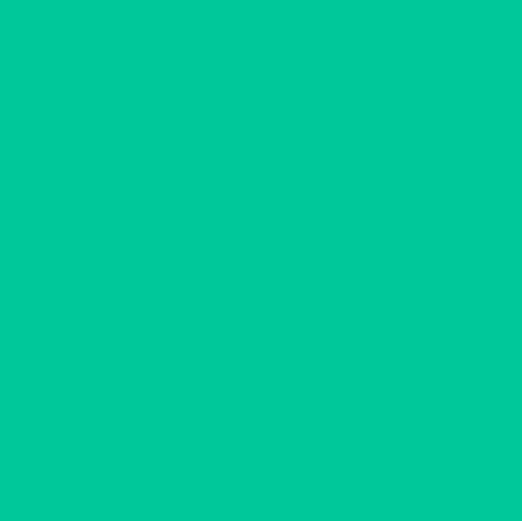
scroll to position [14, 0]
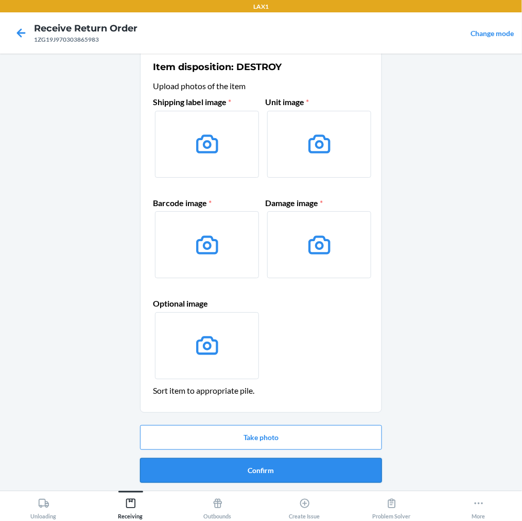
click at [200, 464] on button "Confirm" at bounding box center [261, 470] width 242 height 25
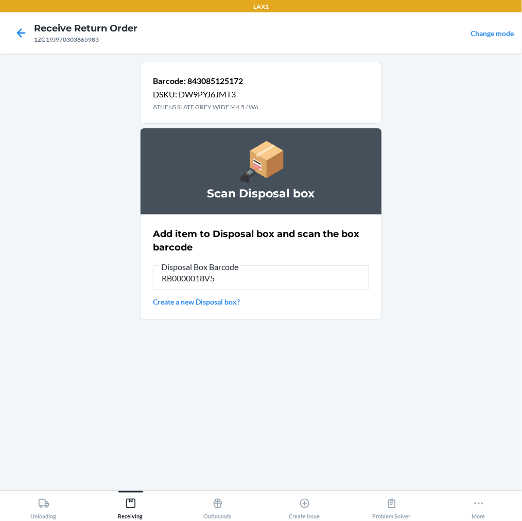
type input "RB0000018V5"
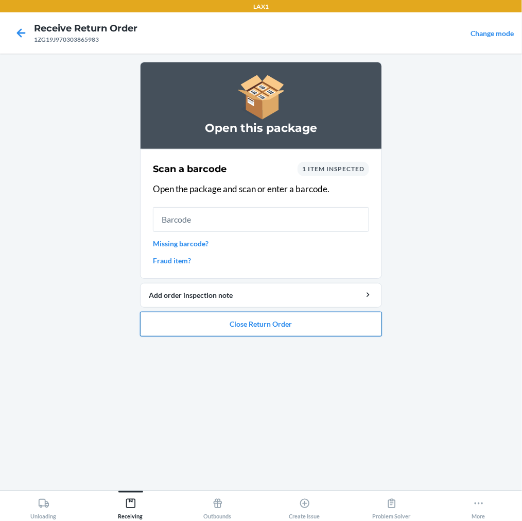
click at [203, 316] on button "Close Return Order" at bounding box center [261, 324] width 242 height 25
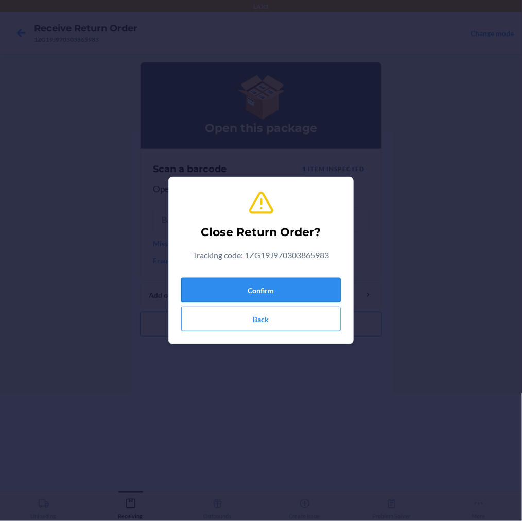
click at [234, 289] on button "Confirm" at bounding box center [261, 290] width 160 height 25
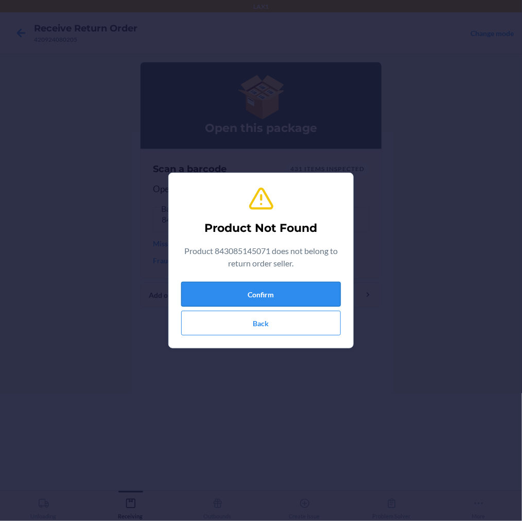
click at [203, 291] on button "Confirm" at bounding box center [261, 294] width 160 height 25
click at [194, 295] on button "Confirm" at bounding box center [261, 294] width 160 height 25
click at [194, 292] on button "Confirm" at bounding box center [261, 294] width 160 height 25
click at [218, 286] on button "Confirm" at bounding box center [261, 294] width 160 height 25
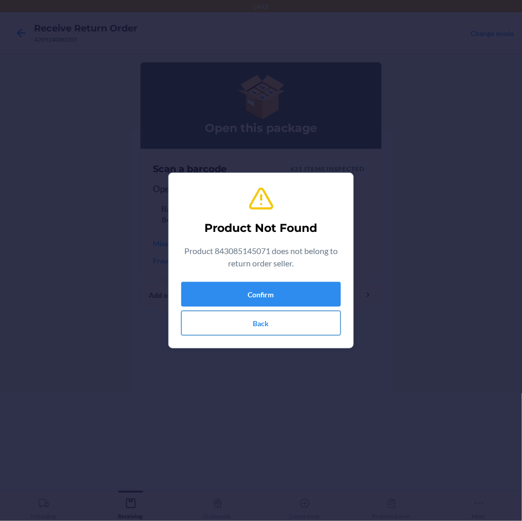
click at [249, 317] on button "Back" at bounding box center [261, 323] width 160 height 25
click at [246, 309] on div "Confirm Back" at bounding box center [261, 309] width 160 height 54
click at [244, 294] on button "Confirm" at bounding box center [261, 294] width 160 height 25
click at [240, 318] on button "Back" at bounding box center [261, 323] width 160 height 25
click at [250, 285] on button "Confirm" at bounding box center [261, 294] width 160 height 25
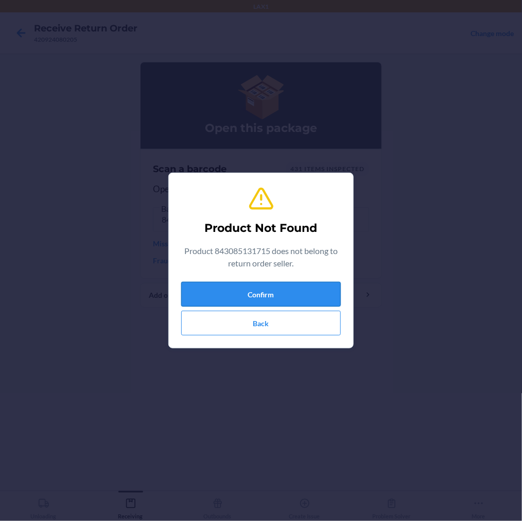
click at [250, 285] on button "Confirm" at bounding box center [261, 294] width 160 height 25
click at [277, 328] on button "Back" at bounding box center [261, 323] width 160 height 25
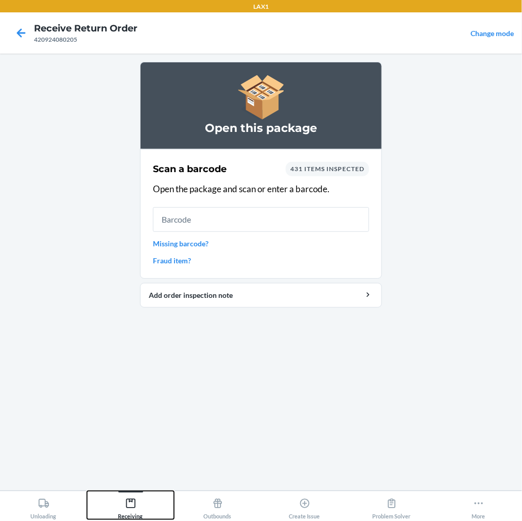
click at [133, 503] on icon at bounding box center [130, 503] width 11 height 11
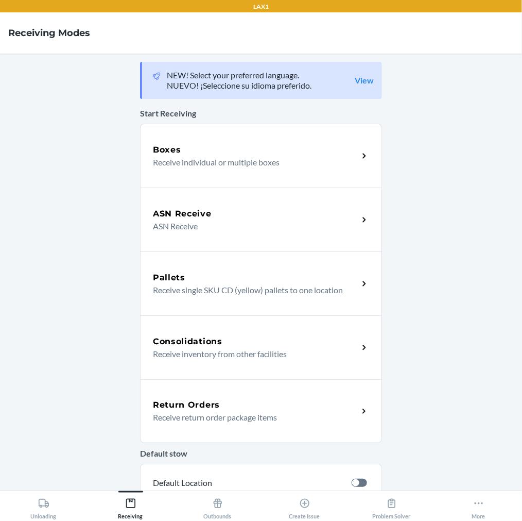
click at [202, 418] on p "Receive return order package items" at bounding box center [251, 417] width 197 height 12
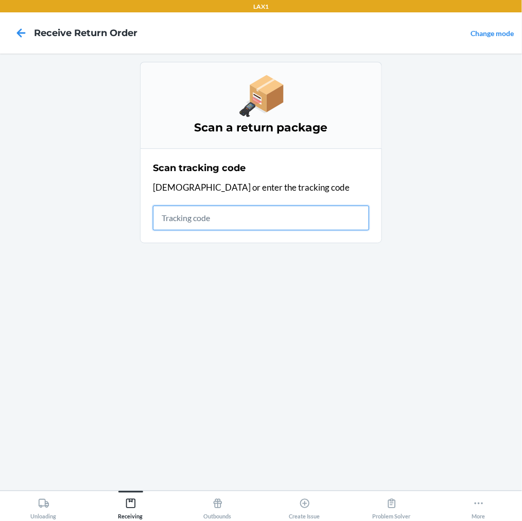
click at [203, 219] on input "text" at bounding box center [261, 218] width 216 height 25
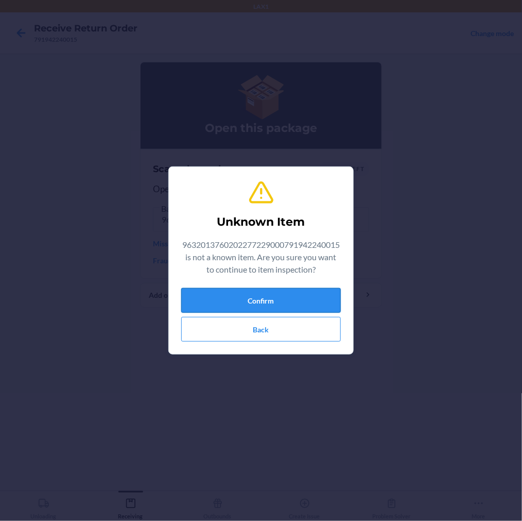
click at [237, 308] on button "Confirm" at bounding box center [261, 300] width 160 height 25
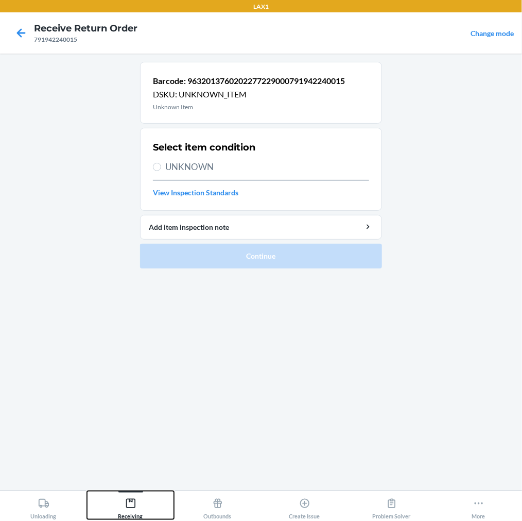
click at [135, 502] on icon at bounding box center [130, 503] width 9 height 9
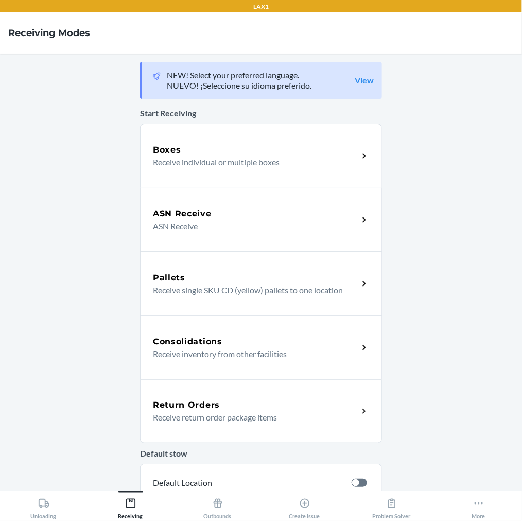
click at [207, 395] on div "Return Orders Receive return order package items" at bounding box center [261, 411] width 242 height 64
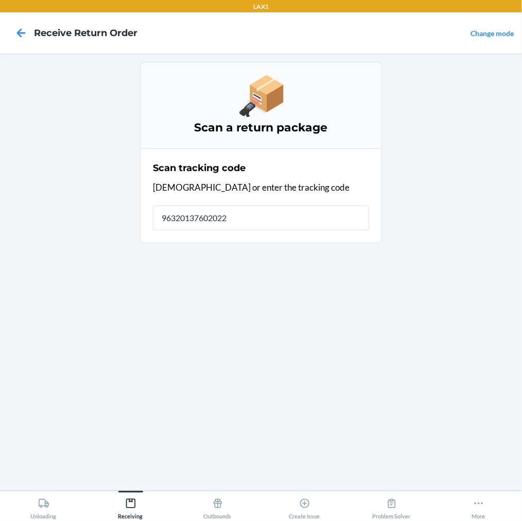
type input "963201376020227"
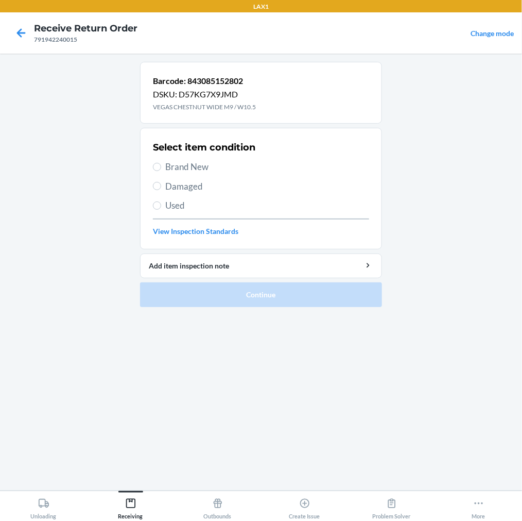
click at [162, 166] on label "Brand New" at bounding box center [261, 166] width 216 height 13
click at [161, 166] on input "Brand New" at bounding box center [157, 167] width 8 height 8
radio input "true"
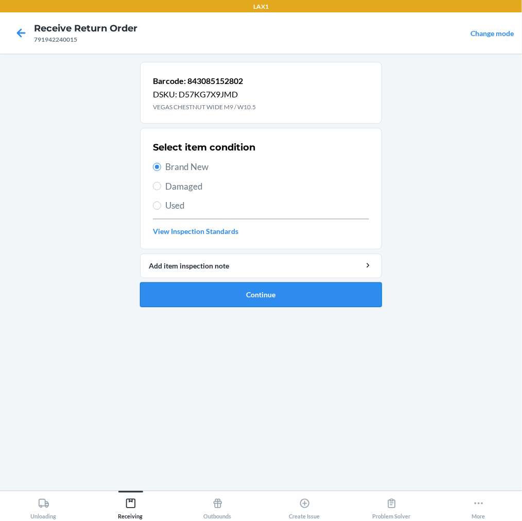
click at [172, 291] on button "Continue" at bounding box center [261, 294] width 242 height 25
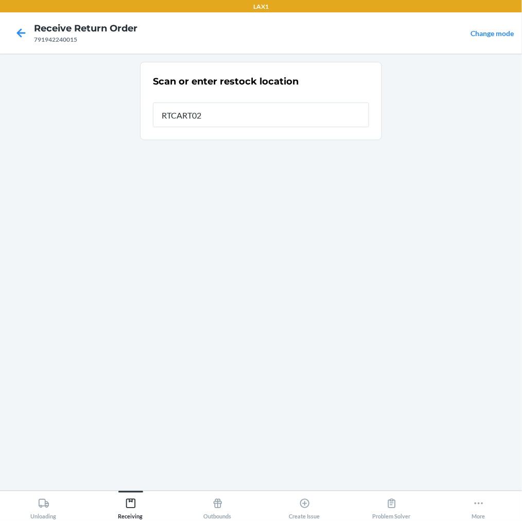
type input "RTCART022"
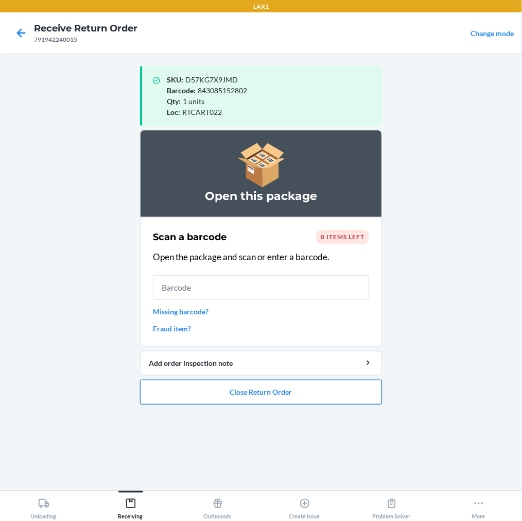
drag, startPoint x: 207, startPoint y: 392, endPoint x: 213, endPoint y: 380, distance: 13.6
click at [210, 384] on button "Close Return Order" at bounding box center [261, 392] width 242 height 25
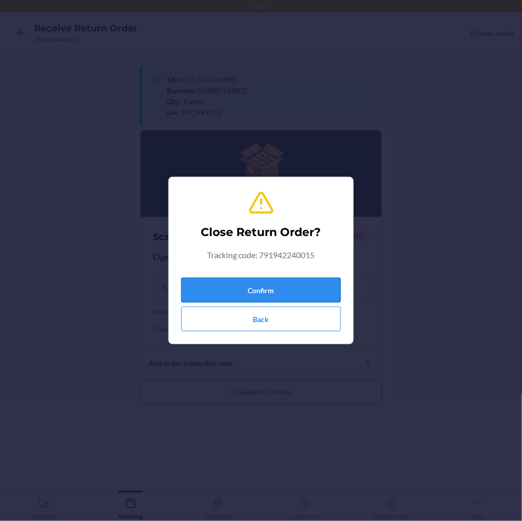
click at [263, 289] on button "Confirm" at bounding box center [261, 290] width 160 height 25
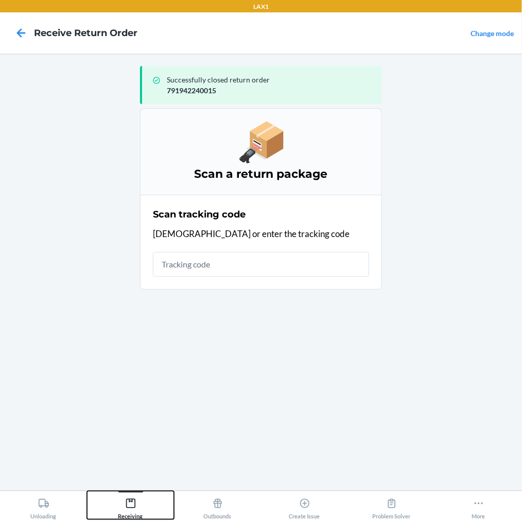
click at [129, 498] on icon at bounding box center [130, 503] width 11 height 11
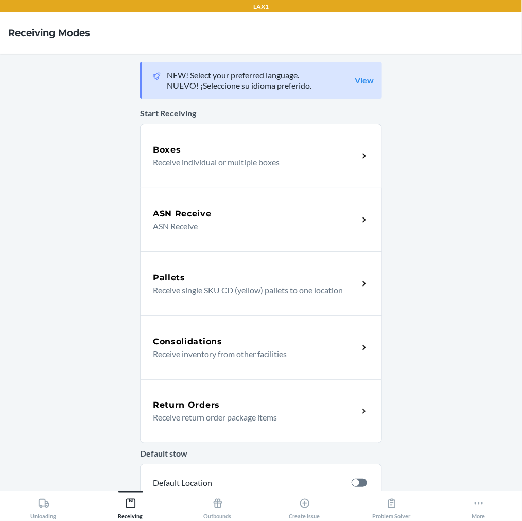
click at [168, 422] on p "Receive return order package items" at bounding box center [251, 417] width 197 height 12
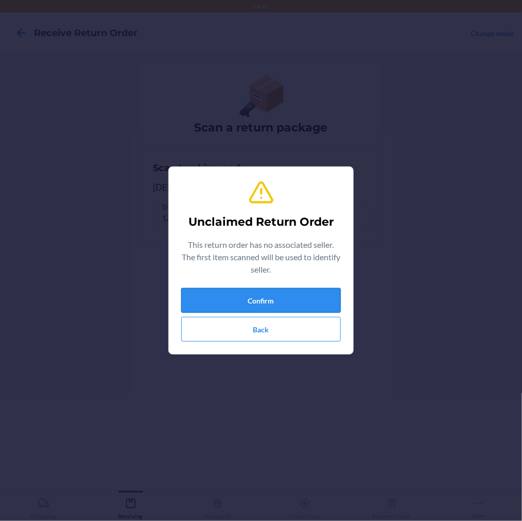
click at [234, 295] on button "Confirm" at bounding box center [261, 300] width 160 height 25
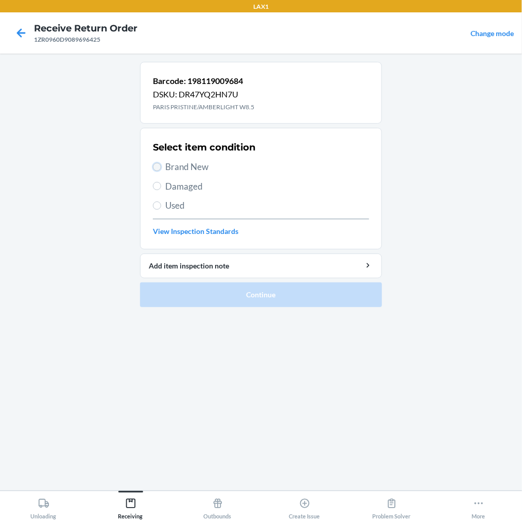
click at [159, 168] on input "Brand New" at bounding box center [157, 167] width 8 height 8
radio input "true"
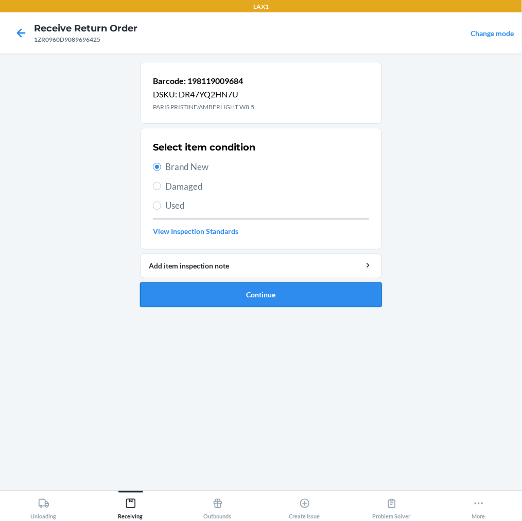
click at [187, 294] on button "Continue" at bounding box center [261, 294] width 242 height 25
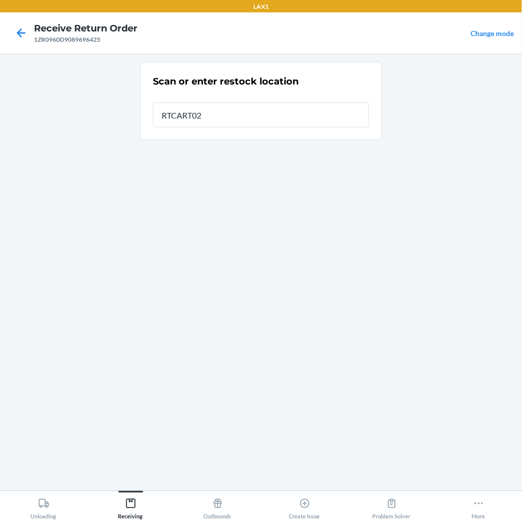
type input "RTCART022"
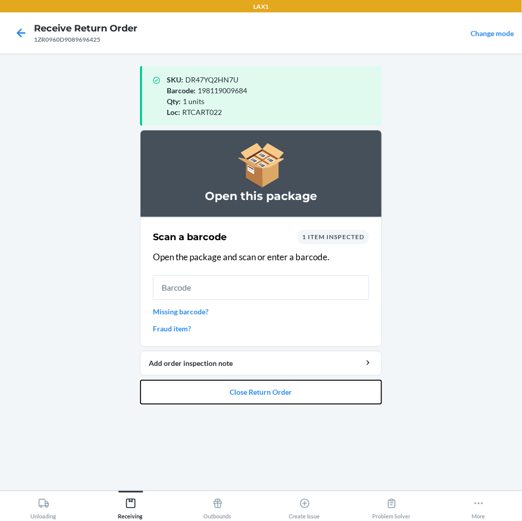
click at [228, 380] on button "Close Return Order" at bounding box center [261, 392] width 242 height 25
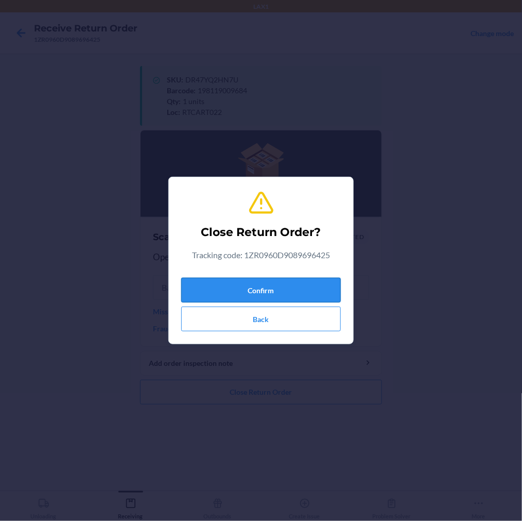
click at [265, 284] on button "Confirm" at bounding box center [261, 290] width 160 height 25
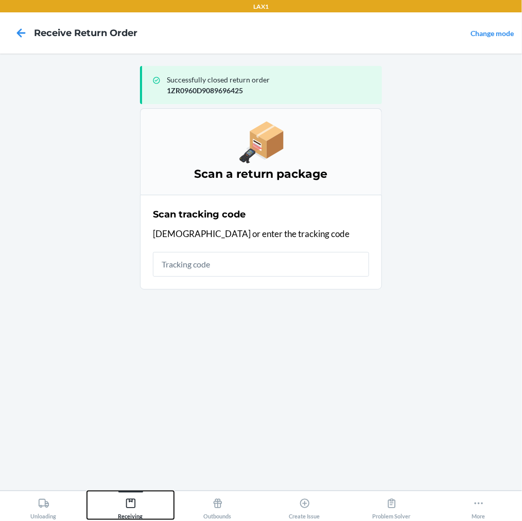
click at [127, 501] on icon at bounding box center [130, 503] width 11 height 11
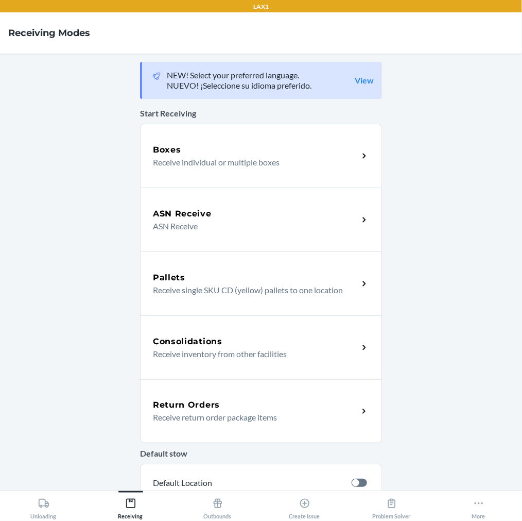
click at [193, 415] on p "Receive return order package items" at bounding box center [251, 417] width 197 height 12
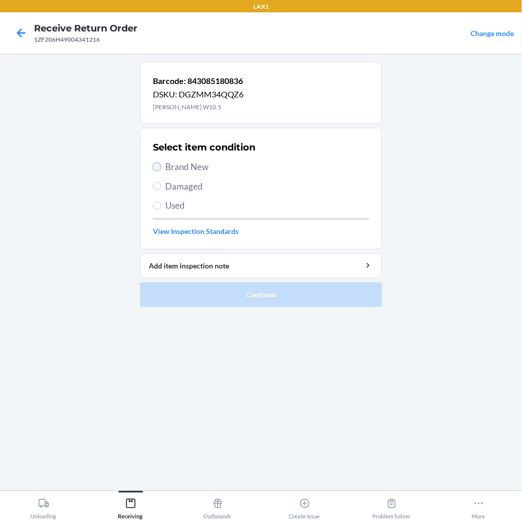
click at [160, 170] on input "Brand New" at bounding box center [157, 167] width 8 height 8
radio input "true"
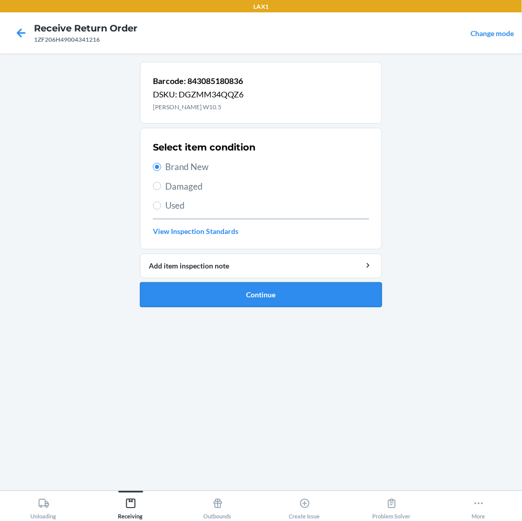
click at [202, 301] on button "Continue" at bounding box center [261, 294] width 242 height 25
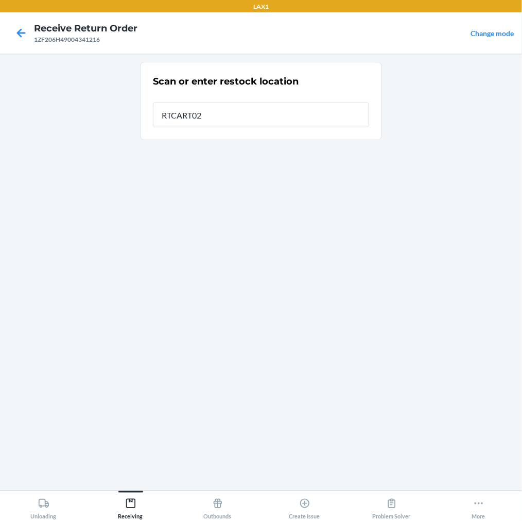
type input "RTCART022"
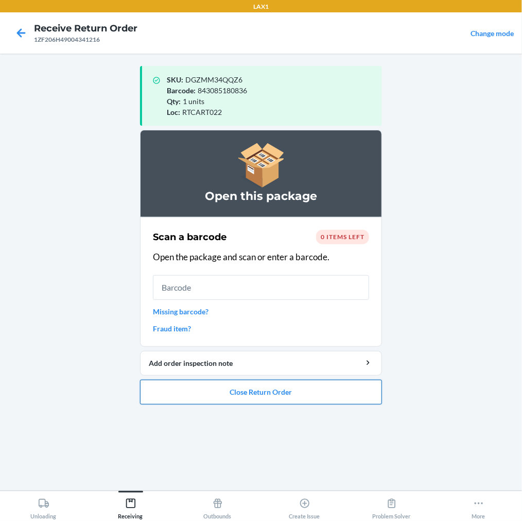
click at [201, 394] on button "Close Return Order" at bounding box center [261, 392] width 242 height 25
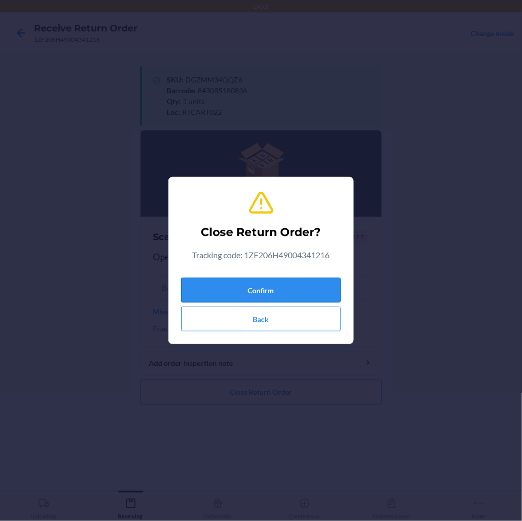
click at [263, 292] on button "Confirm" at bounding box center [261, 290] width 160 height 25
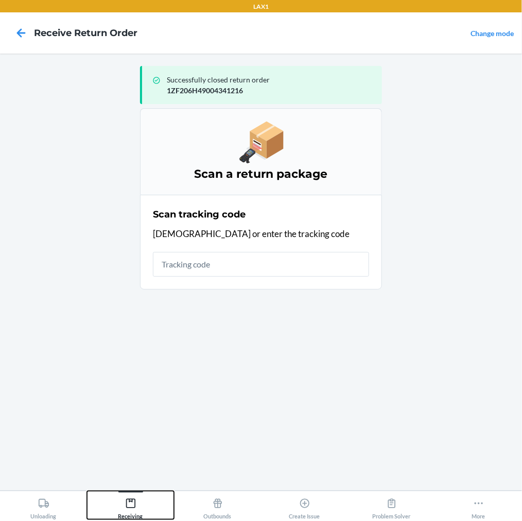
drag, startPoint x: 132, startPoint y: 505, endPoint x: 135, endPoint y: 497, distance: 8.8
click at [133, 502] on icon at bounding box center [130, 503] width 11 height 11
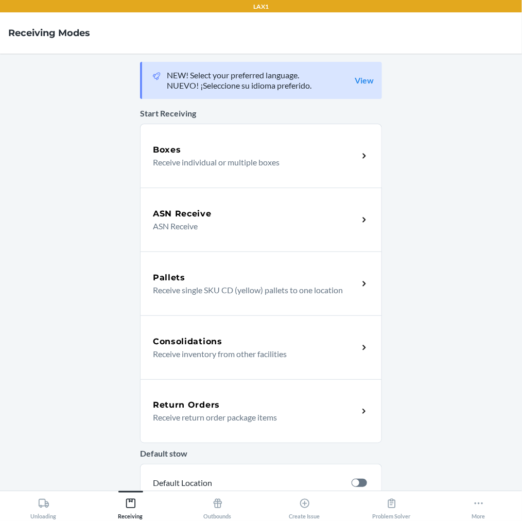
click at [189, 410] on div "Return Orders Receive return order package items" at bounding box center [256, 411] width 206 height 25
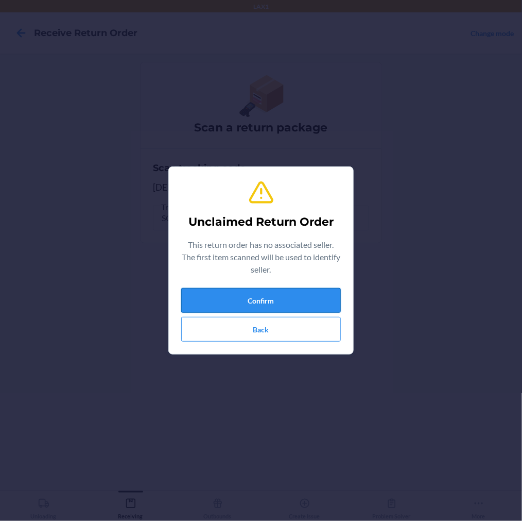
click at [275, 299] on button "Confirm" at bounding box center [261, 300] width 160 height 25
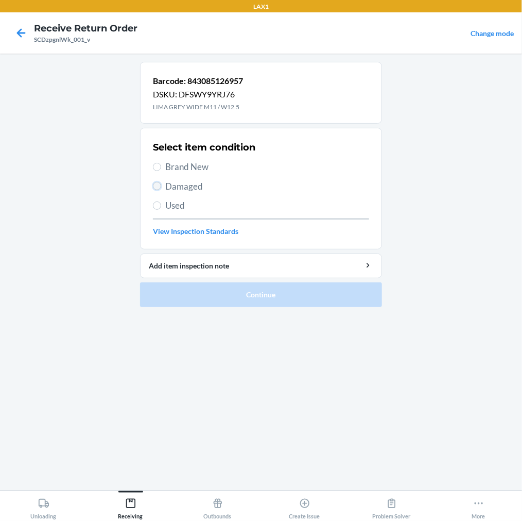
click at [159, 183] on input "Damaged" at bounding box center [157, 186] width 8 height 8
radio input "true"
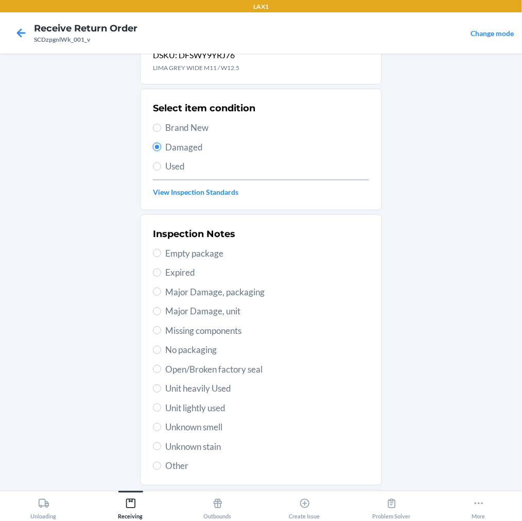
scroll to position [99, 0]
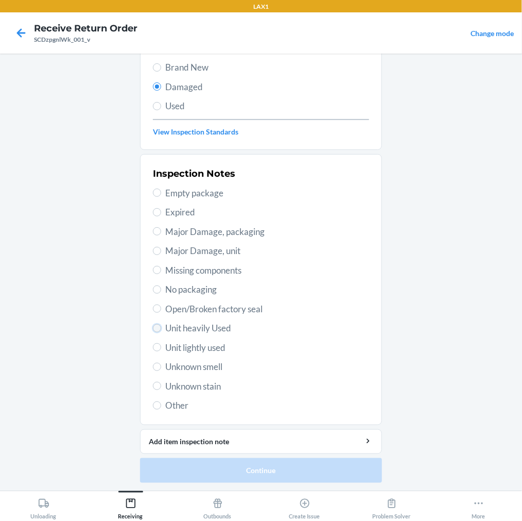
click at [153, 330] on input "Unit heavily Used" at bounding box center [157, 328] width 8 height 8
radio input "true"
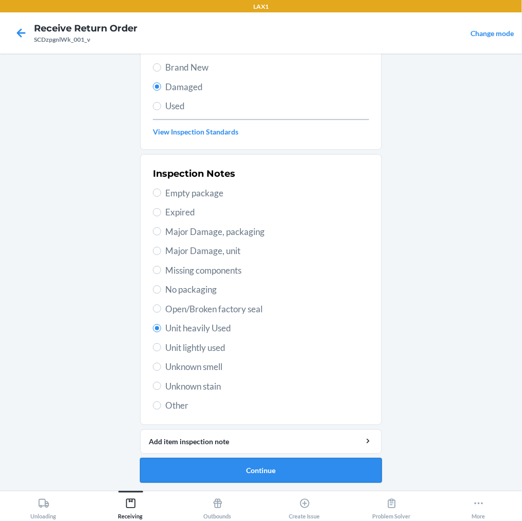
click at [186, 472] on button "Continue" at bounding box center [261, 470] width 242 height 25
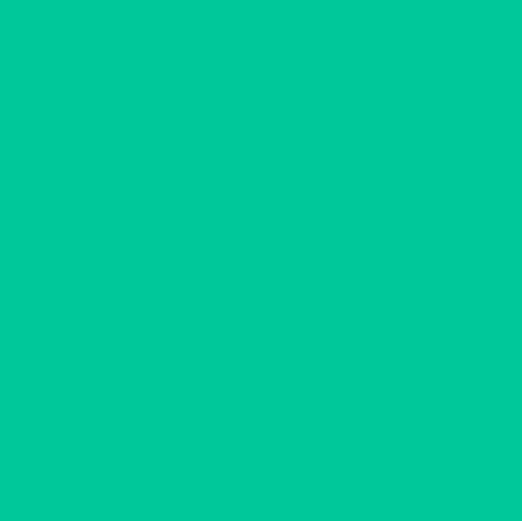
scroll to position [14, 0]
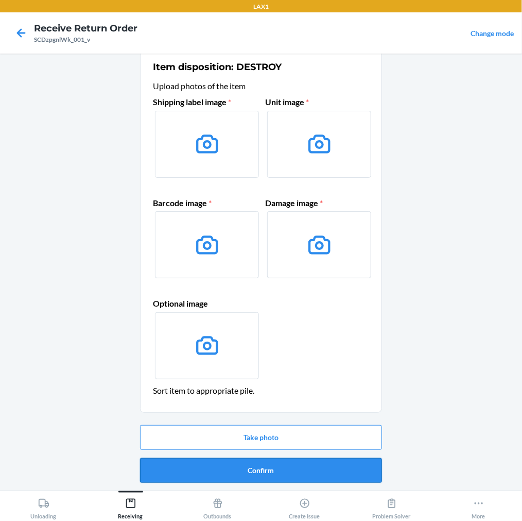
click at [193, 474] on button "Confirm" at bounding box center [261, 470] width 242 height 25
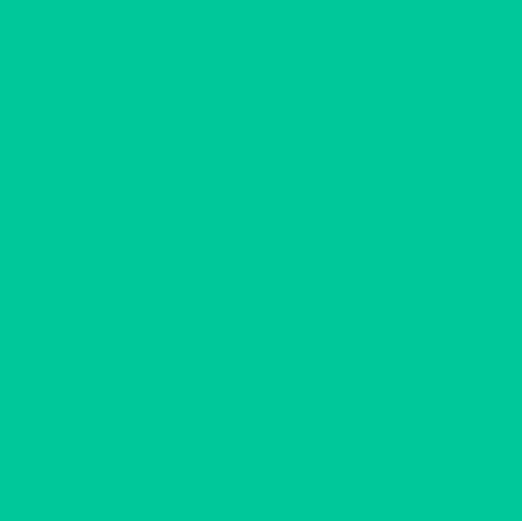
scroll to position [0, 0]
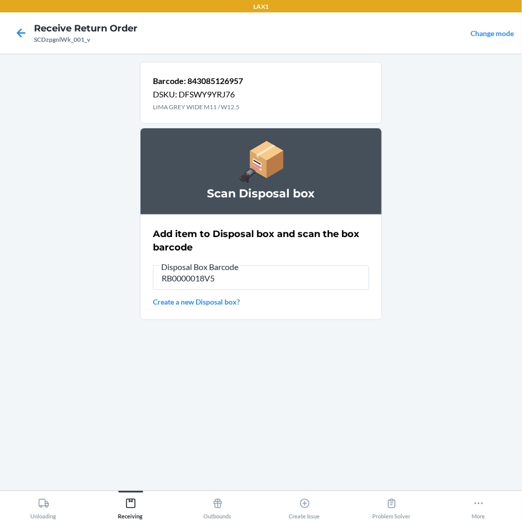
type input "RB0000018V5"
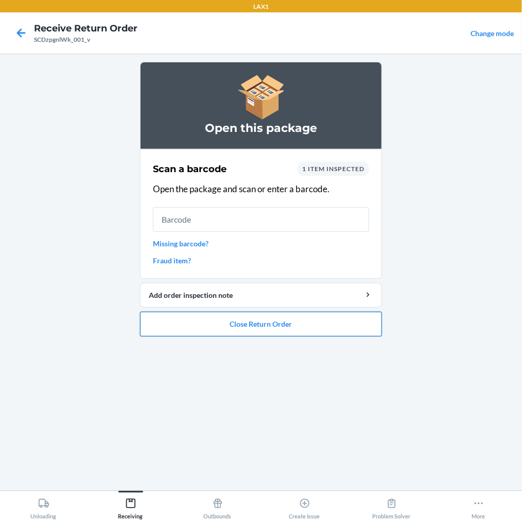
click at [184, 325] on button "Close Return Order" at bounding box center [261, 324] width 242 height 25
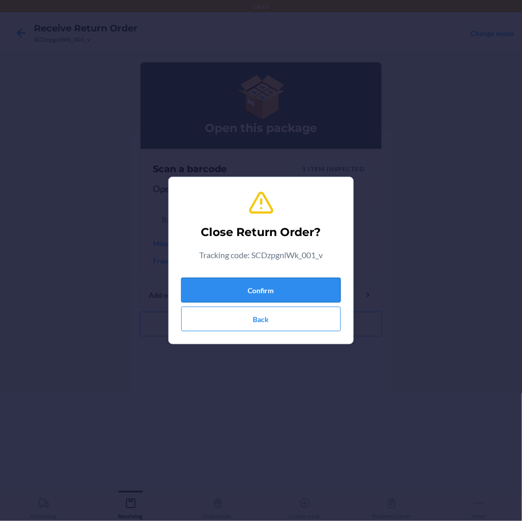
click at [231, 297] on button "Confirm" at bounding box center [261, 290] width 160 height 25
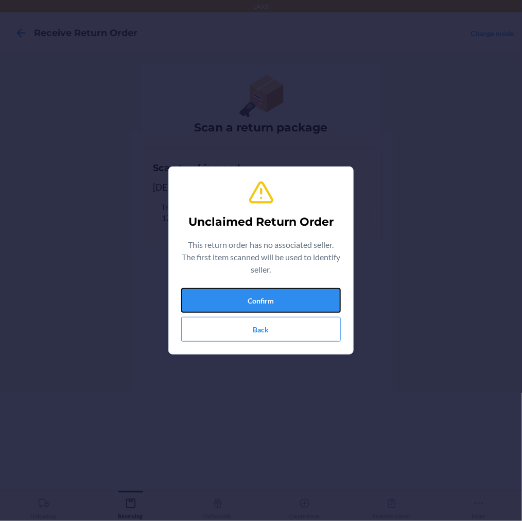
click at [231, 297] on button "Confirm" at bounding box center [261, 300] width 160 height 25
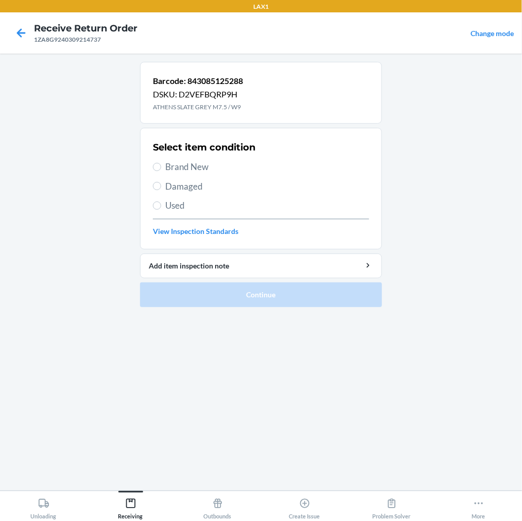
click at [161, 182] on label "Damaged" at bounding box center [261, 186] width 216 height 13
click at [161, 182] on input "Damaged" at bounding box center [157, 186] width 8 height 8
radio input "true"
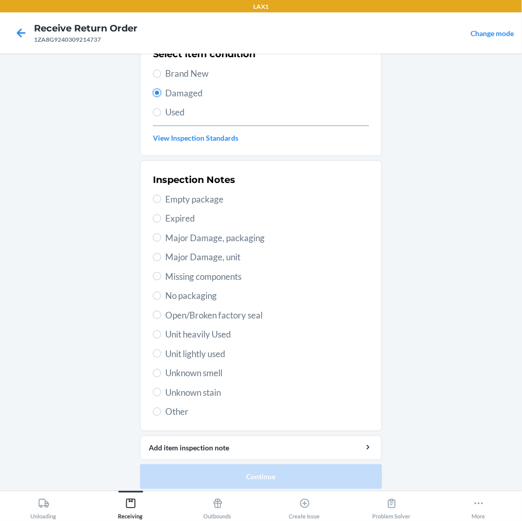
scroll to position [99, 0]
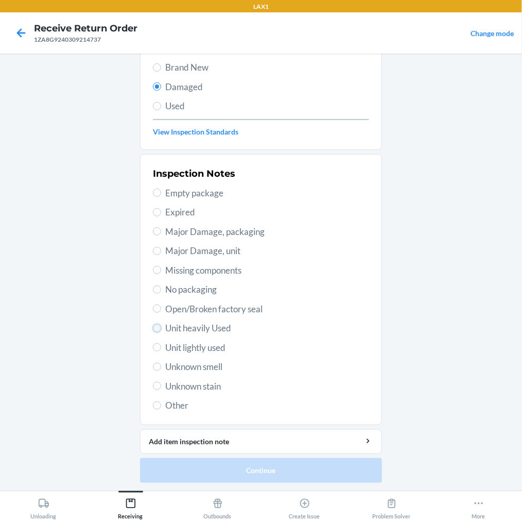
click at [153, 330] on input "Unit heavily Used" at bounding box center [157, 328] width 8 height 8
radio input "true"
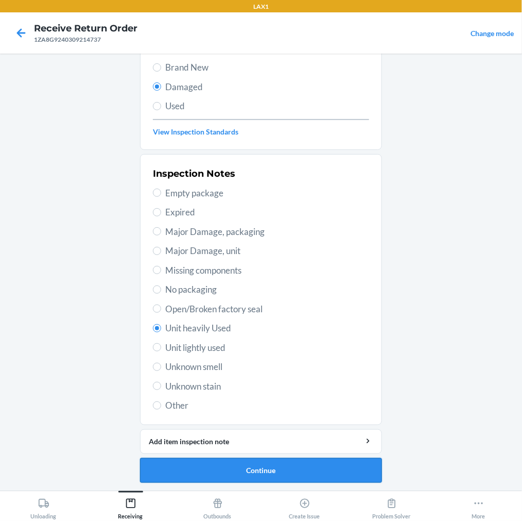
click at [176, 470] on button "Continue" at bounding box center [261, 470] width 242 height 25
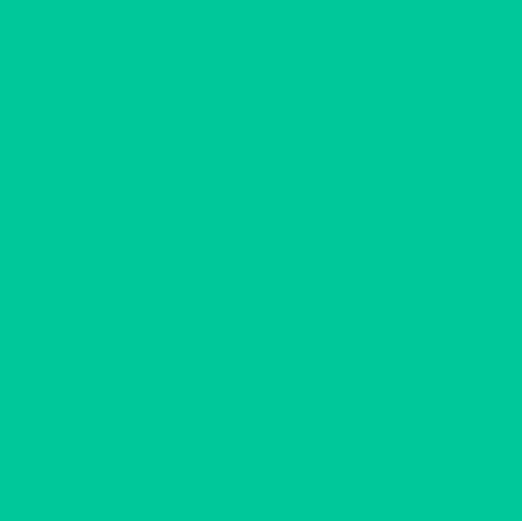
scroll to position [14, 0]
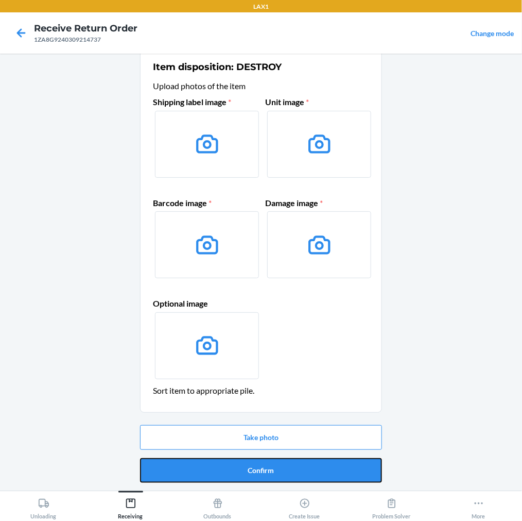
click at [176, 470] on button "Confirm" at bounding box center [261, 470] width 242 height 25
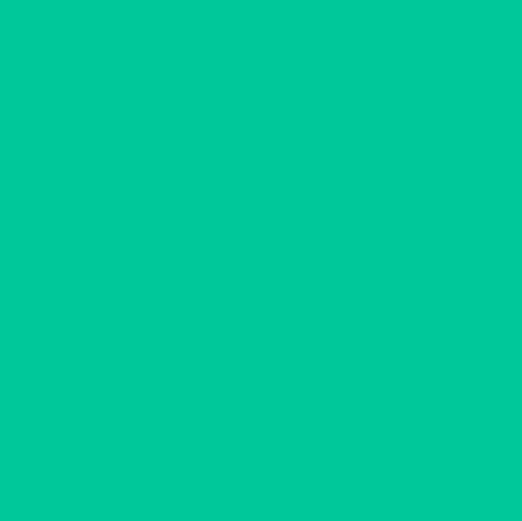
scroll to position [0, 0]
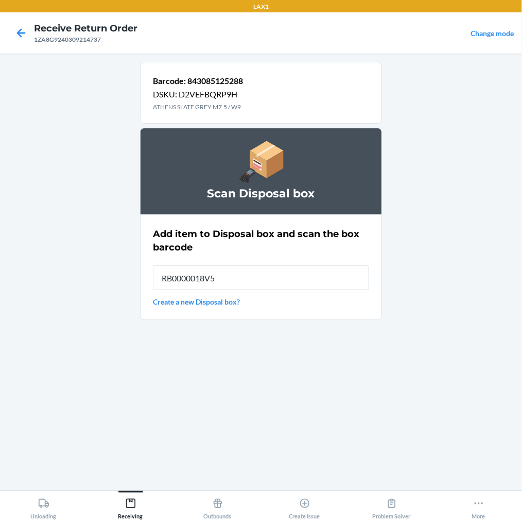
type input "RB0000018V5"
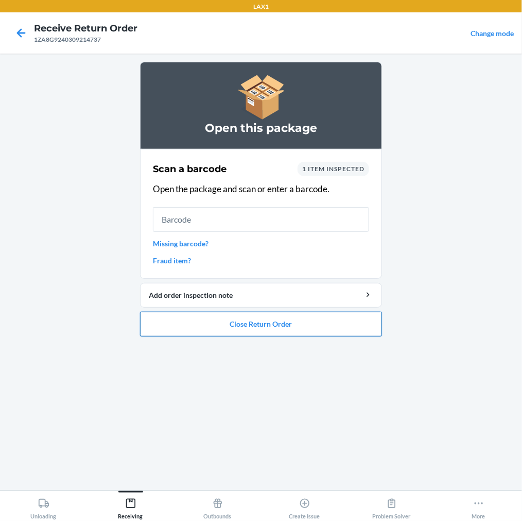
click at [179, 320] on button "Close Return Order" at bounding box center [261, 324] width 242 height 25
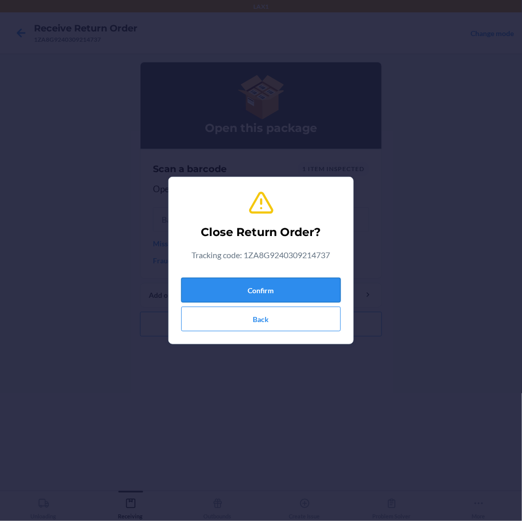
click at [203, 288] on button "Confirm" at bounding box center [261, 290] width 160 height 25
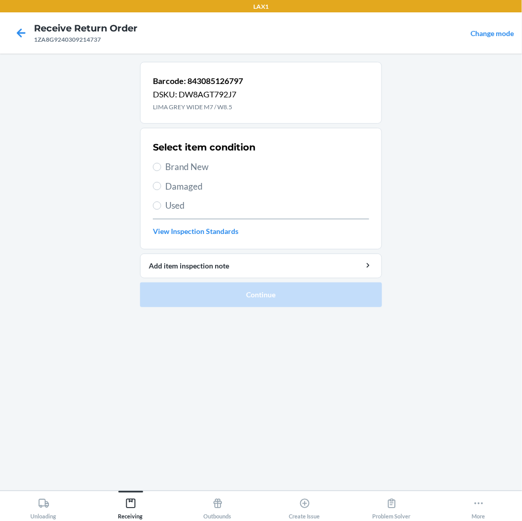
click at [156, 181] on label "Damaged" at bounding box center [261, 186] width 216 height 13
click at [156, 182] on input "Damaged" at bounding box center [157, 186] width 8 height 8
radio input "true"
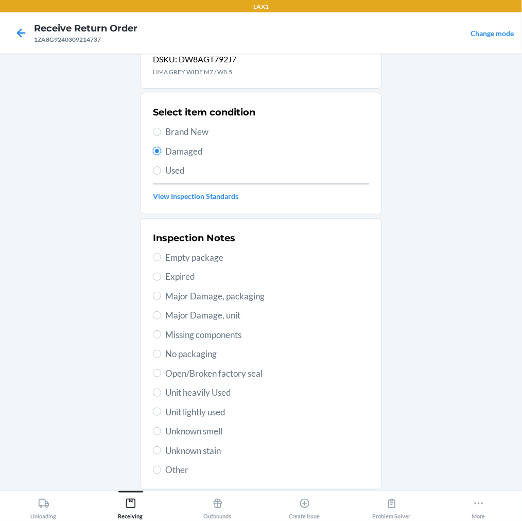
scroll to position [99, 0]
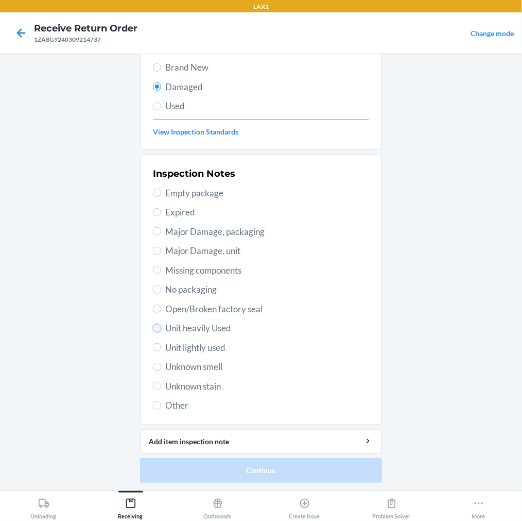
click at [155, 328] on input "Unit heavily Used" at bounding box center [157, 328] width 8 height 8
radio input "true"
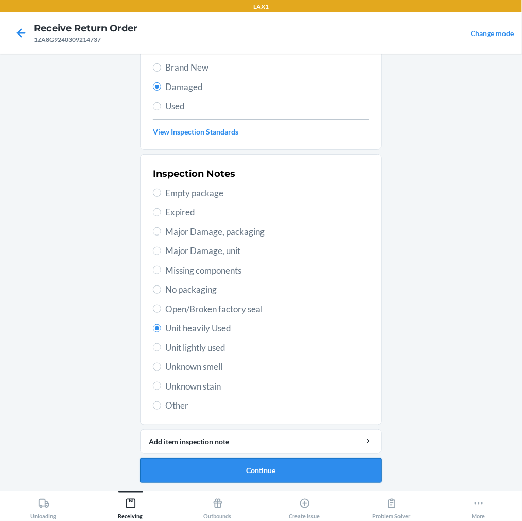
click at [182, 474] on button "Continue" at bounding box center [261, 470] width 242 height 25
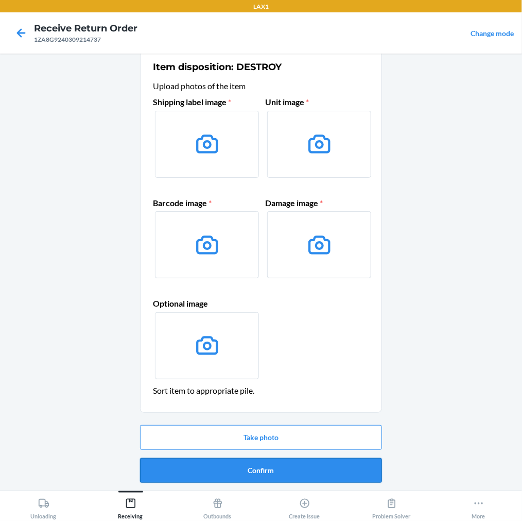
click at [203, 468] on button "Confirm" at bounding box center [261, 470] width 242 height 25
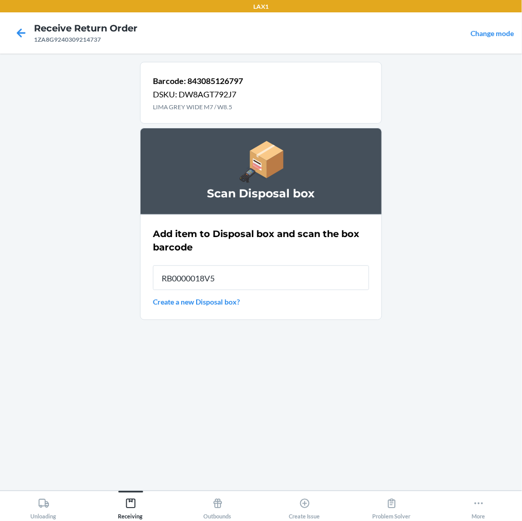
type input "RB0000018V5"
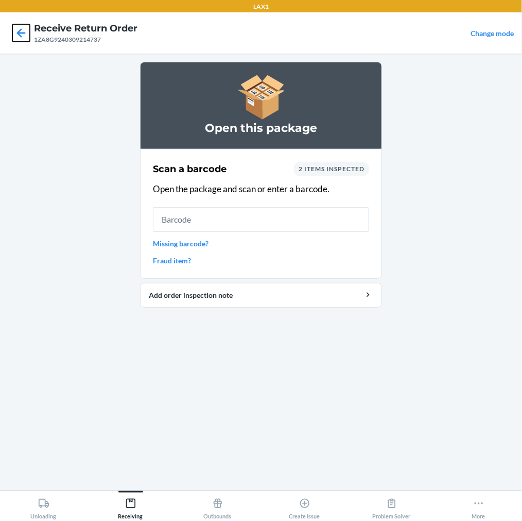
click at [21, 25] on icon at bounding box center [21, 33] width 18 height 18
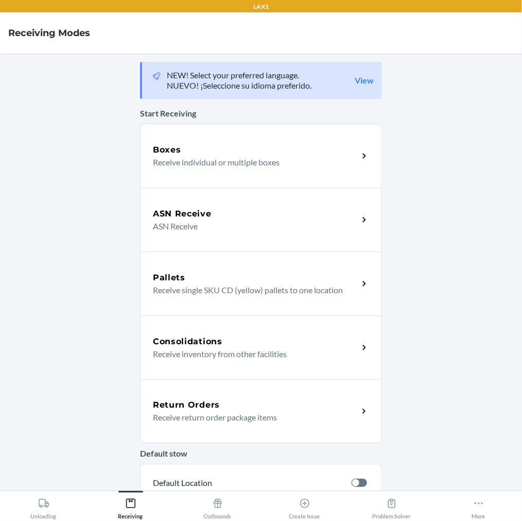
click at [225, 406] on div "Return Orders" at bounding box center [256, 405] width 206 height 12
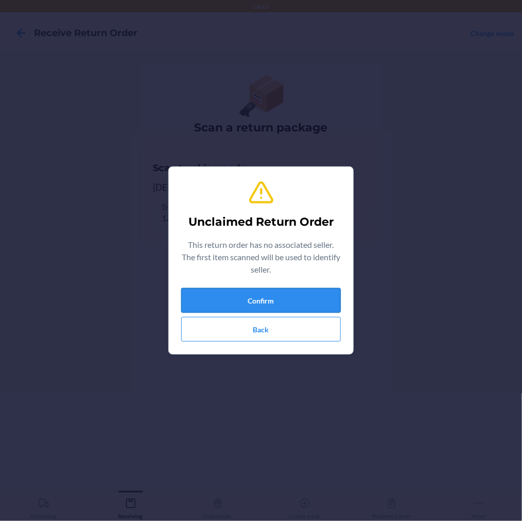
click at [227, 297] on button "Confirm" at bounding box center [261, 300] width 160 height 25
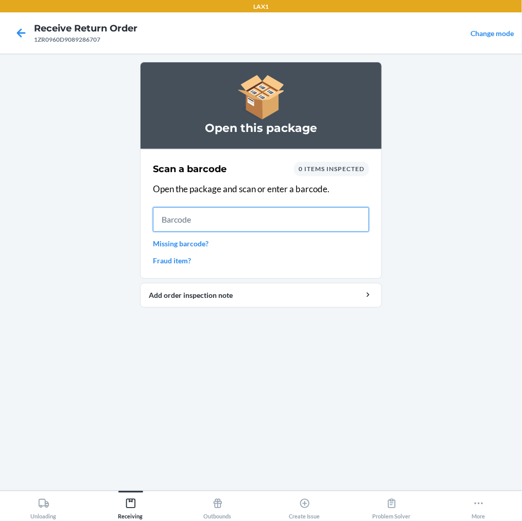
click at [178, 224] on input "text" at bounding box center [261, 219] width 216 height 25
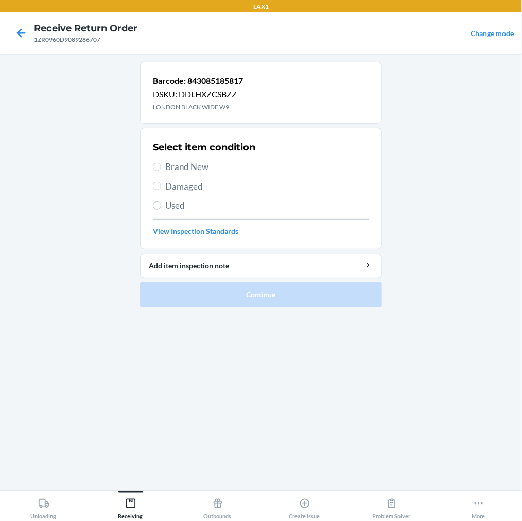
click at [163, 170] on label "Brand New" at bounding box center [261, 166] width 216 height 13
click at [161, 170] on input "Brand New" at bounding box center [157, 167] width 8 height 8
radio input "true"
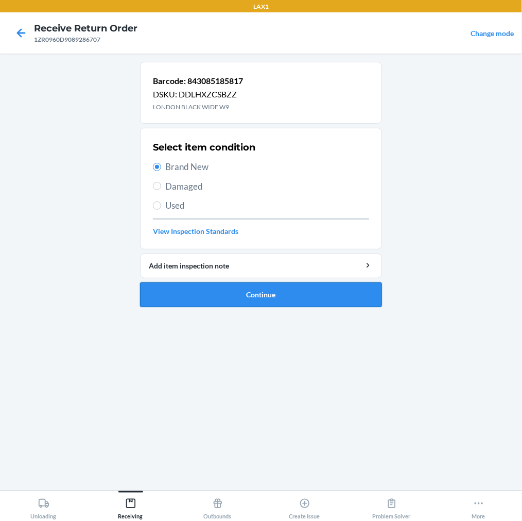
click at [188, 293] on button "Continue" at bounding box center [261, 294] width 242 height 25
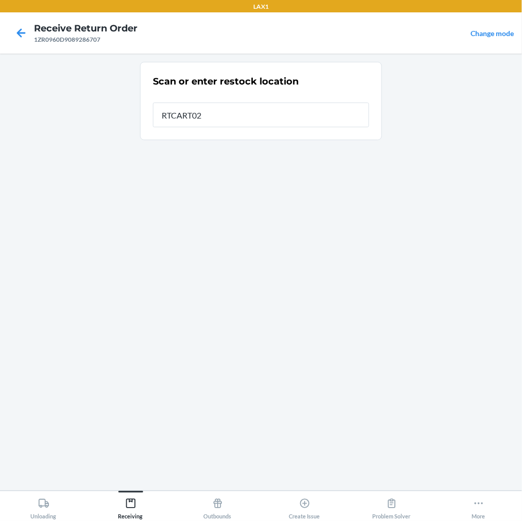
type input "RTCART022"
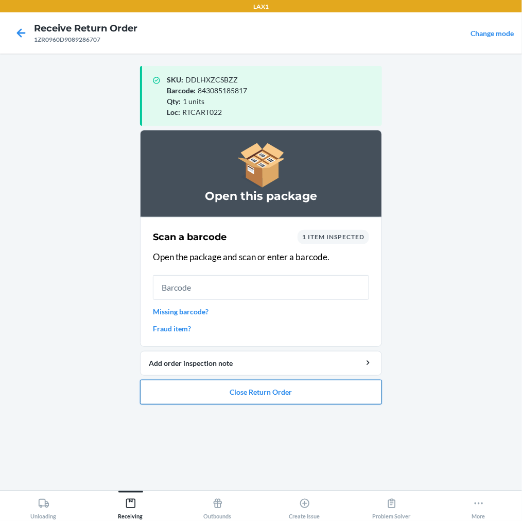
drag, startPoint x: 215, startPoint y: 395, endPoint x: 218, endPoint y: 386, distance: 9.0
click at [216, 389] on button "Close Return Order" at bounding box center [261, 392] width 242 height 25
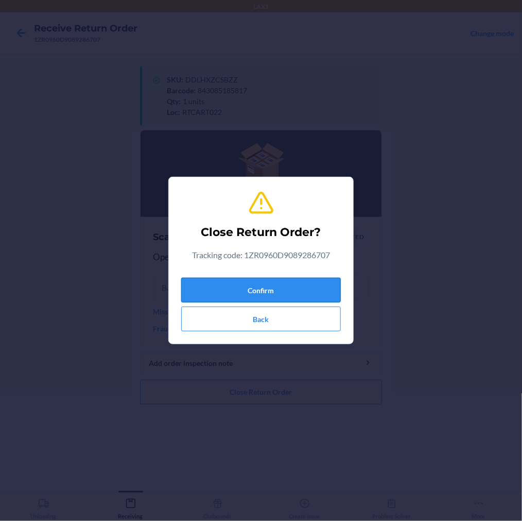
click at [268, 281] on button "Confirm" at bounding box center [261, 290] width 160 height 25
